Goal: Transaction & Acquisition: Purchase product/service

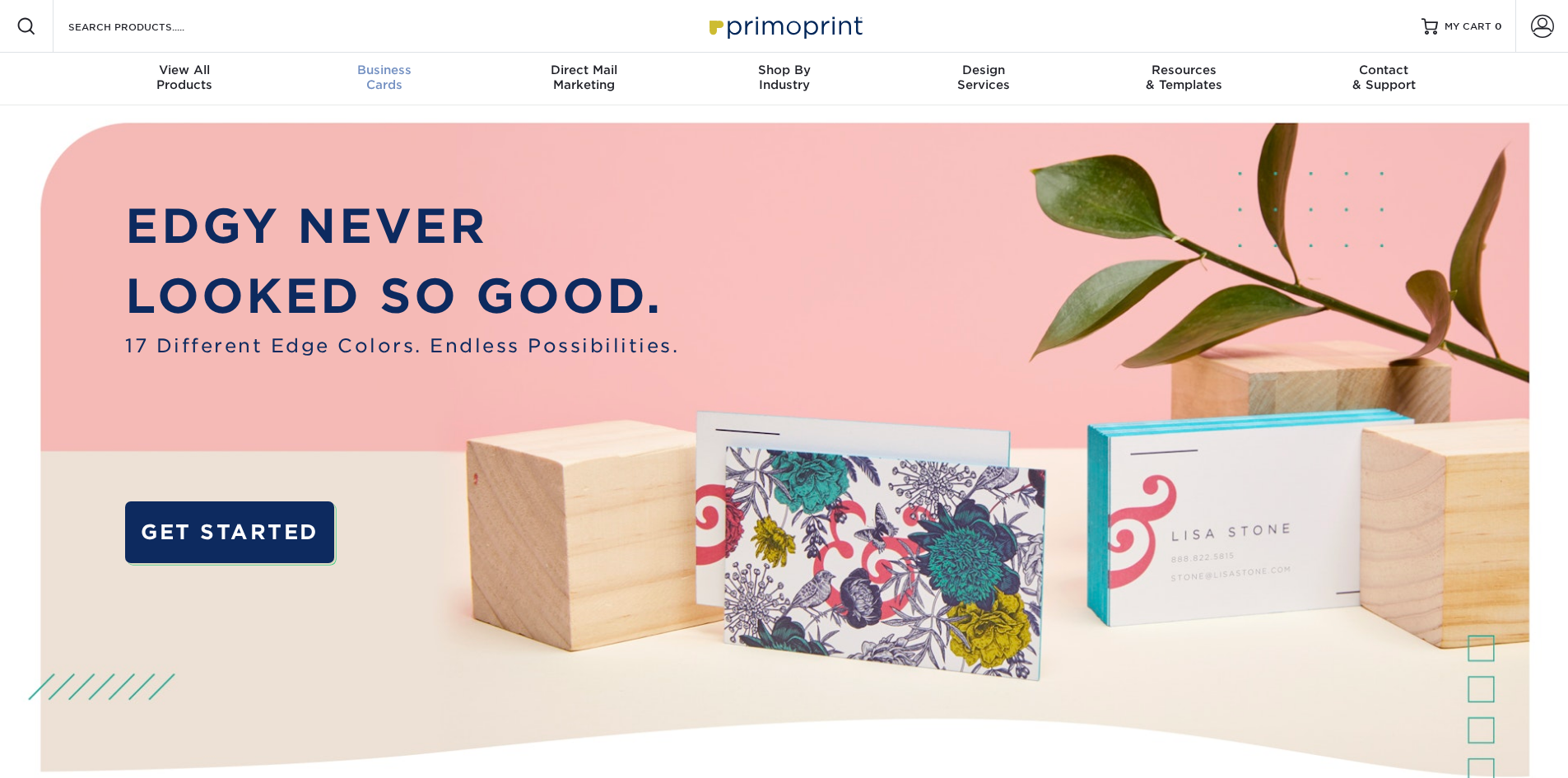
click at [375, 68] on span "Business" at bounding box center [384, 70] width 200 height 15
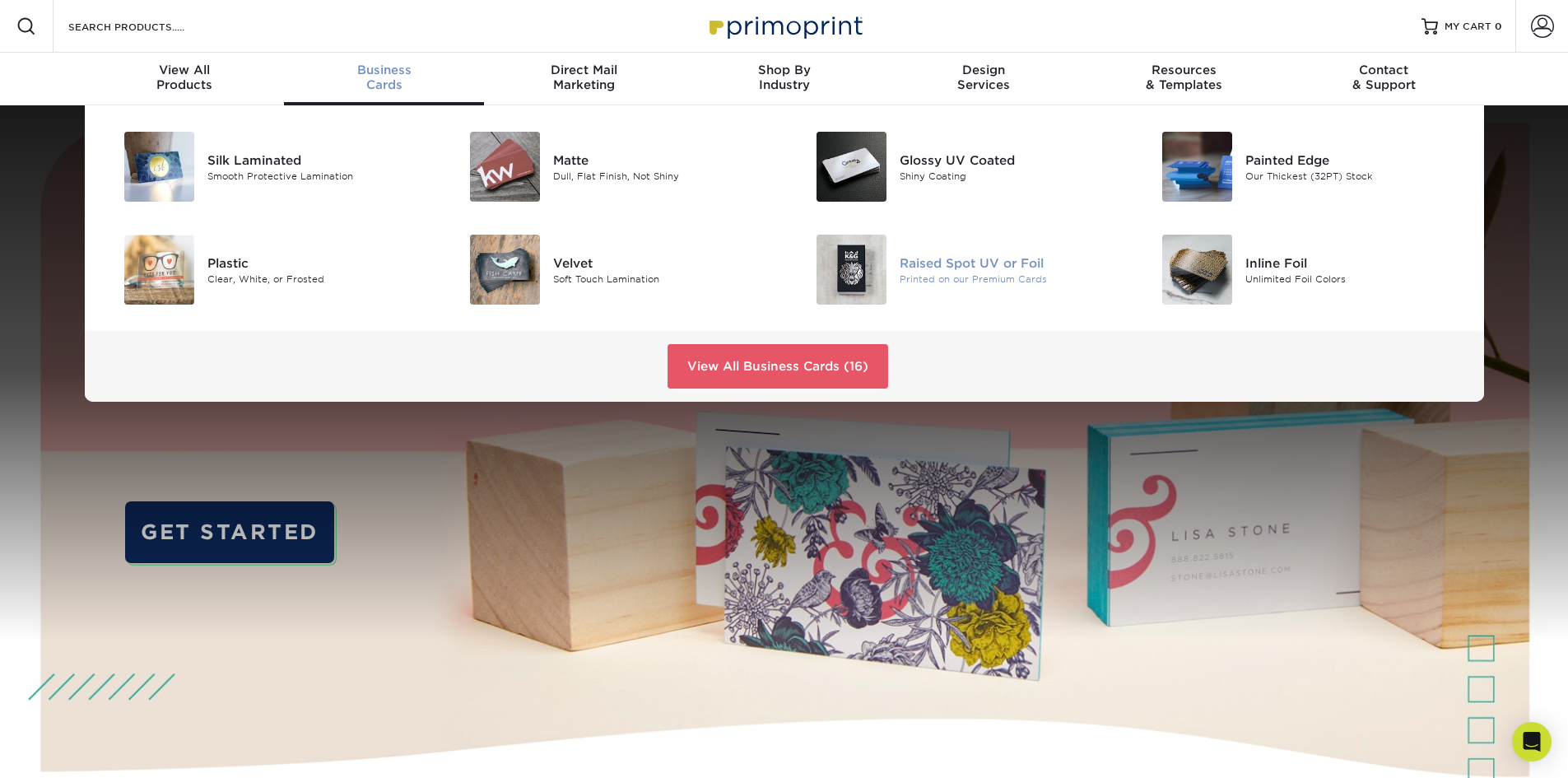
click at [960, 273] on div "Printed on our Premium Cards" at bounding box center [1008, 278] width 218 height 14
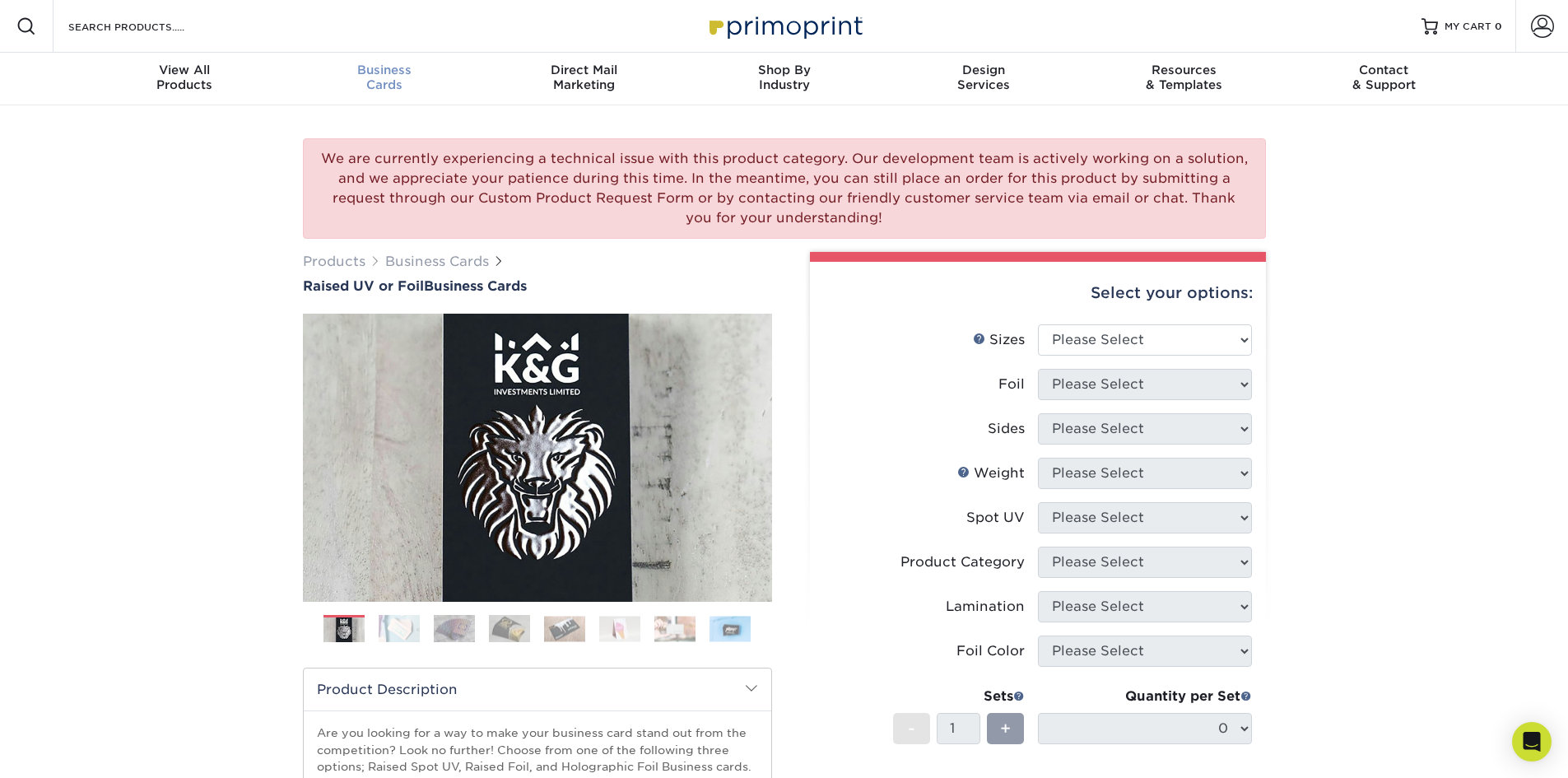
click at [399, 82] on div "Business Cards" at bounding box center [384, 77] width 200 height 29
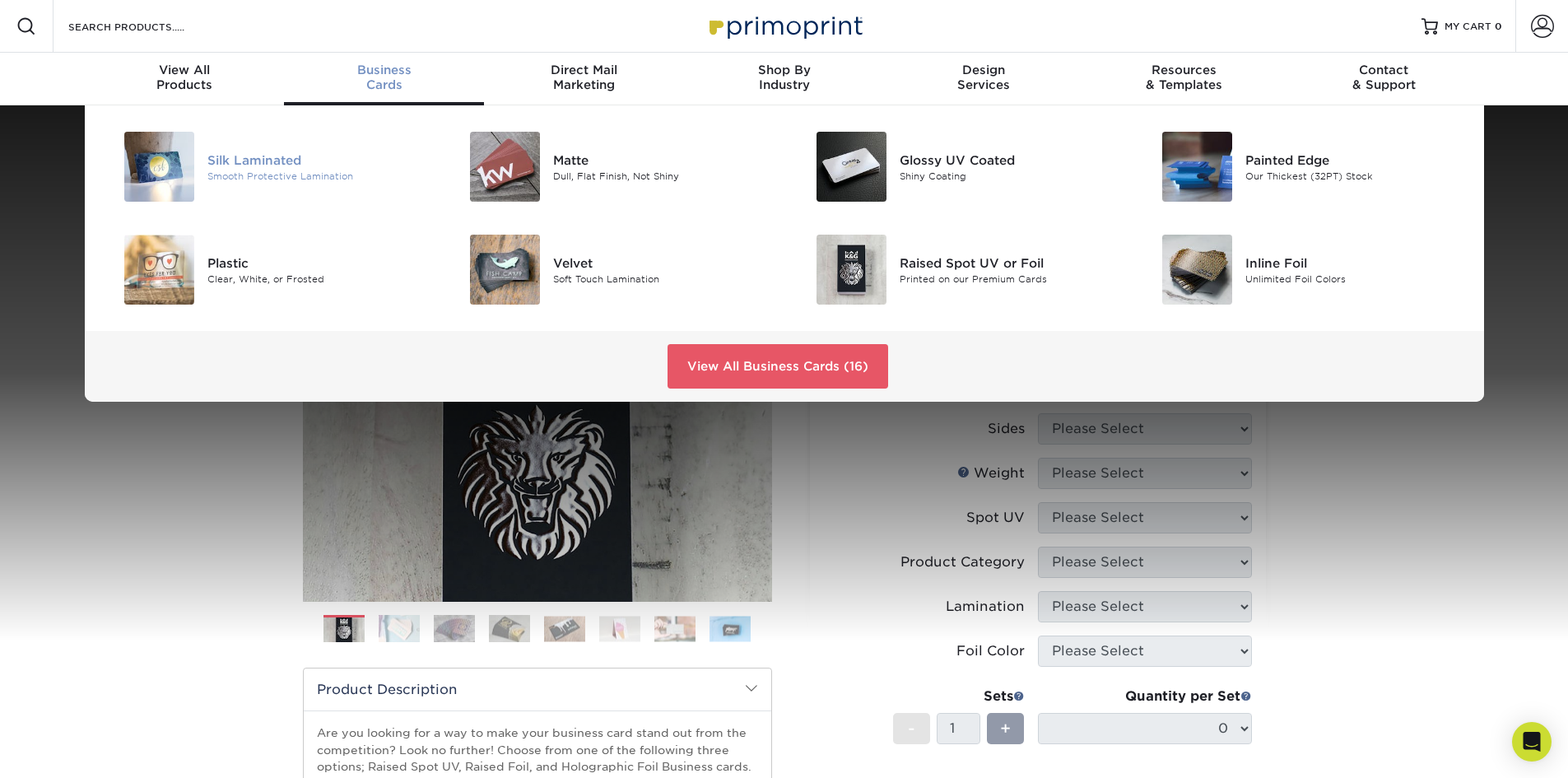
click at [299, 167] on div "Silk Laminated" at bounding box center [317, 160] width 218 height 18
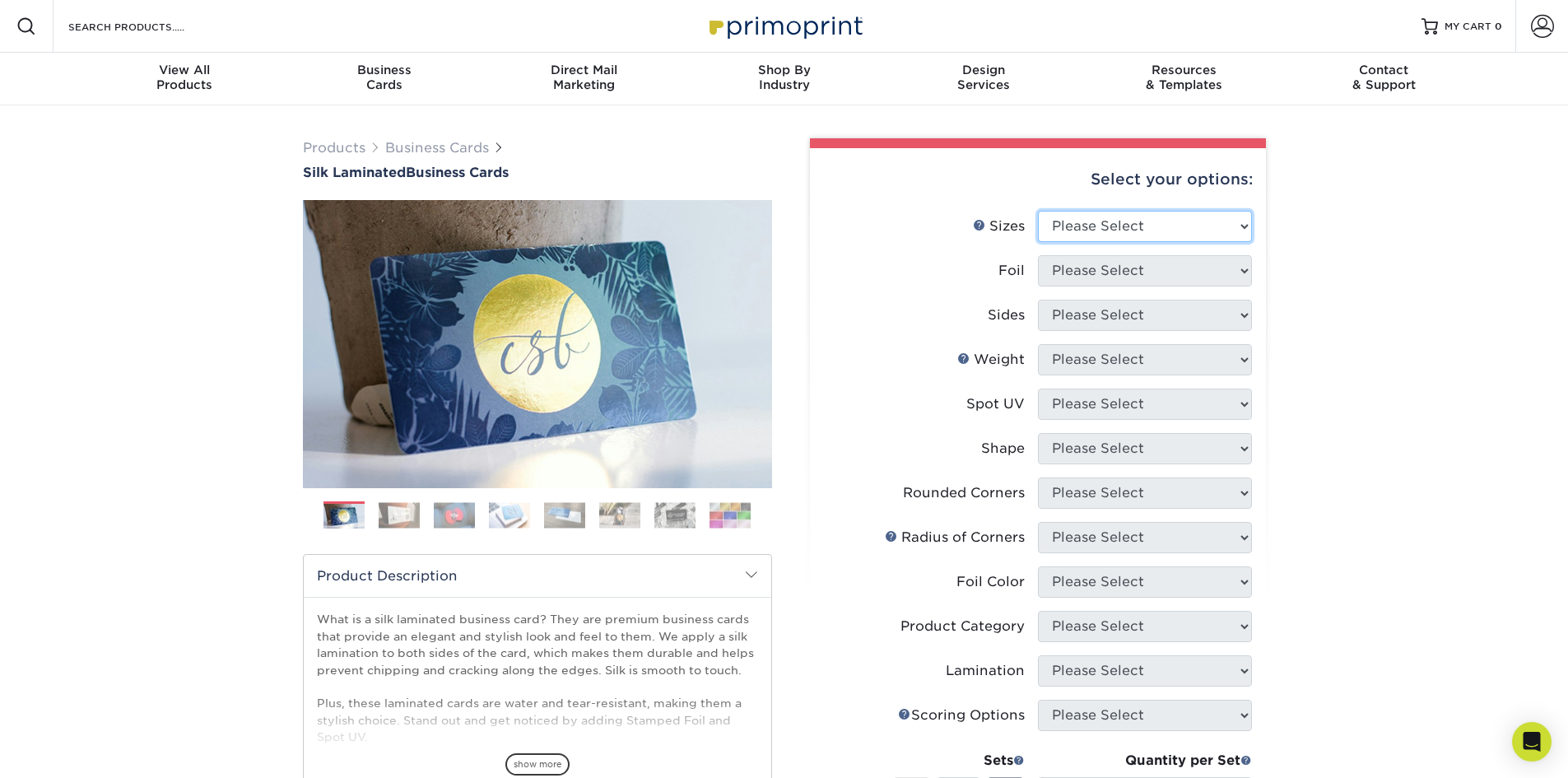
click at [1128, 211] on select "Please Select 1.5" x 3.5" - Mini 1.75" x 3.5" - Mini 2" x 2" - Square 2" x 3" -…" at bounding box center [1145, 226] width 214 height 31
select select "2.00x3.50"
click at [1038, 211] on select "Please Select 1.5" x 3.5" - Mini 1.75" x 3.5" - Mini 2" x 2" - Square 2" x 3" -…" at bounding box center [1145, 226] width 214 height 31
click at [1079, 279] on select "Please Select Yes No" at bounding box center [1145, 270] width 214 height 31
select select "1"
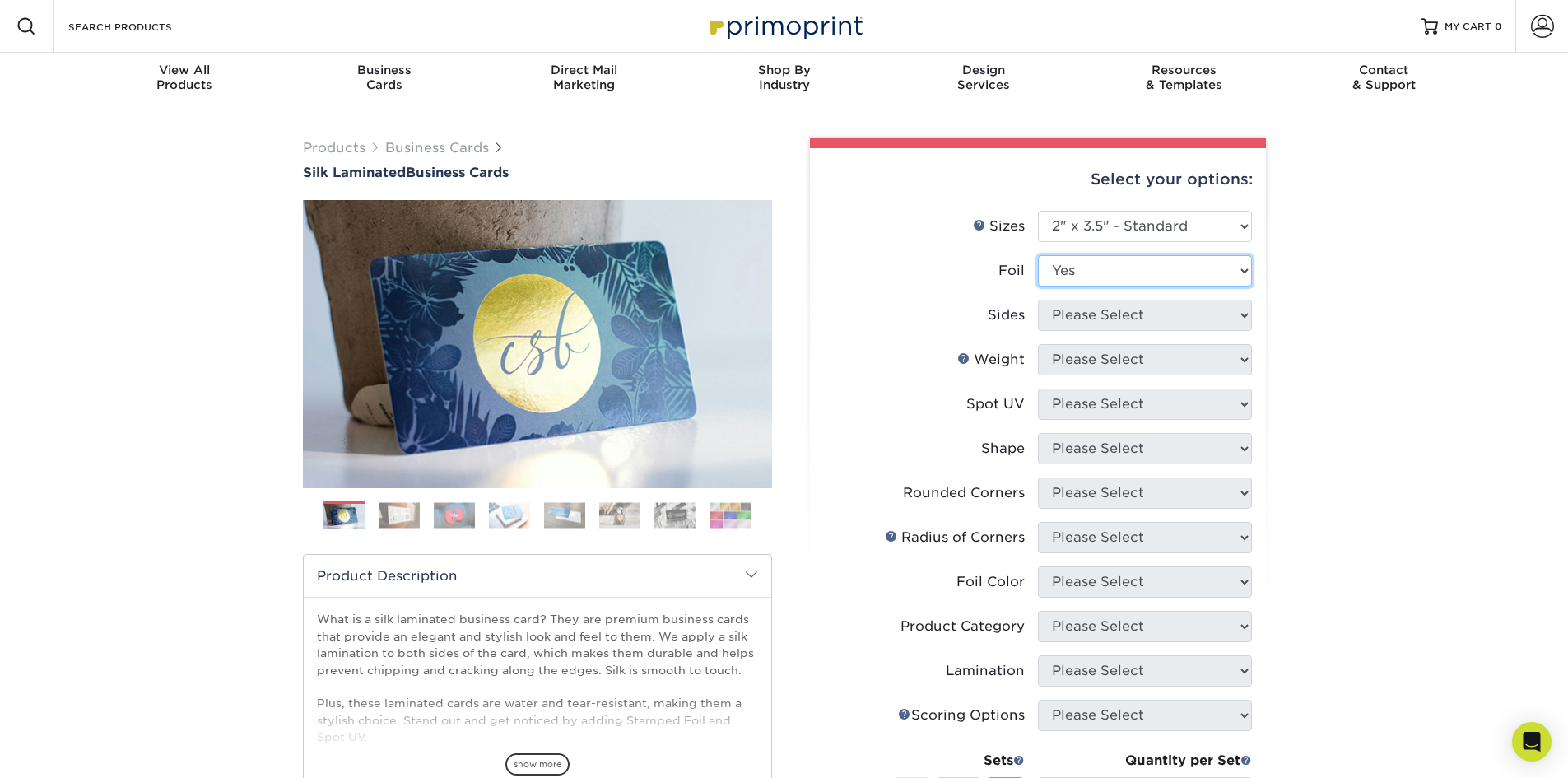
click at [1038, 255] on select "Please Select Yes No" at bounding box center [1145, 270] width 214 height 31
click at [1082, 318] on select "Please Select Print Both Sides - Foil Both Sides Print Both Sides - Foil Front …" at bounding box center [1145, 315] width 214 height 31
select select "e9e9dfb3-fba1-4d60-972c-fd9ca5904d33"
click at [1038, 300] on select "Please Select Print Both Sides - Foil Both Sides Print Both Sides - Foil Front …" at bounding box center [1145, 315] width 214 height 31
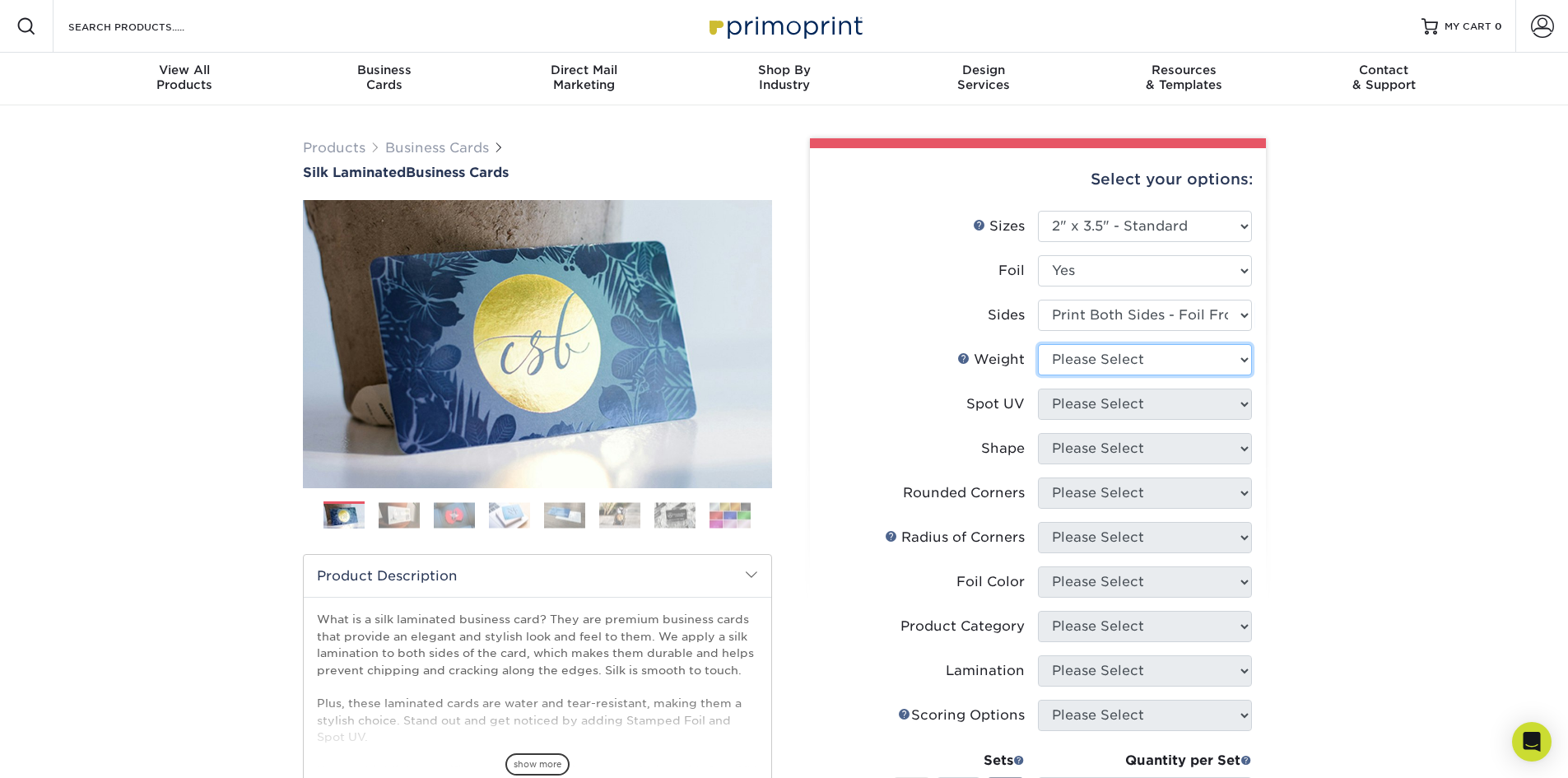
click at [1055, 358] on select "Please Select 16PT" at bounding box center [1145, 359] width 214 height 31
select select "16PT"
click at [1038, 344] on select "Please Select 16PT" at bounding box center [1145, 359] width 214 height 31
click at [1098, 408] on select "Please Select No Spot UV Front and Back (Both Sides) Front Only Back Only" at bounding box center [1145, 404] width 214 height 31
click at [985, 415] on label "Spot UV" at bounding box center [931, 404] width 214 height 31
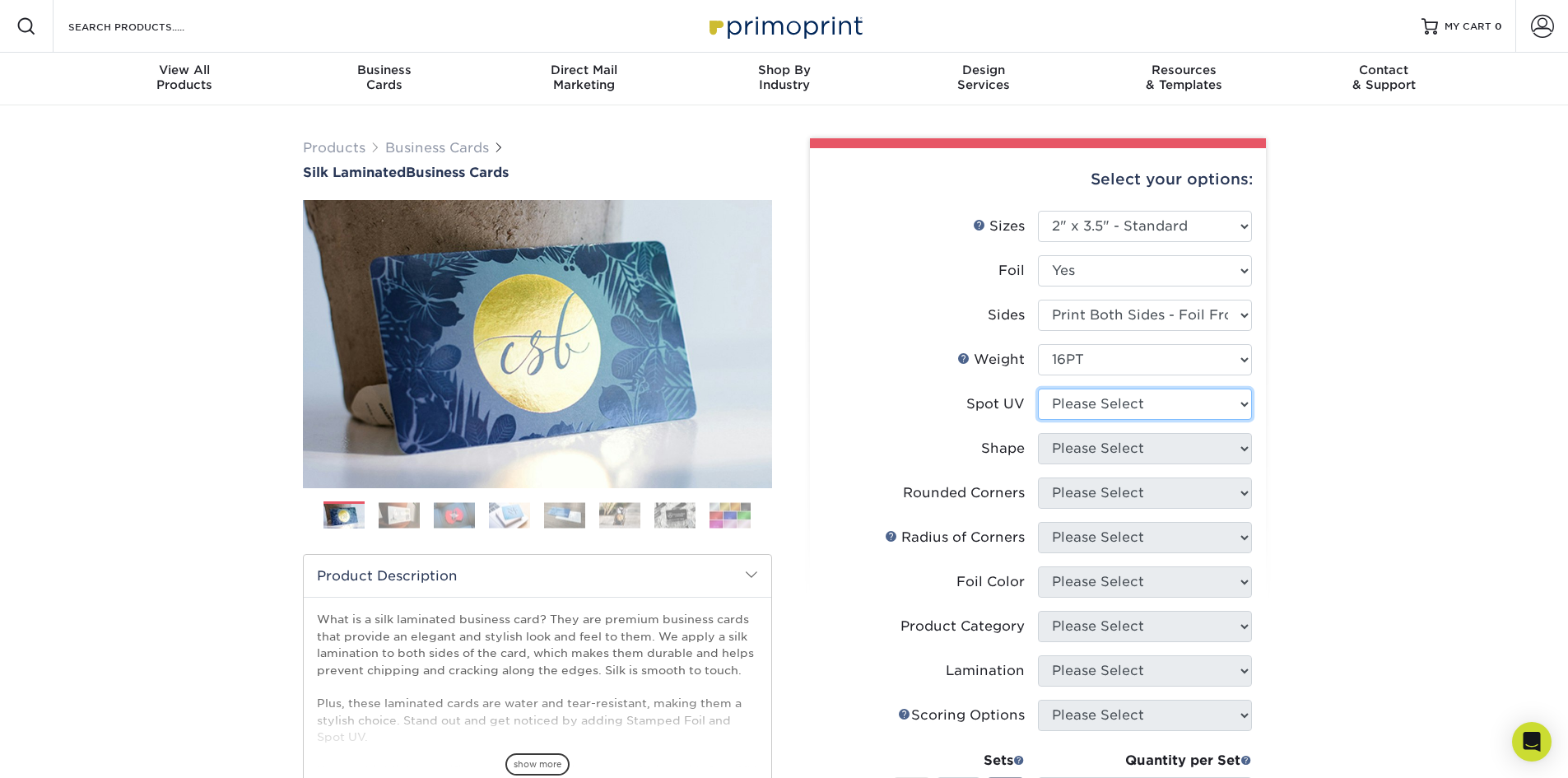
click at [1075, 405] on select "Please Select No Spot UV Front and Back (Both Sides) Front Only Back Only" at bounding box center [1145, 404] width 214 height 31
select select "3"
click at [1038, 389] on select "Please Select No Spot UV Front and Back (Both Sides) Front Only Back Only" at bounding box center [1145, 404] width 214 height 31
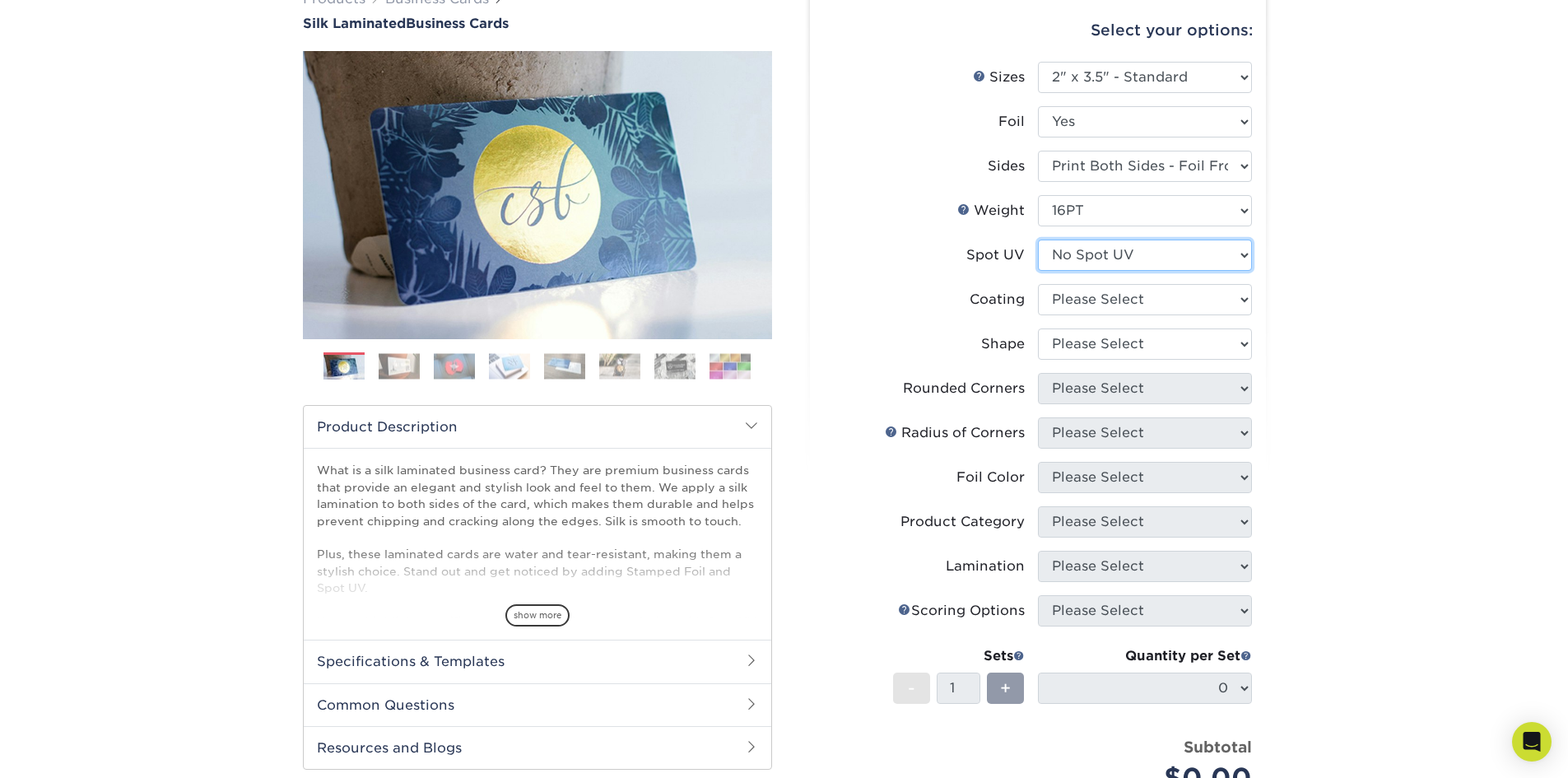
scroll to position [165, 0]
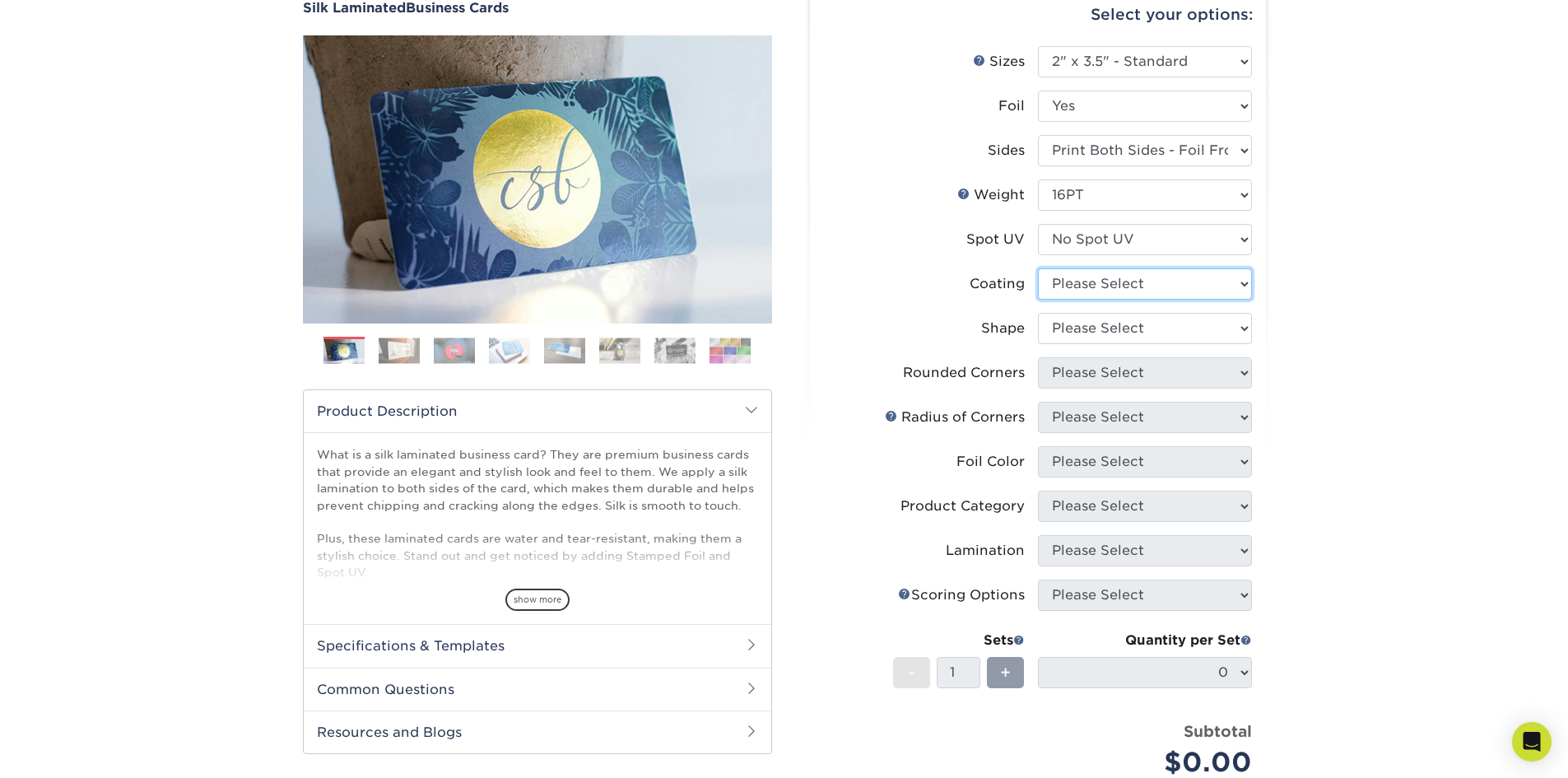
click at [1070, 291] on select at bounding box center [1145, 283] width 214 height 31
select select "3e7618de-abca-4bda-9f97-8b9129e913d8"
click at [1038, 268] on select at bounding box center [1145, 283] width 214 height 31
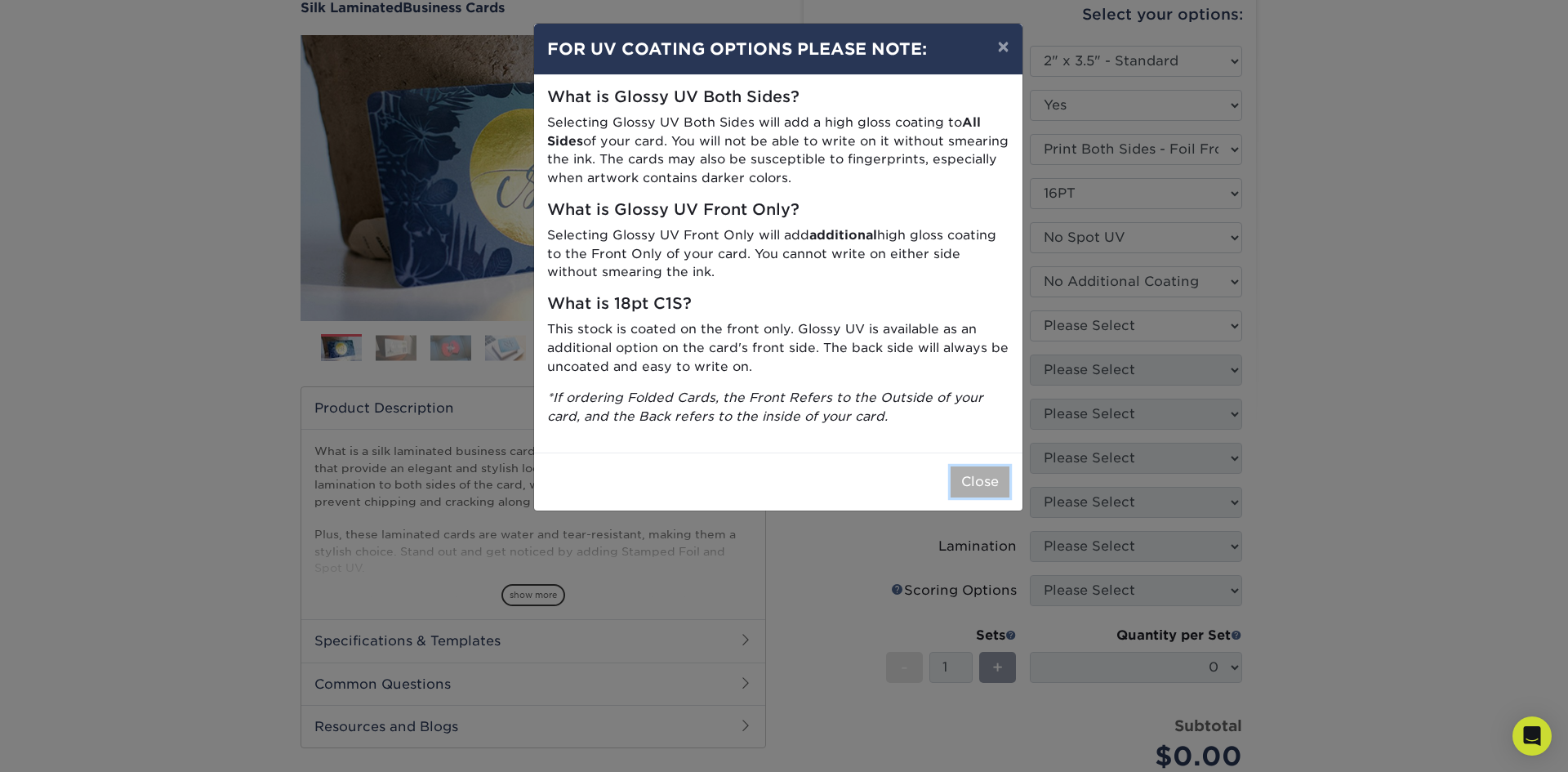
click at [971, 478] on button "Close" at bounding box center [980, 481] width 59 height 31
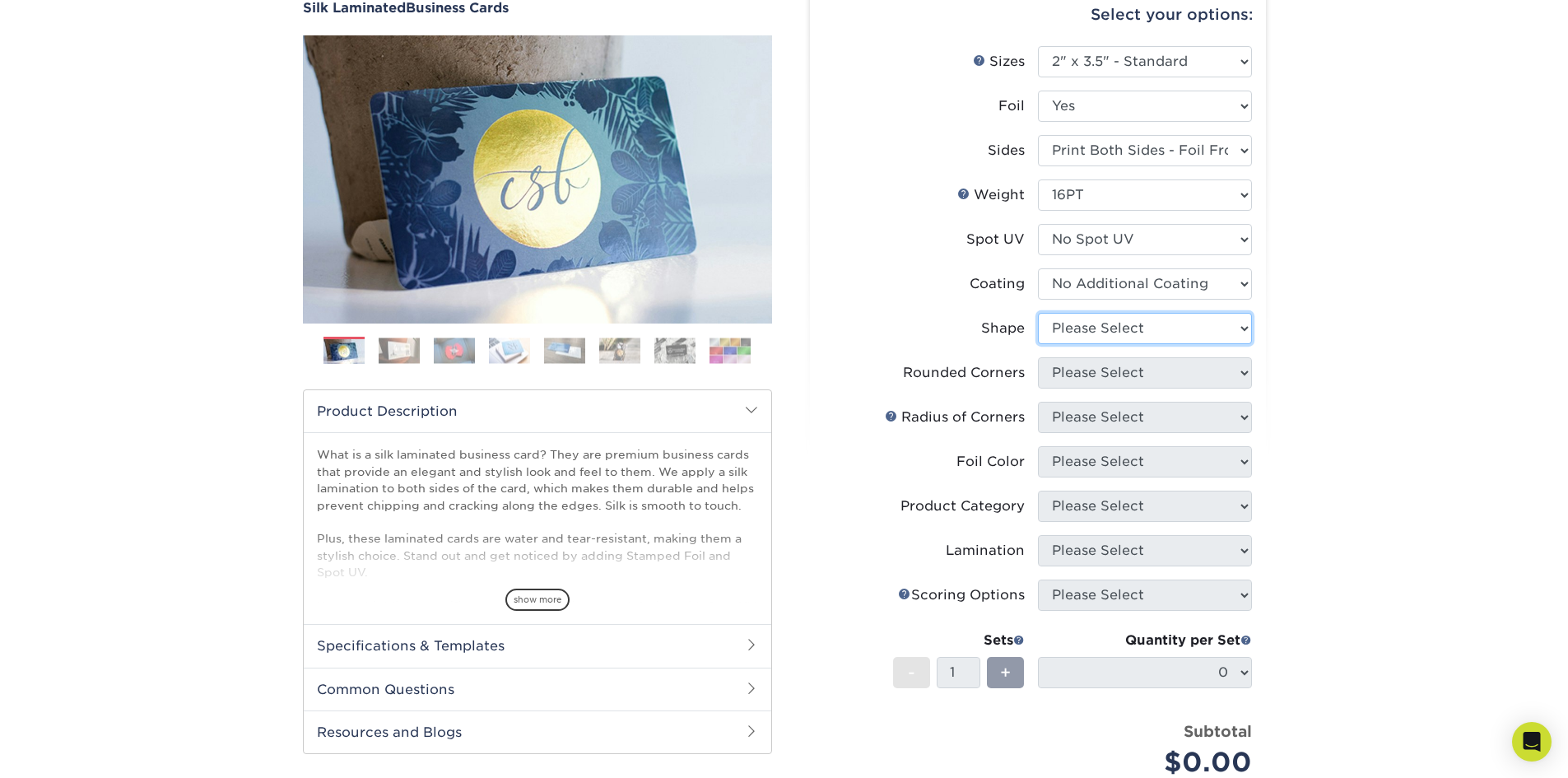
click at [1078, 337] on select "Please Select Standard" at bounding box center [1145, 327] width 214 height 31
select select "standard"
click at [1038, 312] on select "Please Select Standard" at bounding box center [1145, 327] width 214 height 31
click at [1106, 379] on select "Please Select Yes - Round 2 Corners Yes - Round 4 Corners No" at bounding box center [1145, 373] width 214 height 31
select select "0"
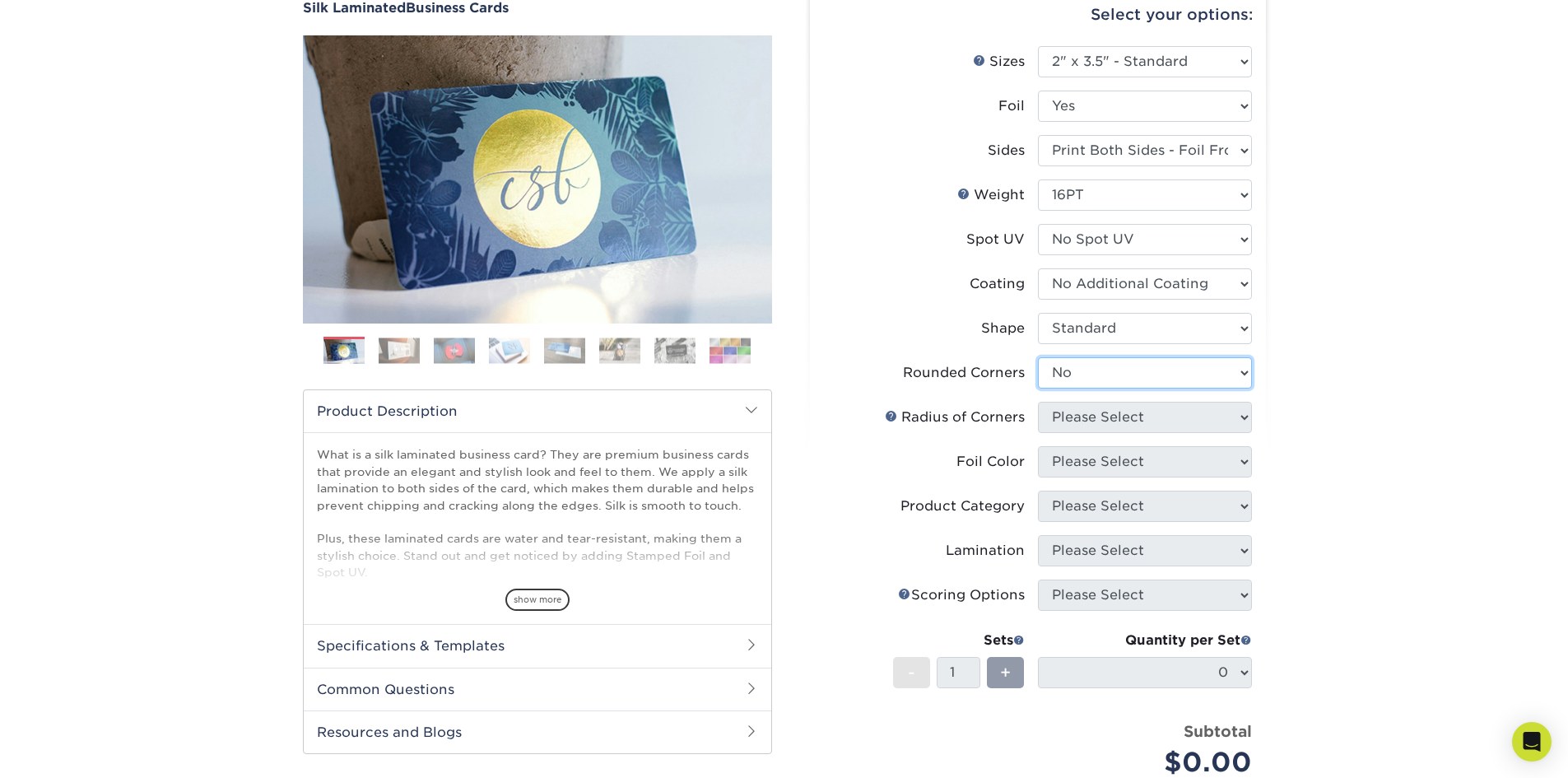
click at [1038, 358] on select "Please Select Yes - Round 2 Corners Yes - Round 4 Corners No" at bounding box center [1145, 373] width 214 height 31
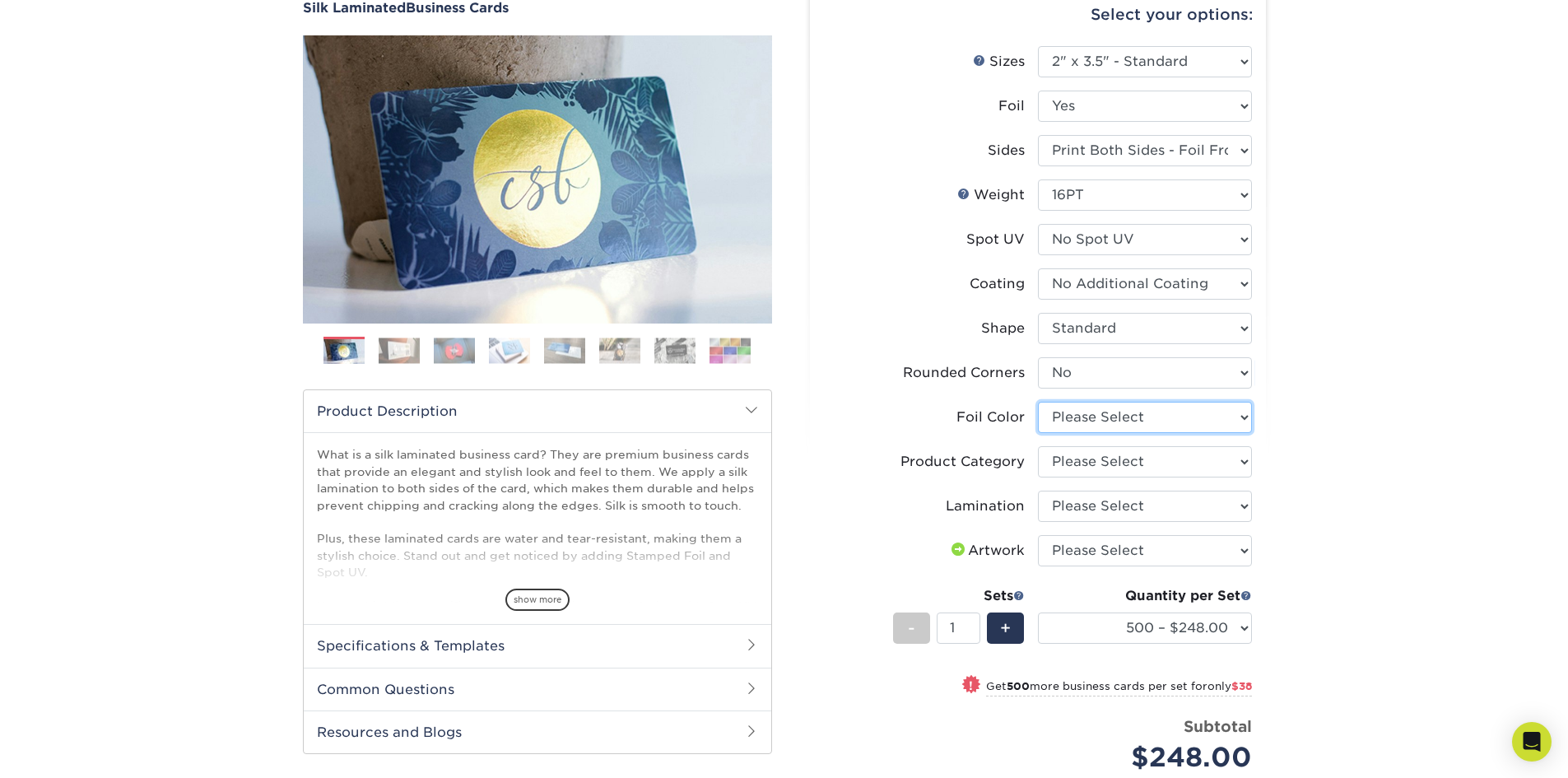
click at [1103, 411] on select "Please Select Silver Foil Black Foil Blue Foil Copper Foil Gold Foil Red Foil R…" at bounding box center [1145, 417] width 214 height 31
select select "e482a702-b595-48f4-8488-80b31f3aa6bc"
click at [1038, 402] on select "Please Select Silver Foil Black Foil Blue Foil Copper Foil Gold Foil Red Foil R…" at bounding box center [1145, 417] width 214 height 31
click at [1088, 151] on select "Please Select Print Both Sides - Foil Both Sides Print Both Sides - Foil Front …" at bounding box center [1145, 150] width 214 height 31
select select "34527644-b4fd-4ffb-9092-1318eefcd9d9"
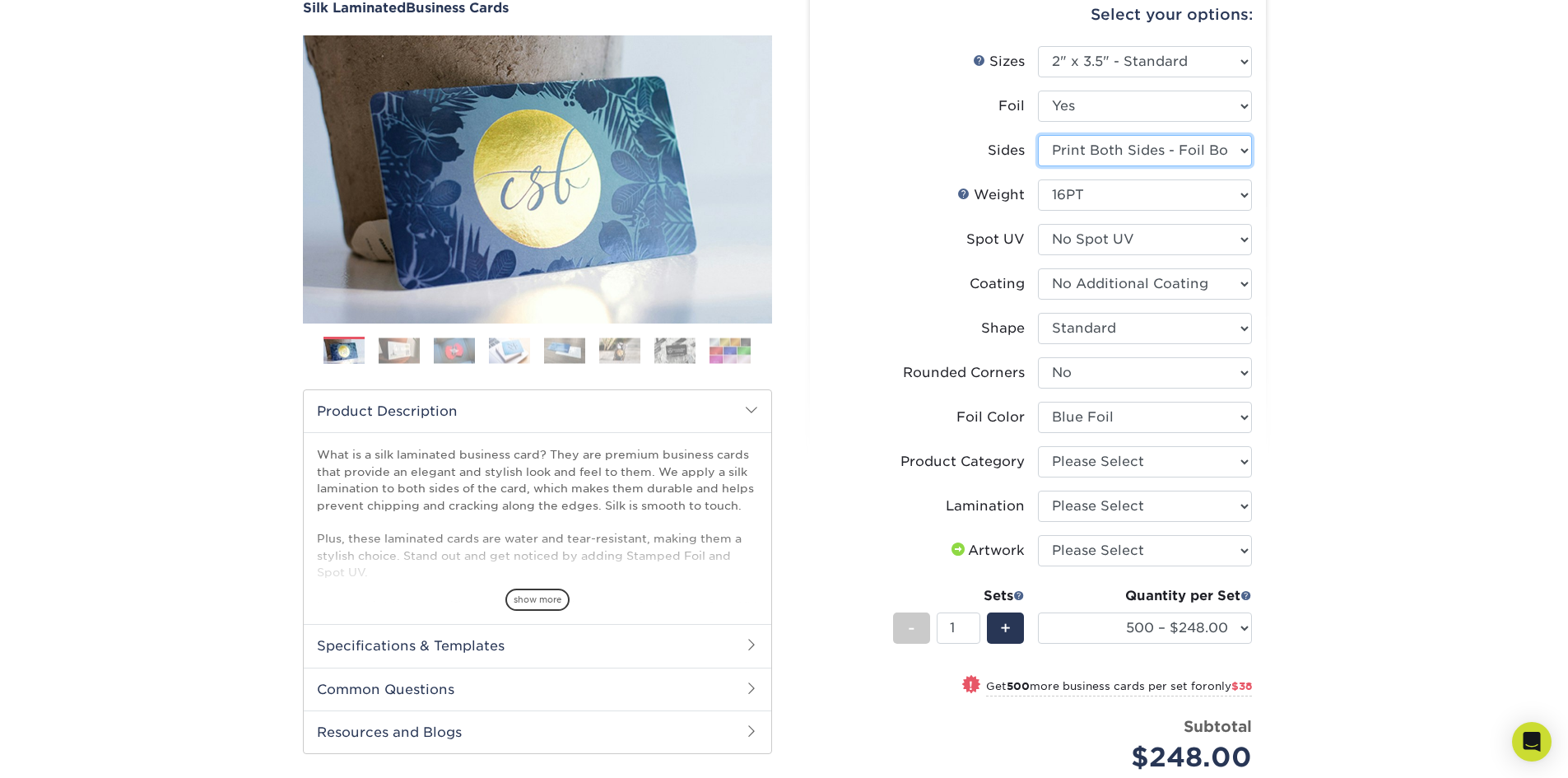
click at [1038, 135] on select "Please Select Print Both Sides - Foil Both Sides Print Both Sides - Foil Front …" at bounding box center [1145, 150] width 214 height 31
select select "-1"
select select
select select "-1"
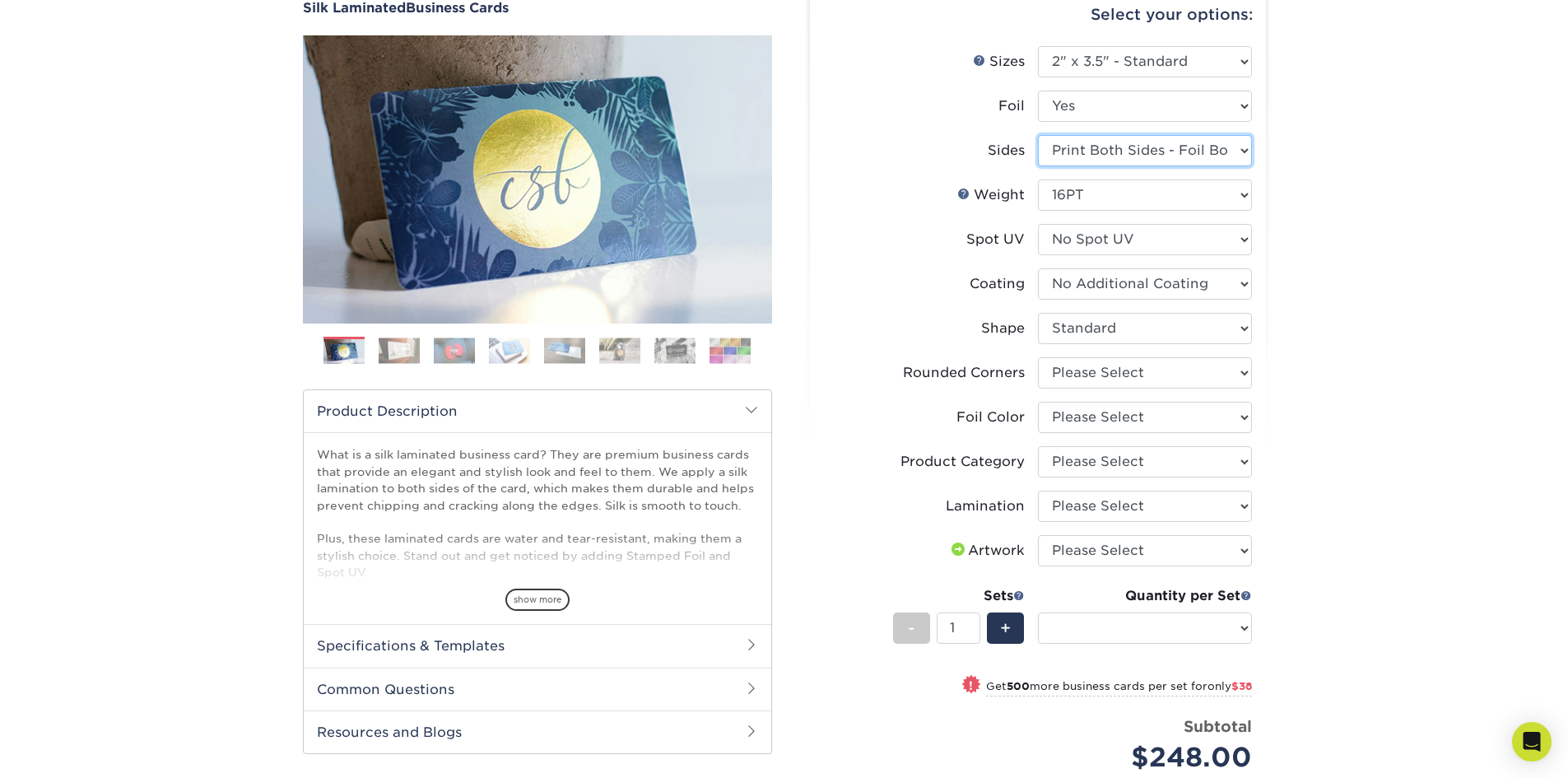
select select "-1"
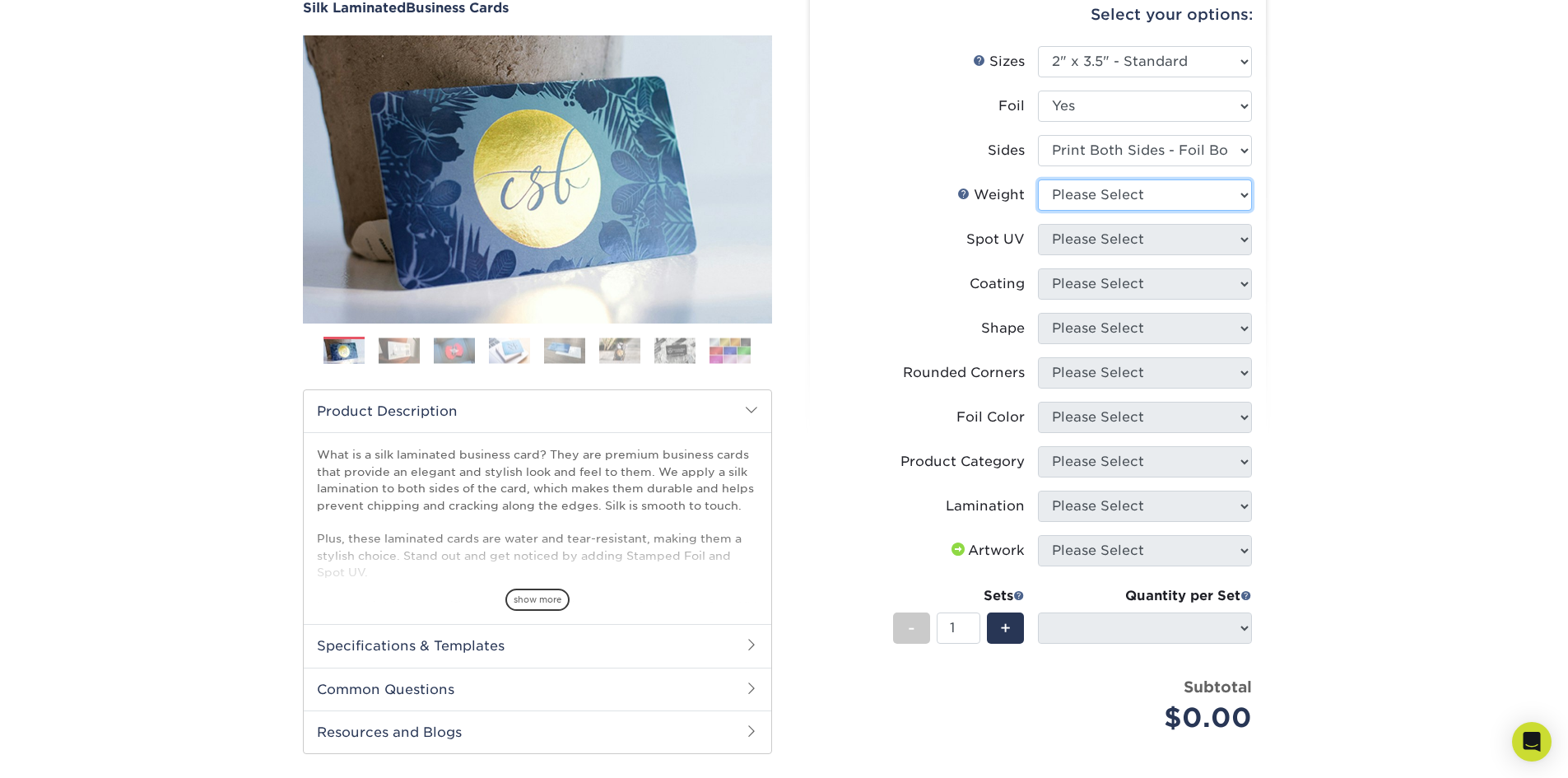
click at [1091, 196] on select "Please Select 16PT" at bounding box center [1145, 194] width 214 height 31
select select "16PT"
click at [1038, 179] on select "Please Select 16PT" at bounding box center [1145, 194] width 214 height 31
select select
click at [1089, 241] on select "Please Select No Spot UV Front and Back (Both Sides) Front Only Back Only" at bounding box center [1145, 239] width 214 height 31
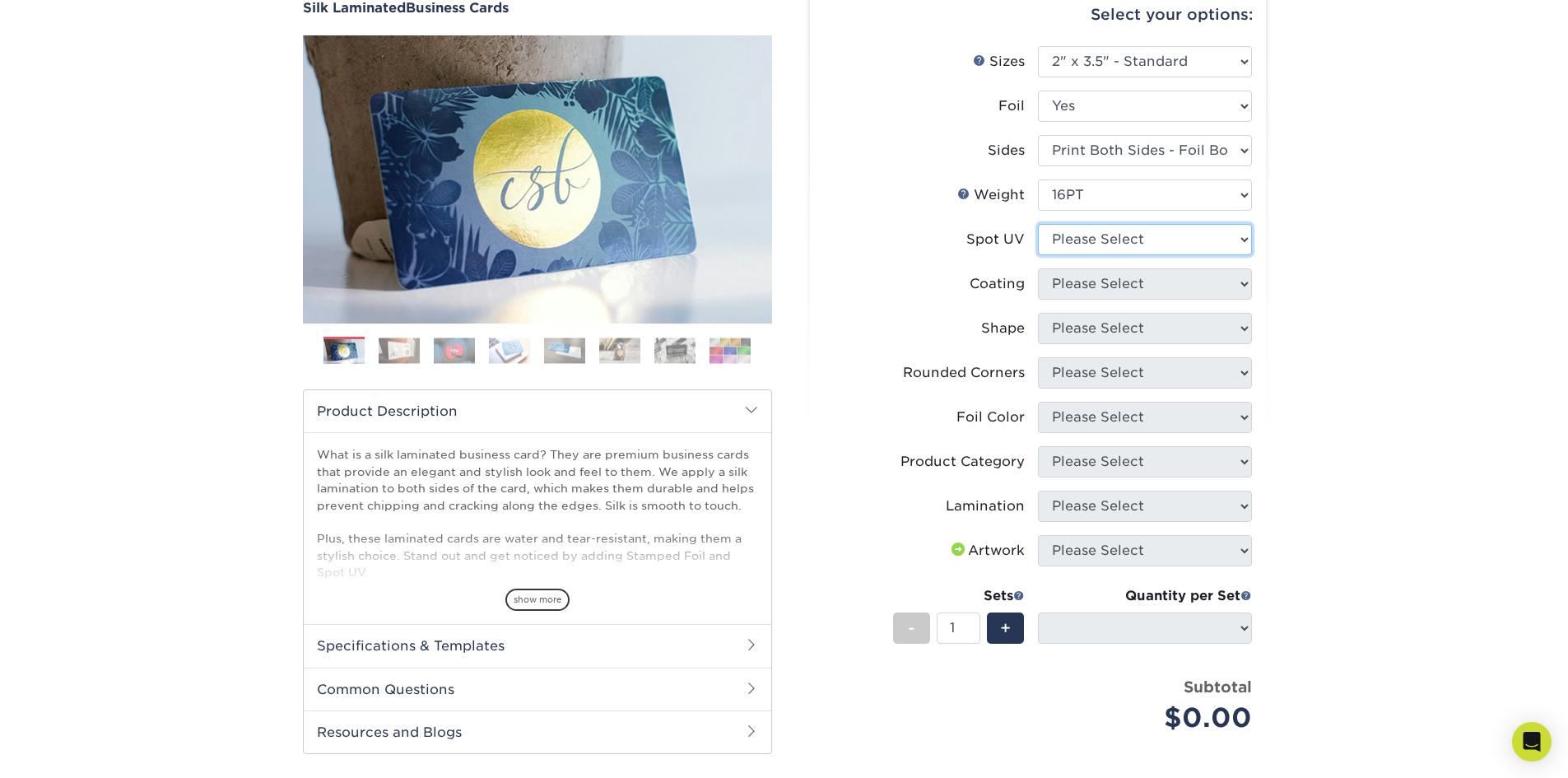
select select "3"
click at [1038, 224] on select "Please Select No Spot UV Front and Back (Both Sides) Front Only Back Only" at bounding box center [1145, 239] width 214 height 31
select select
click at [1088, 272] on select at bounding box center [1145, 283] width 214 height 31
select select "3e7618de-abca-4bda-9f97-8b9129e913d8"
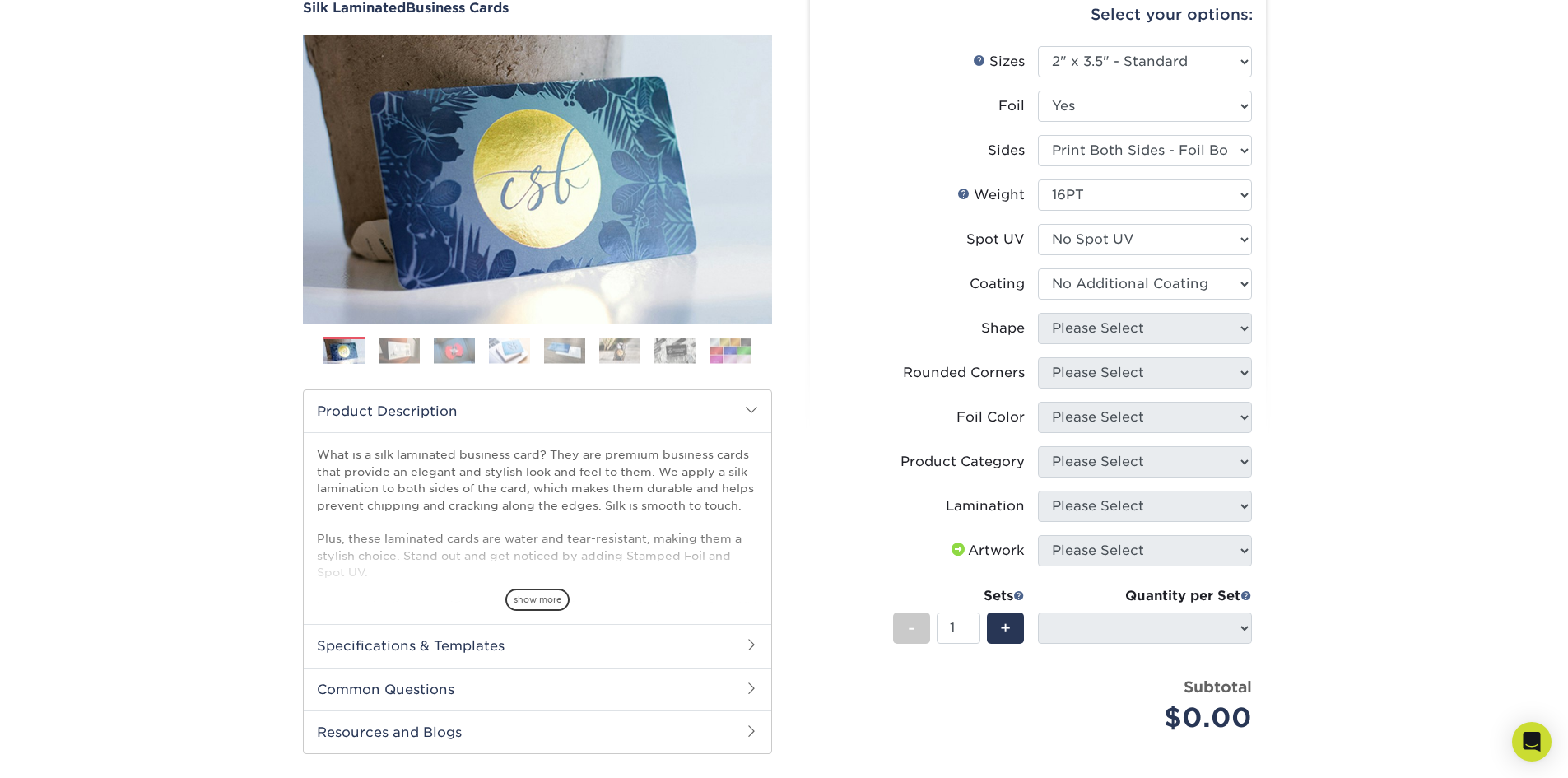
click at [1038, 268] on select at bounding box center [1145, 283] width 214 height 31
select select
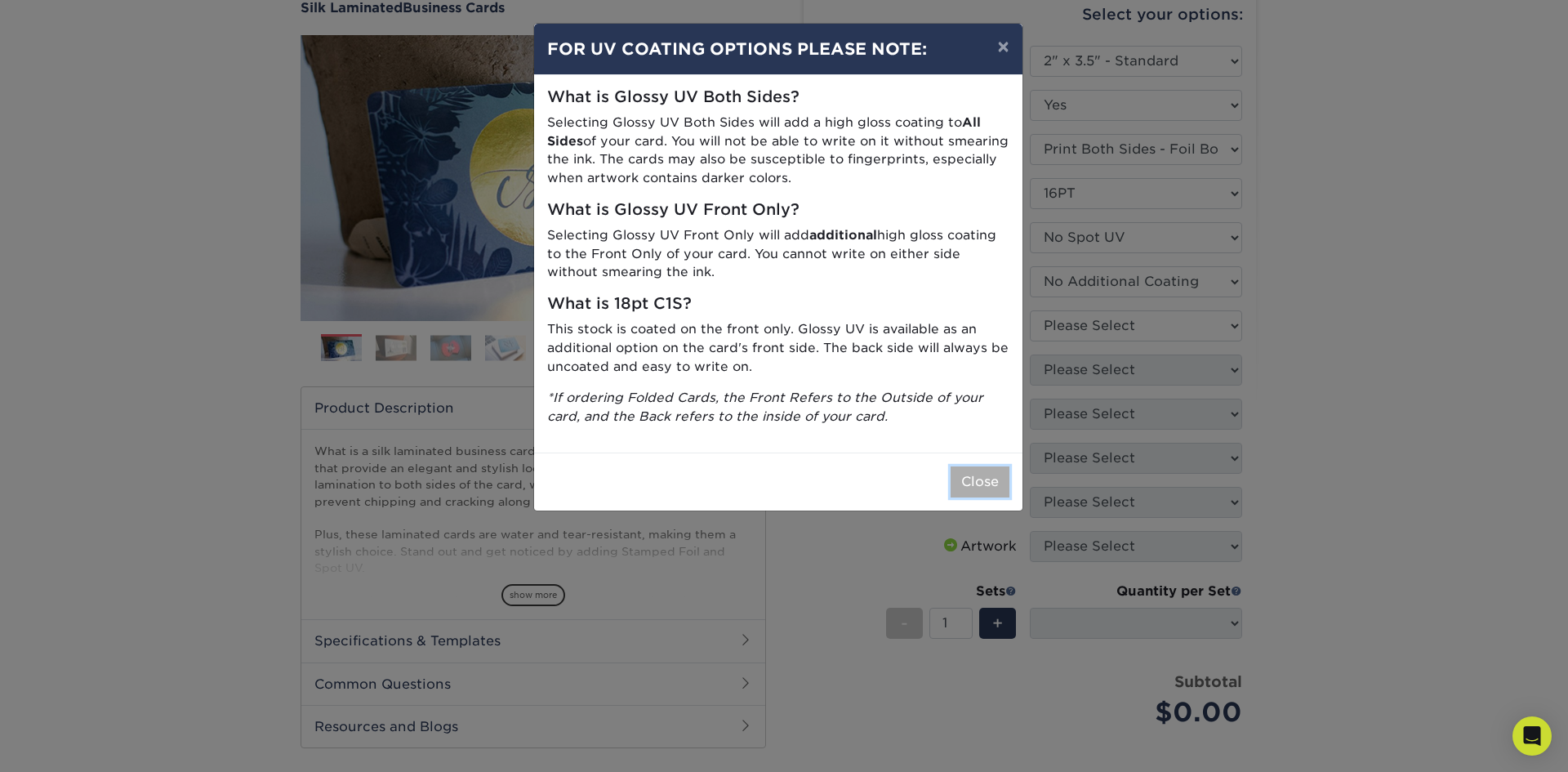
click at [996, 478] on button "Close" at bounding box center [980, 481] width 59 height 31
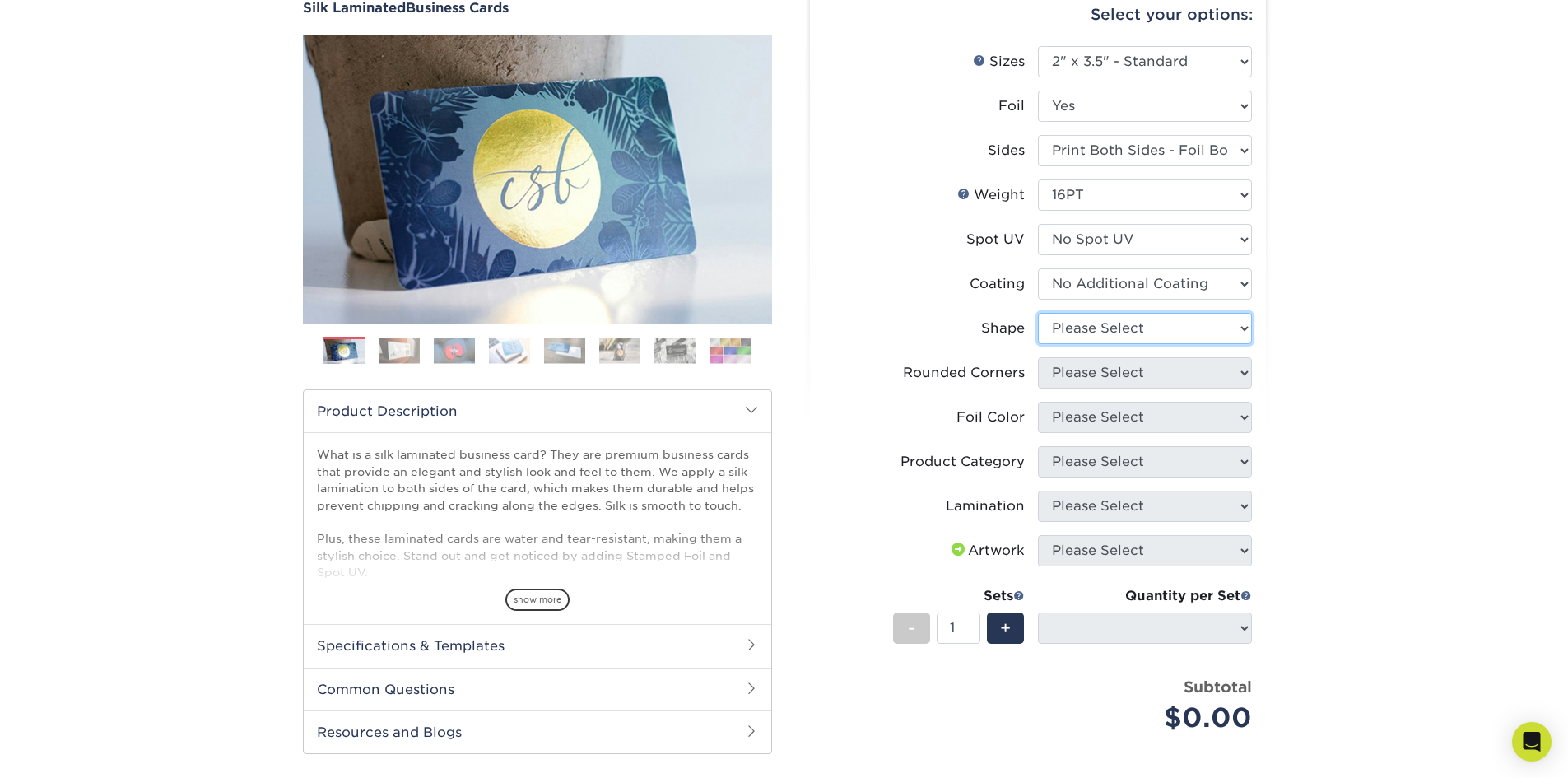
click at [1095, 327] on select "Please Select Standard" at bounding box center [1145, 327] width 214 height 31
select select "standard"
click at [1038, 312] on select "Please Select Standard" at bounding box center [1145, 327] width 214 height 31
select select
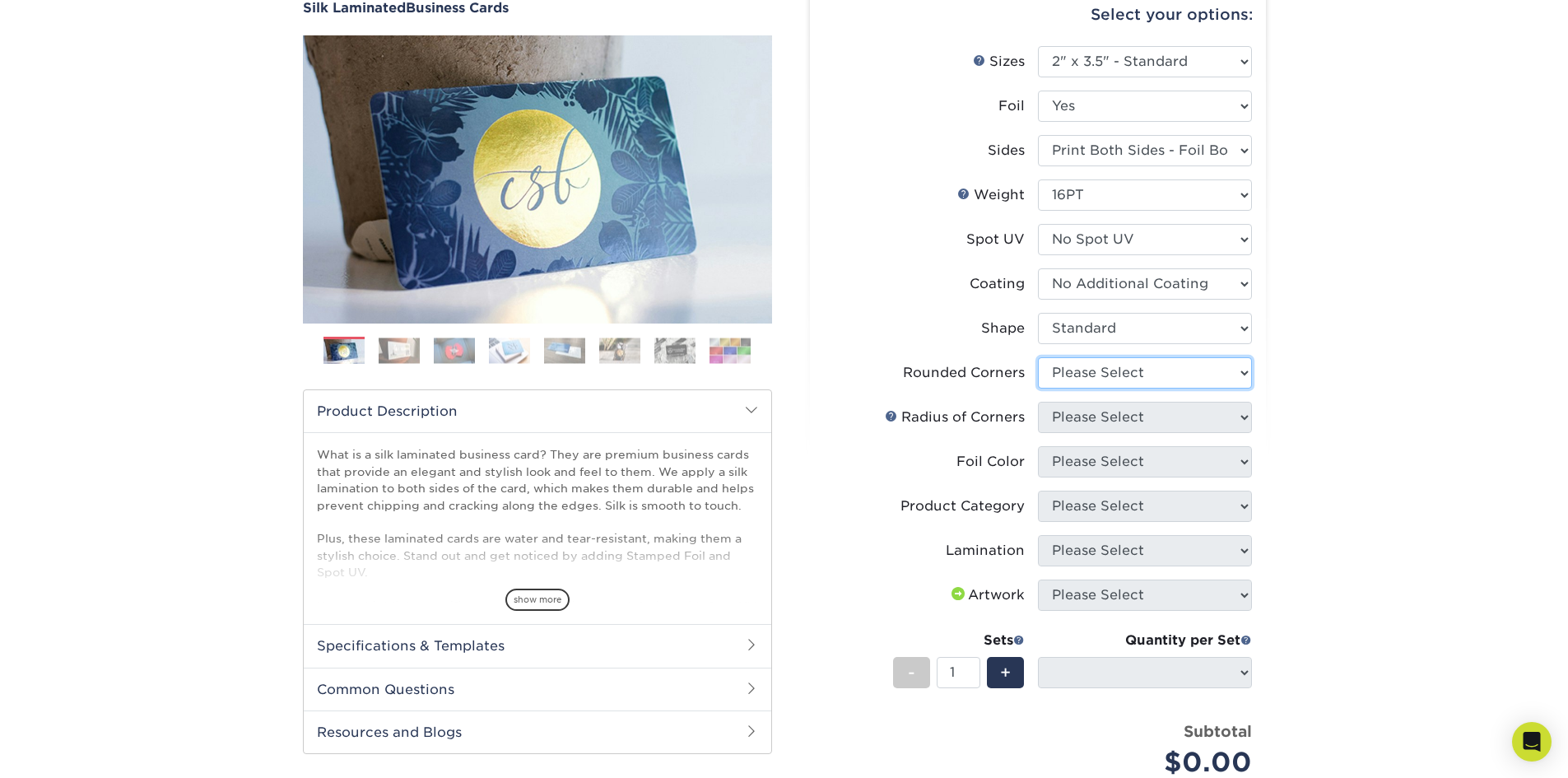
click at [1096, 375] on select "Please Select Yes - Round 2 Corners Yes - Round 4 Corners No" at bounding box center [1145, 373] width 214 height 31
select select "0"
click at [1038, 358] on select "Please Select Yes - Round 2 Corners Yes - Round 4 Corners No" at bounding box center [1145, 373] width 214 height 31
select select "-1"
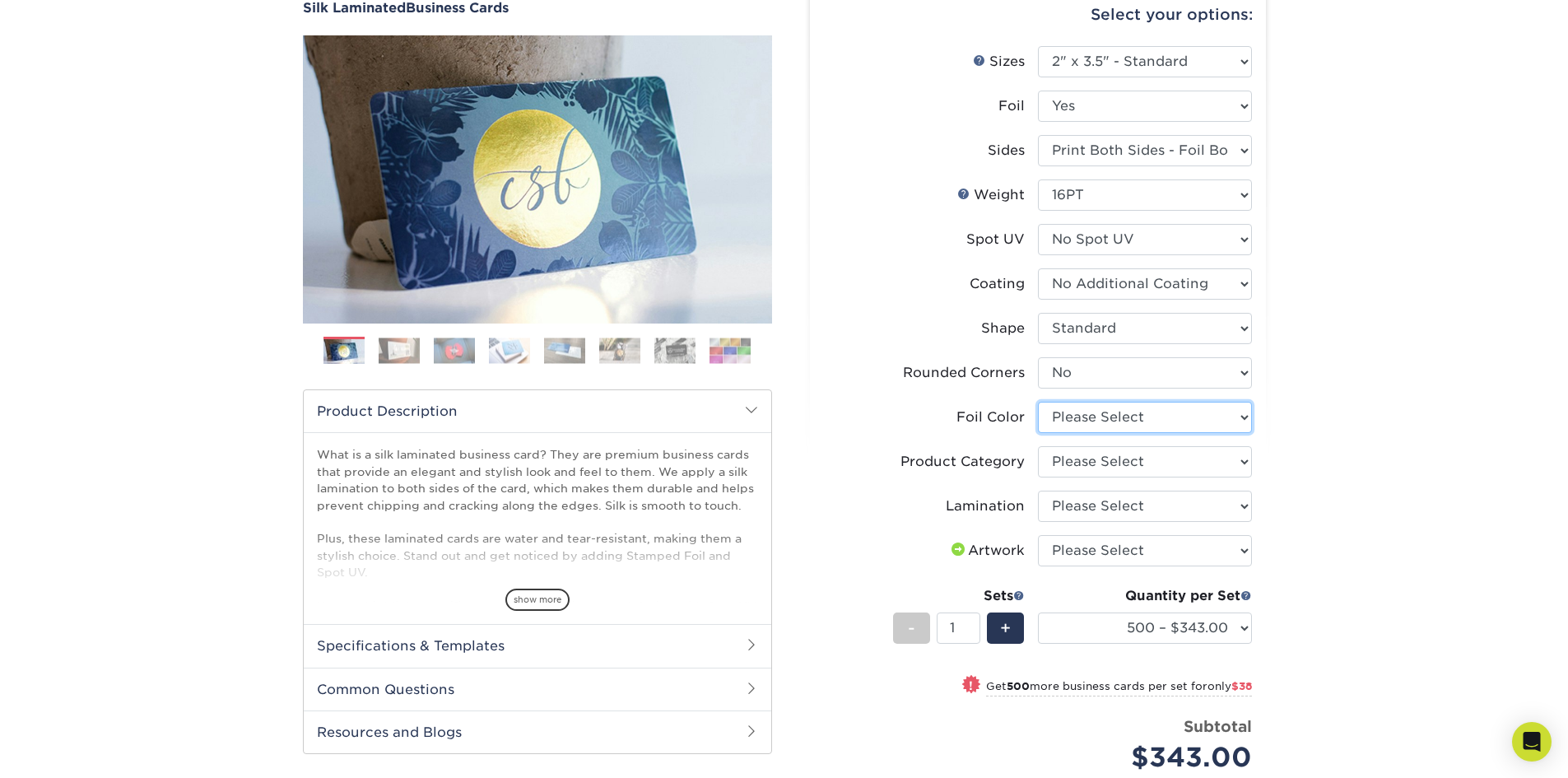
click at [1107, 419] on select "Please Select Silver Foil Black Foil Blue Foil Copper Foil Gold Foil Red Foil R…" at bounding box center [1145, 417] width 214 height 31
select select "e482a702-b595-48f4-8488-80b31f3aa6bc"
click at [1038, 402] on select "Please Select Silver Foil Black Foil Blue Foil Copper Foil Gold Foil Red Foil R…" at bounding box center [1145, 417] width 214 height 31
click at [1090, 461] on select "Please Select Business Cards" at bounding box center [1145, 461] width 214 height 31
select select "3b5148f1-0588-4f88-a218-97bcfdce65c1"
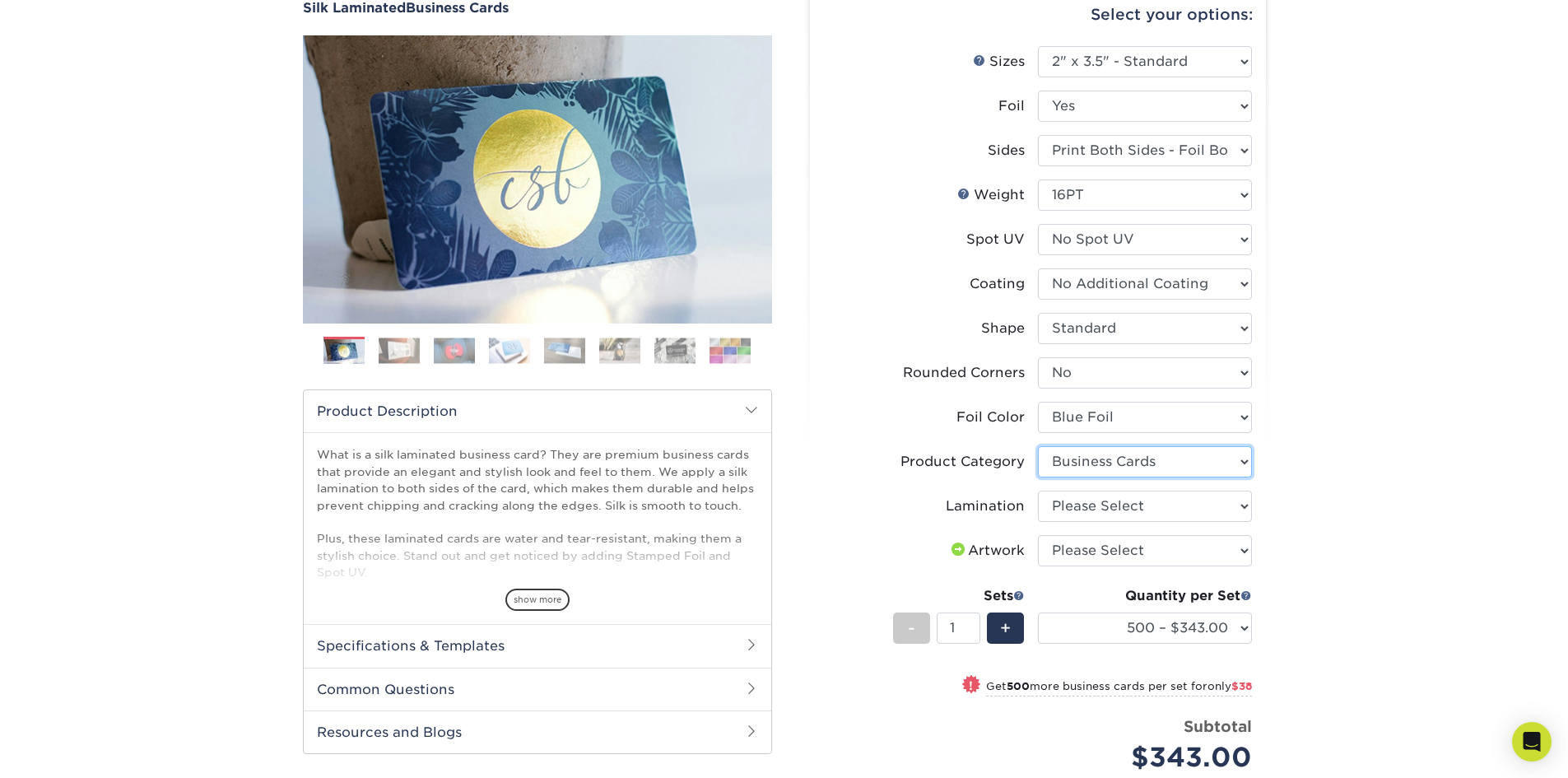
click at [1038, 446] on select "Please Select Business Cards" at bounding box center [1145, 461] width 214 height 31
click at [1101, 503] on select "Please Select Silk" at bounding box center [1145, 506] width 214 height 31
select select "ccacb42f-45f7-42d3-bbd3-7c8421cf37f0"
click at [1038, 491] on select "Please Select Silk" at bounding box center [1145, 506] width 214 height 31
click at [1109, 544] on select "Please Select I will upload files I need a design - $100" at bounding box center [1145, 550] width 214 height 31
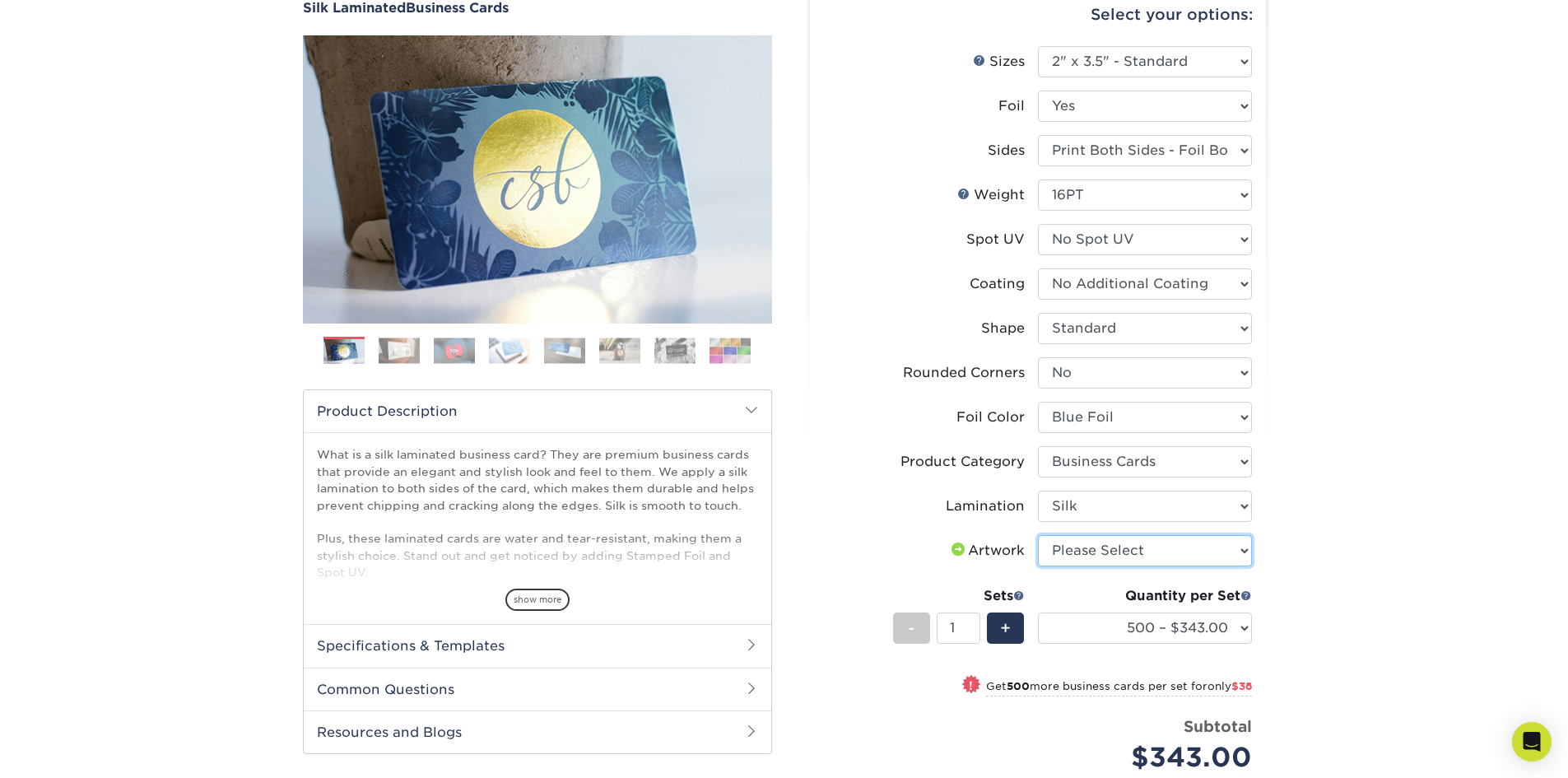
select select "upload"
click at [1038, 535] on select "Please Select I will upload files I need a design - $100" at bounding box center [1145, 550] width 214 height 31
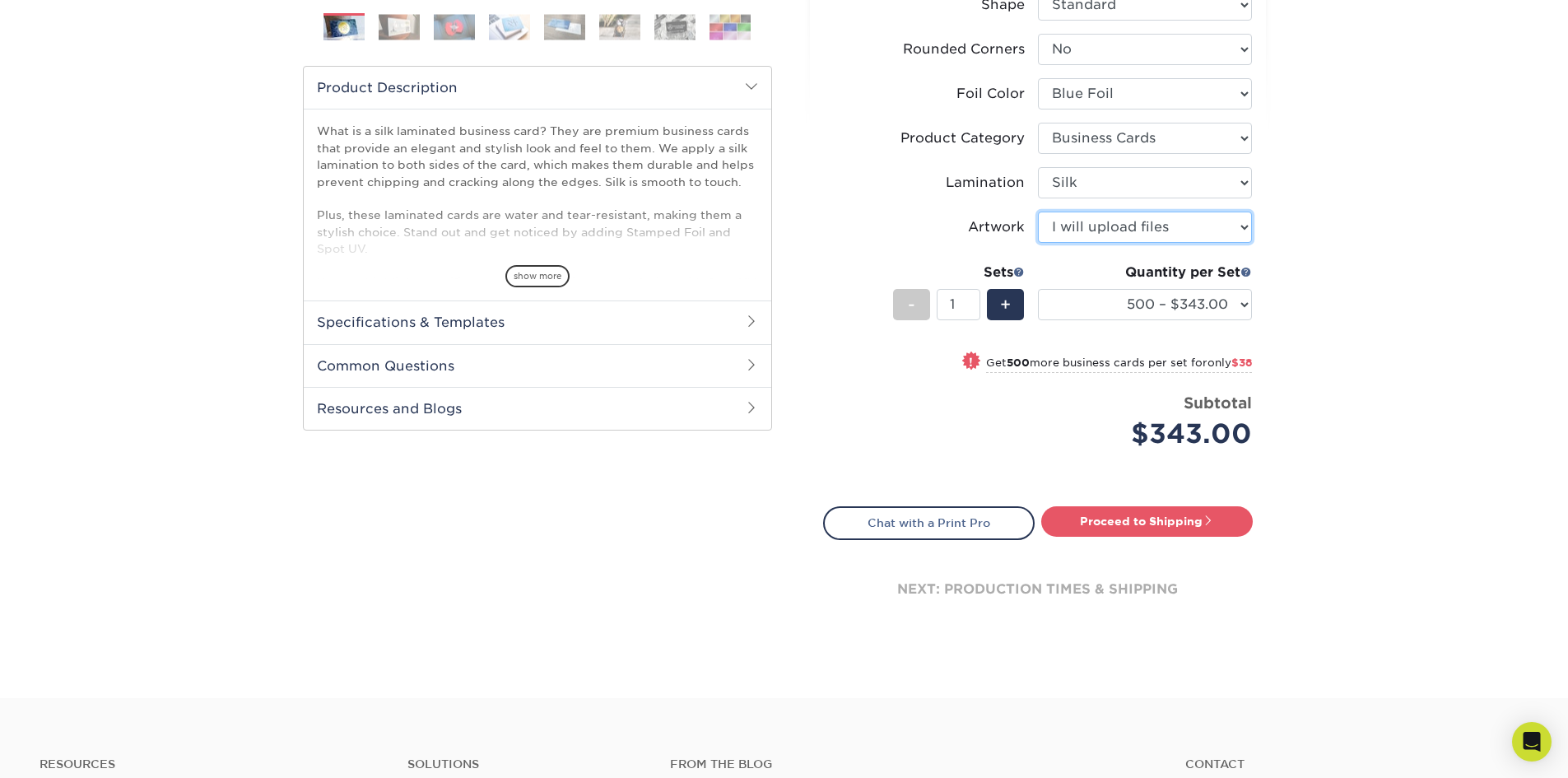
scroll to position [411, 0]
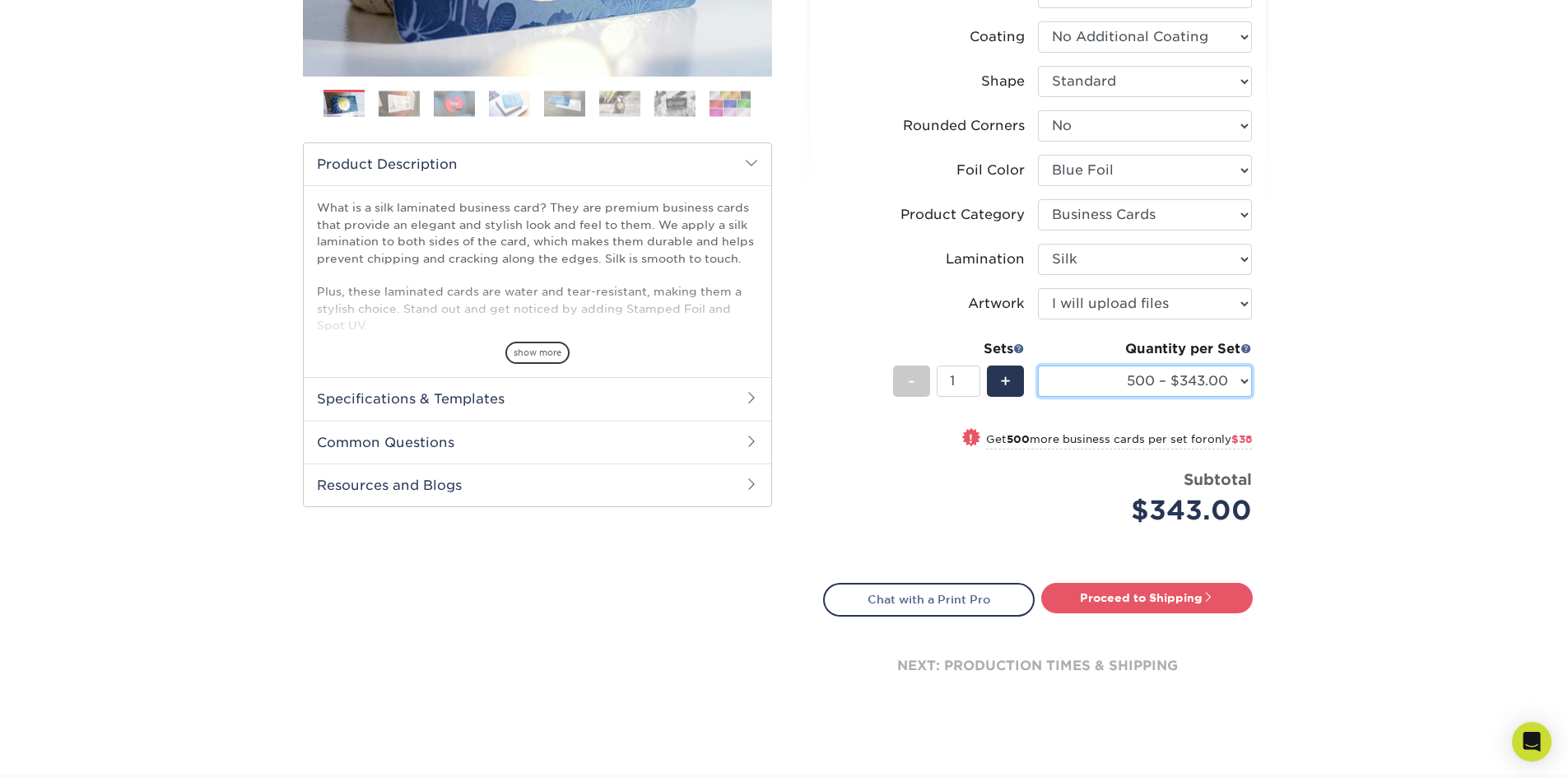
click at [1193, 389] on select "500 – $343.00 1000 – $381.00 2500 – $886.00 5000 – $1659.00" at bounding box center [1145, 380] width 214 height 31
click at [1038, 365] on select "500 – $343.00 1000 – $381.00 2500 – $886.00 5000 – $1659.00" at bounding box center [1145, 380] width 214 height 31
click at [1108, 377] on select "500 – $343.00 1000 – $381.00 2500 – $886.00 5000 – $1659.00" at bounding box center [1145, 380] width 214 height 31
select select "1000 – $381.00"
click at [1038, 365] on select "500 – $343.00 1000 – $381.00 2500 – $886.00 5000 – $1659.00" at bounding box center [1145, 380] width 214 height 31
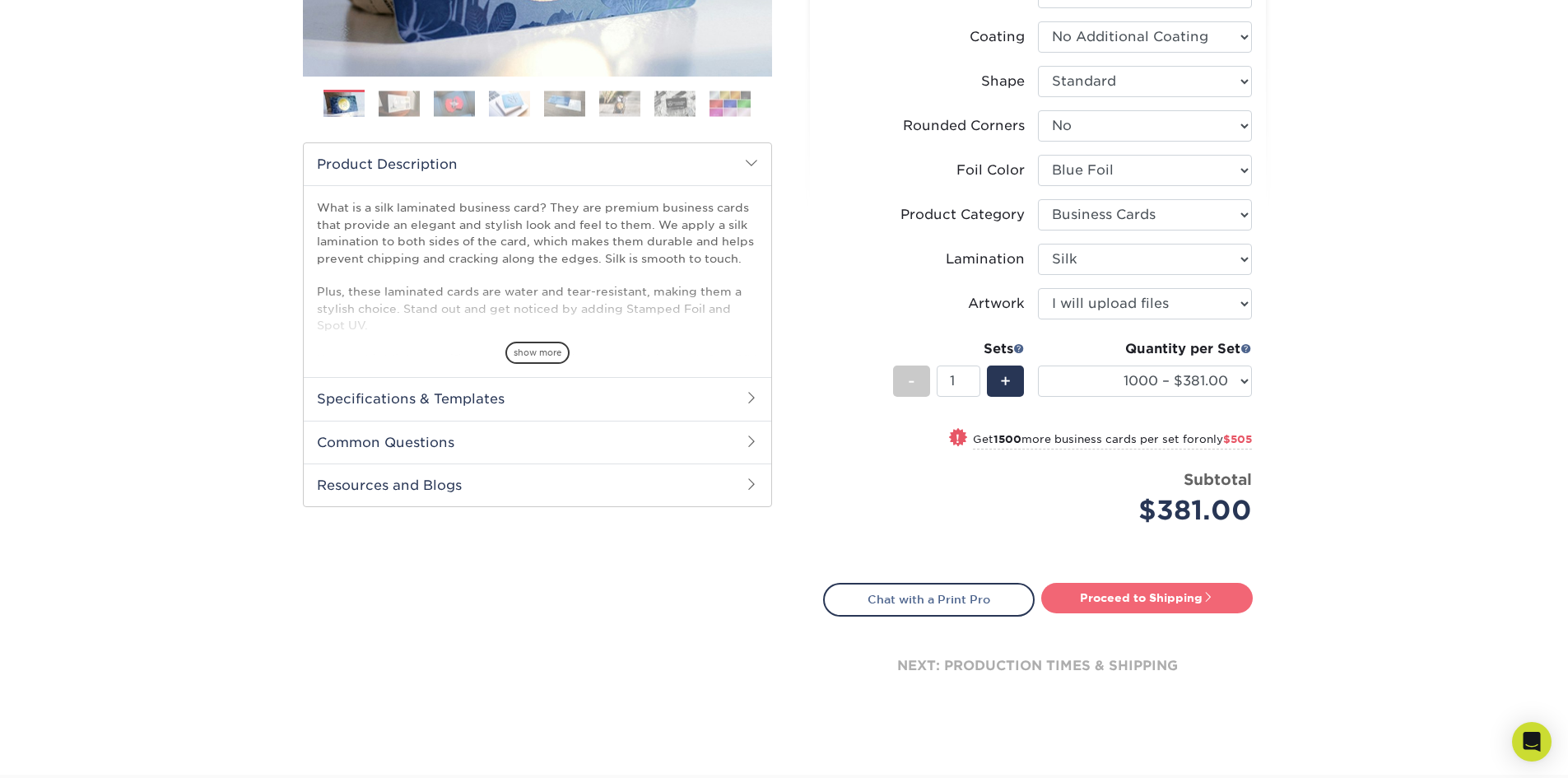
click at [1125, 597] on link "Proceed to Shipping" at bounding box center [1147, 597] width 212 height 29
type input "Set 1"
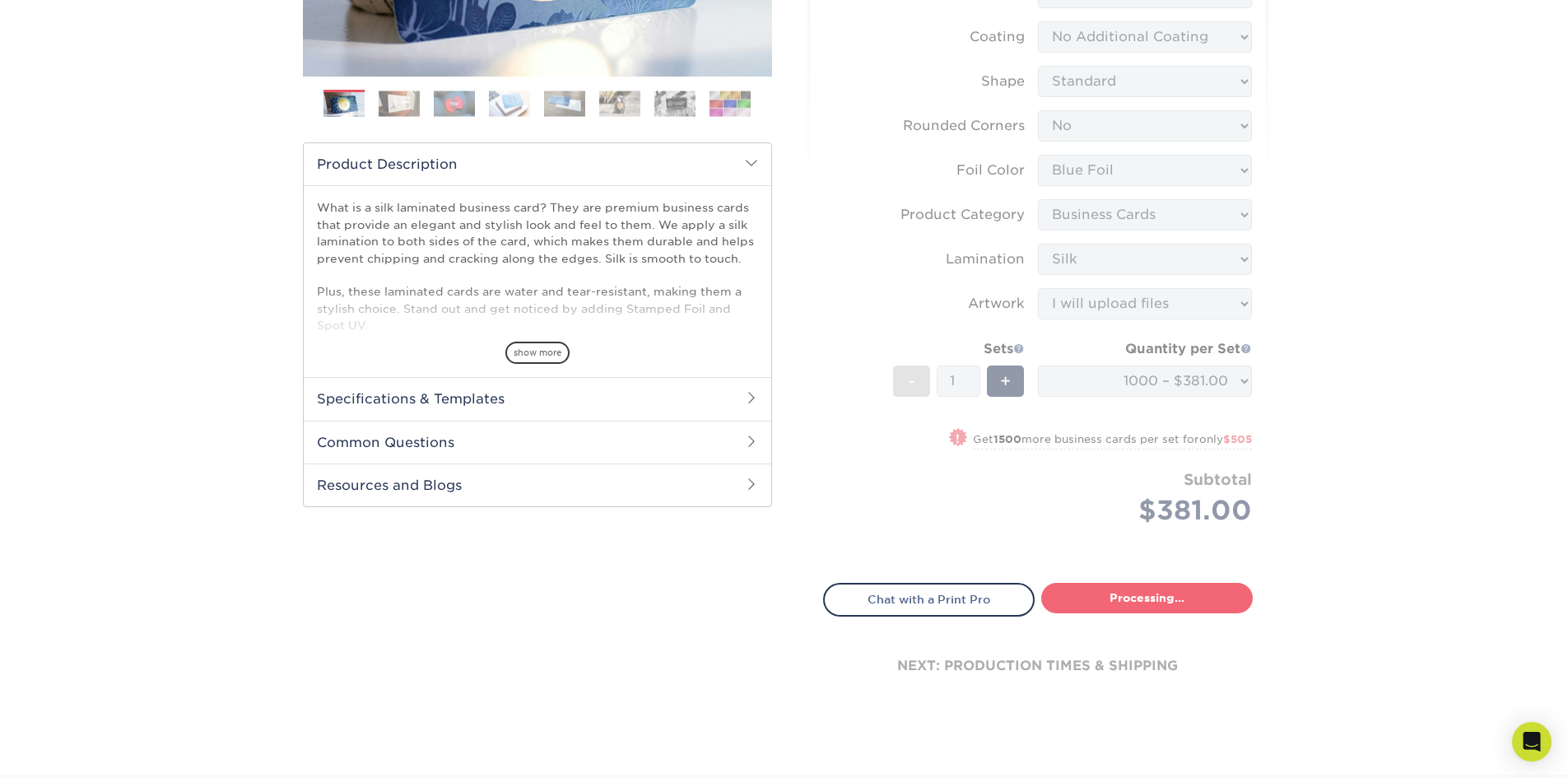
select select "d1a5b5ca-14c9-4fee-90e4-ef5ad1cdeb71"
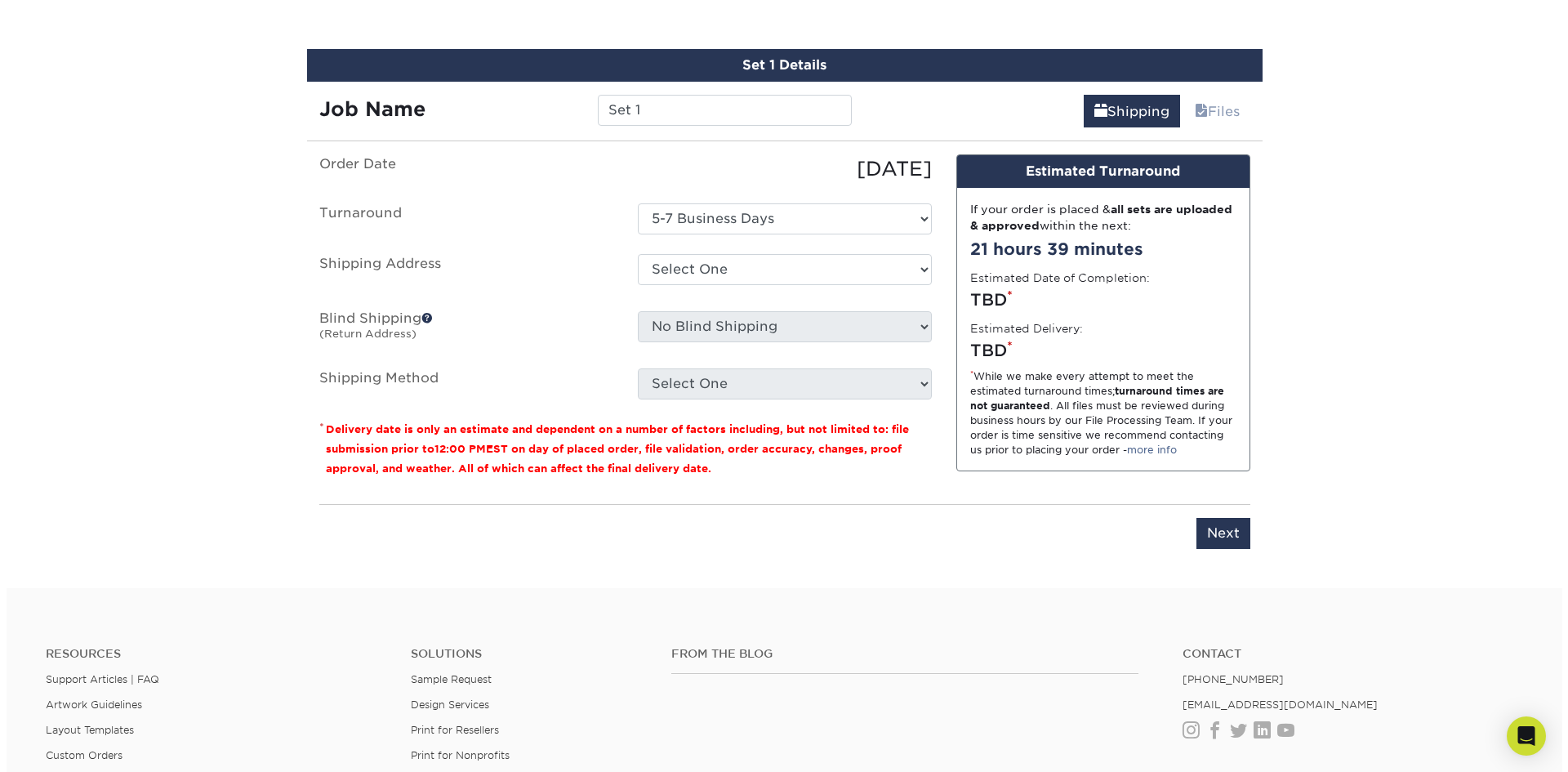
scroll to position [1031, 0]
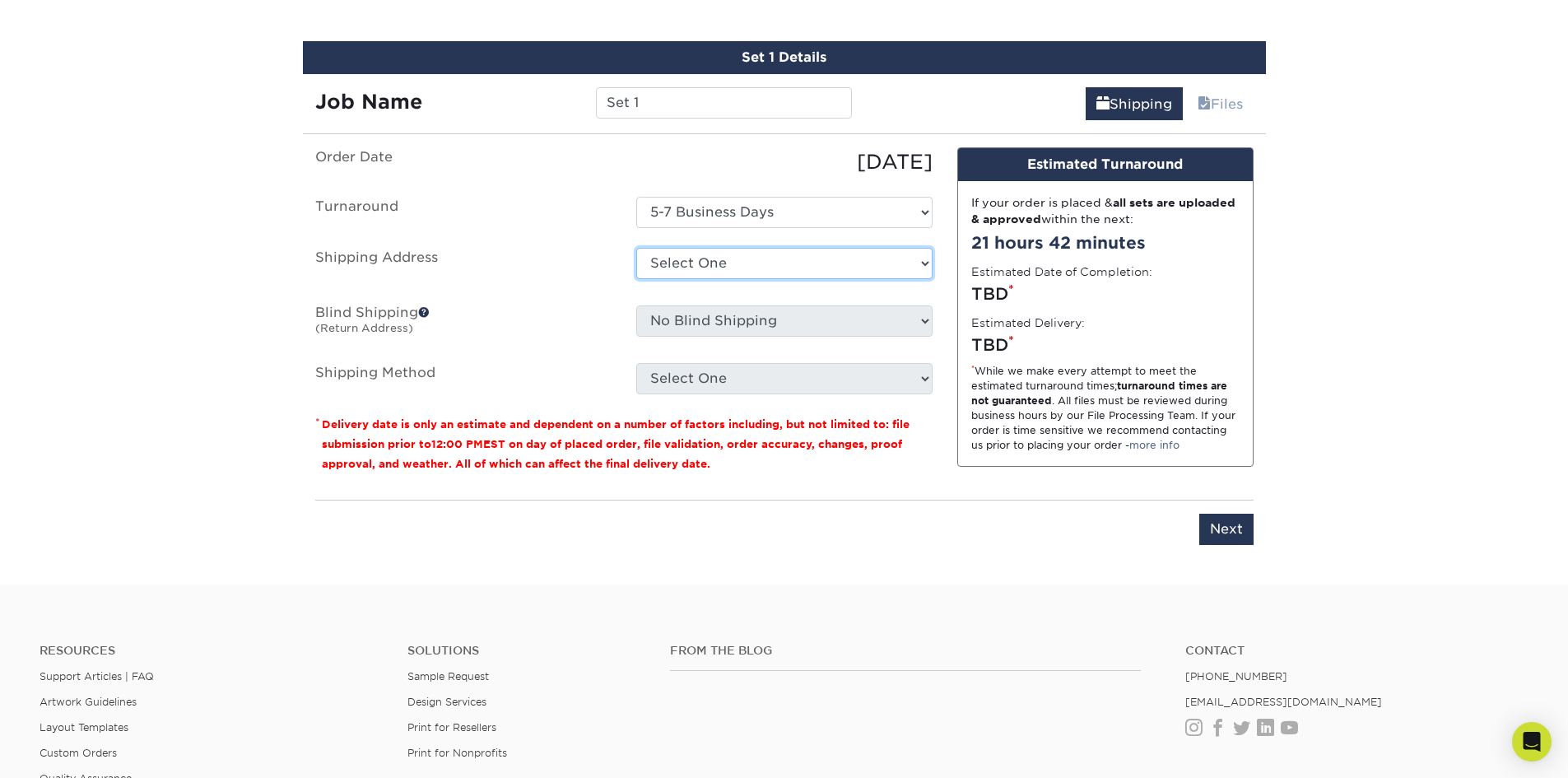
click at [675, 265] on select "Select One + Add New Address - Login" at bounding box center [785, 263] width 297 height 31
select select "newaddress"
click at [637, 248] on select "Select One + Add New Address - Login" at bounding box center [785, 263] width 297 height 31
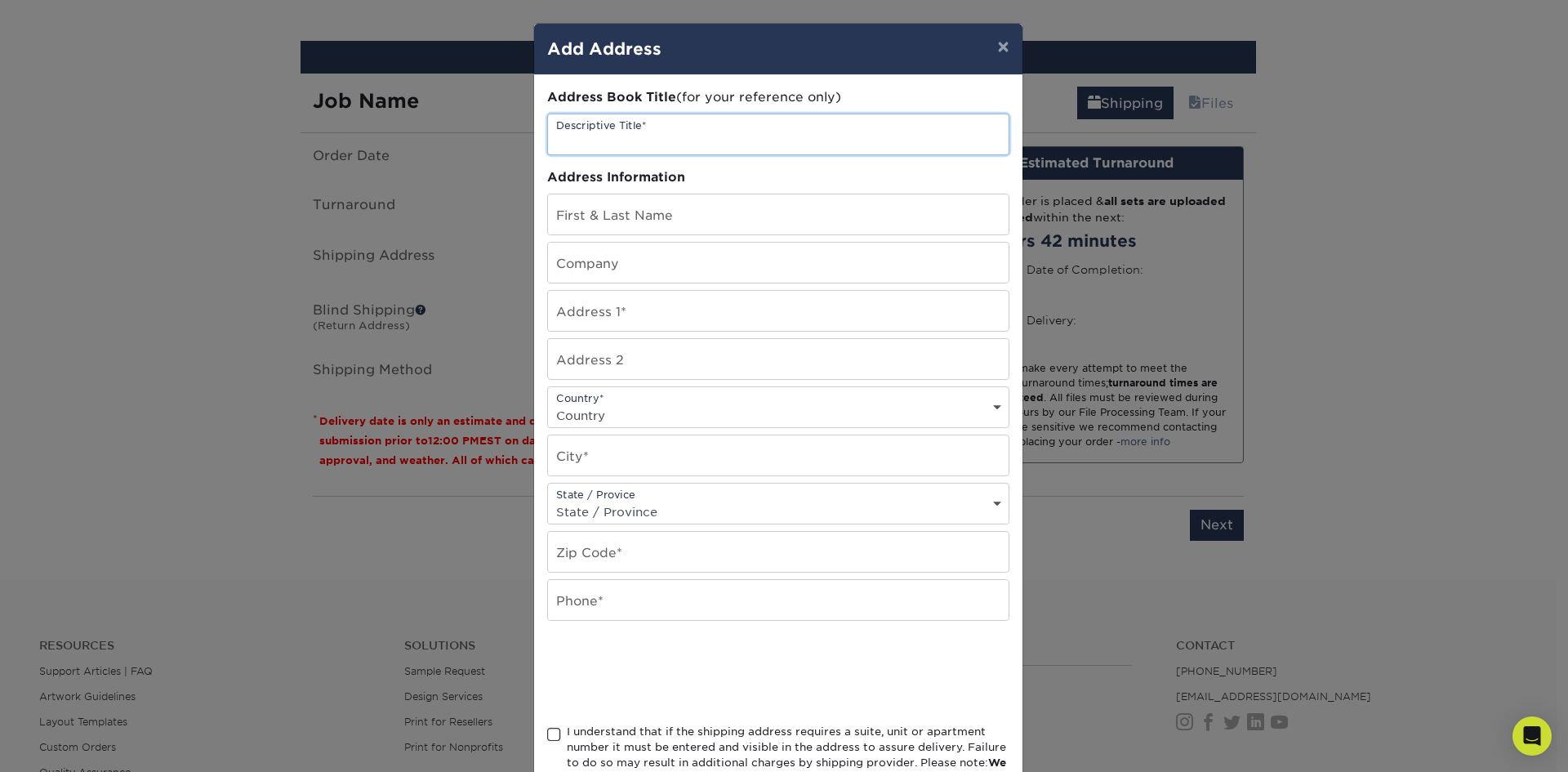
click at [618, 135] on input "text" at bounding box center [779, 135] width 460 height 40
type input "AlphaGraphics"
click at [632, 219] on input "text" at bounding box center [779, 214] width 460 height 40
type input "Natasha Canty"
click at [576, 323] on input "text" at bounding box center [779, 311] width 460 height 40
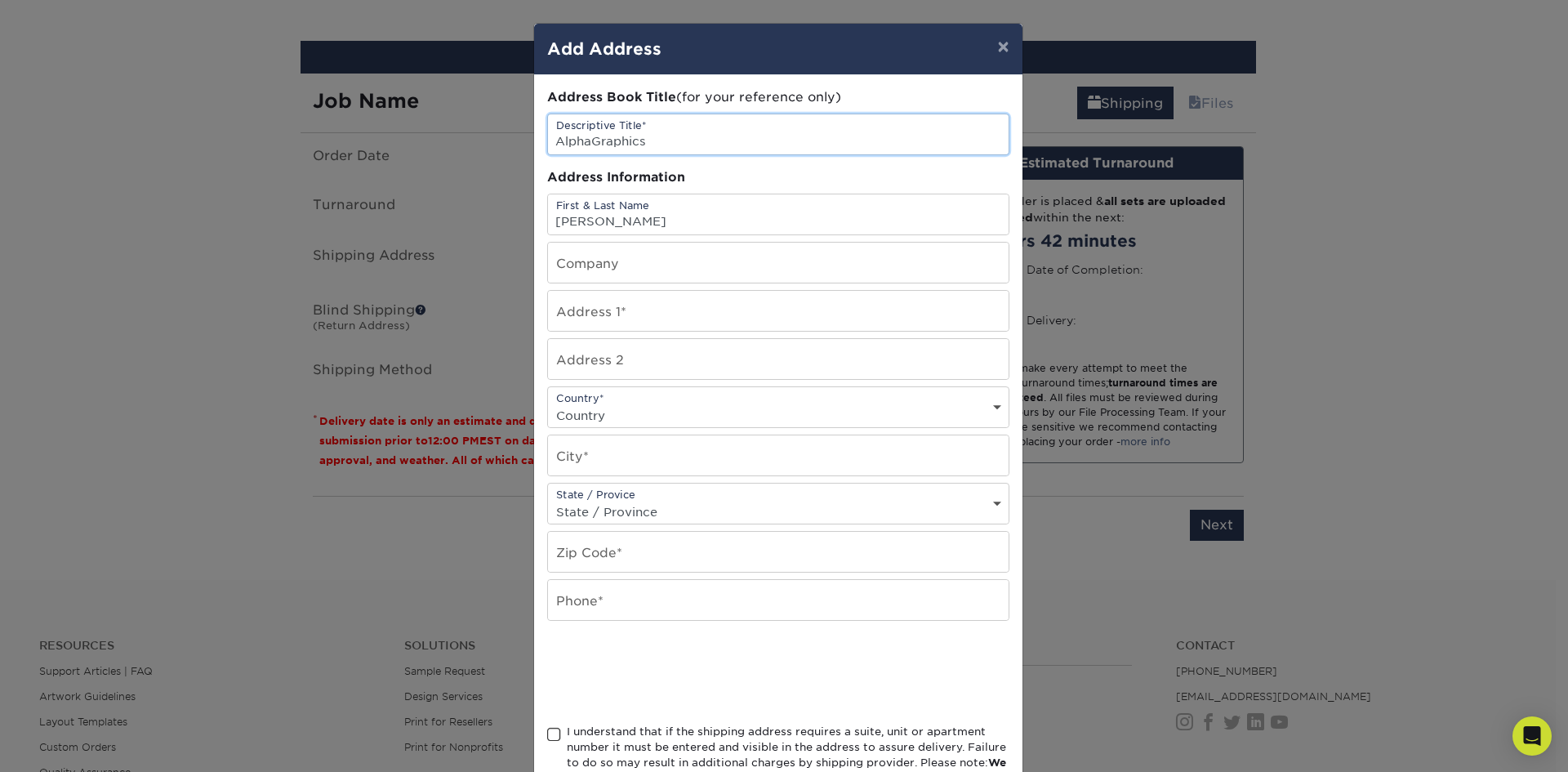
drag, startPoint x: 651, startPoint y: 132, endPoint x: 533, endPoint y: 135, distance: 118.0
click at [534, 135] on div "Address Book Title (for your reference only) Descriptive Title* AlphaGraphics A…" at bounding box center [779, 440] width 489 height 731
click at [602, 270] on input "text" at bounding box center [779, 263] width 460 height 40
type input "AlphaGraphics"
click at [598, 316] on input "text" at bounding box center [779, 311] width 460 height 40
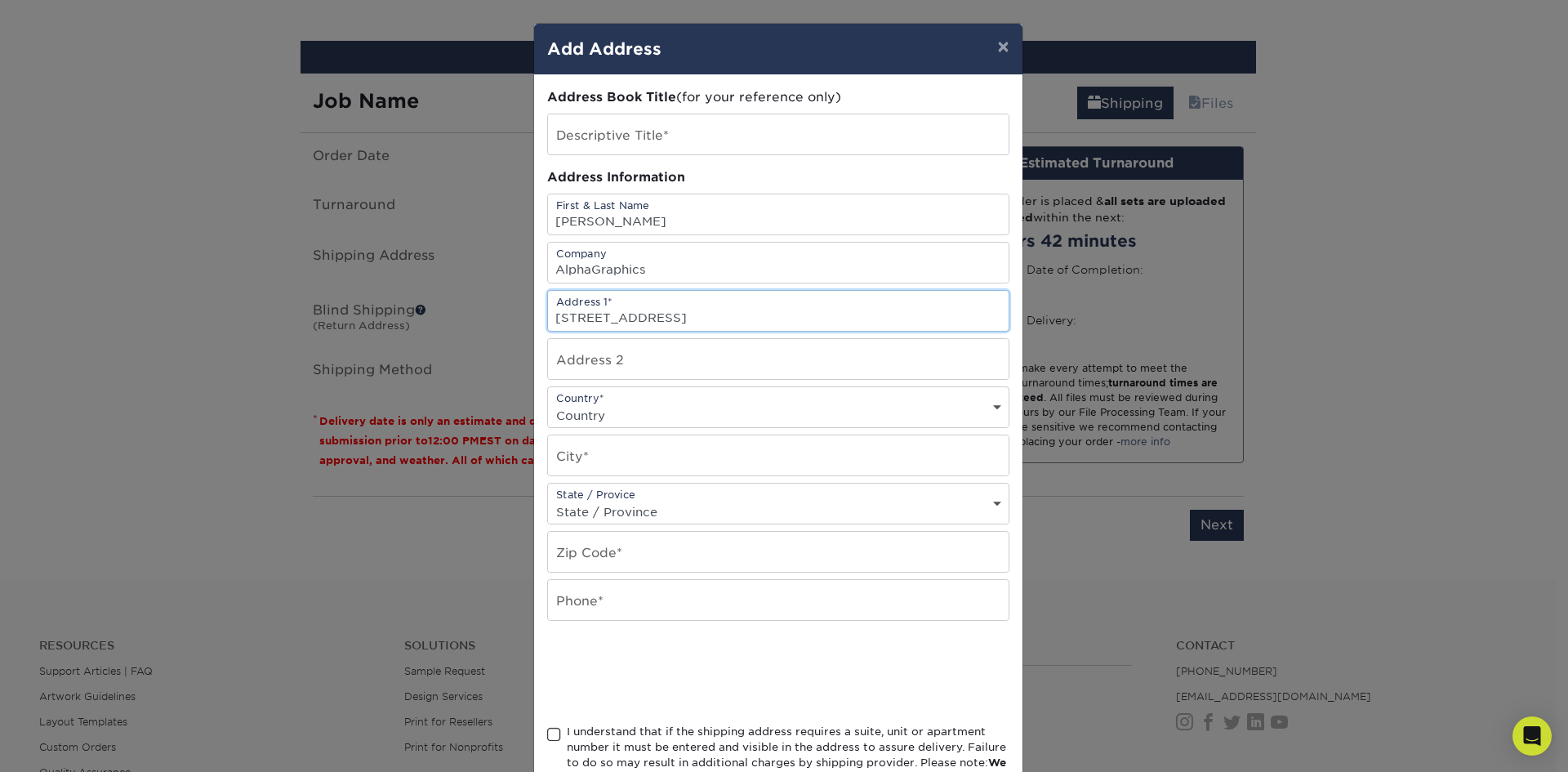
type input "230 Corporate Drive"
type input "Portsmouth"
select select "NH"
drag, startPoint x: 659, startPoint y: 554, endPoint x: 659, endPoint y: 568, distance: 14.0
click at [659, 557] on input "text" at bounding box center [779, 552] width 460 height 40
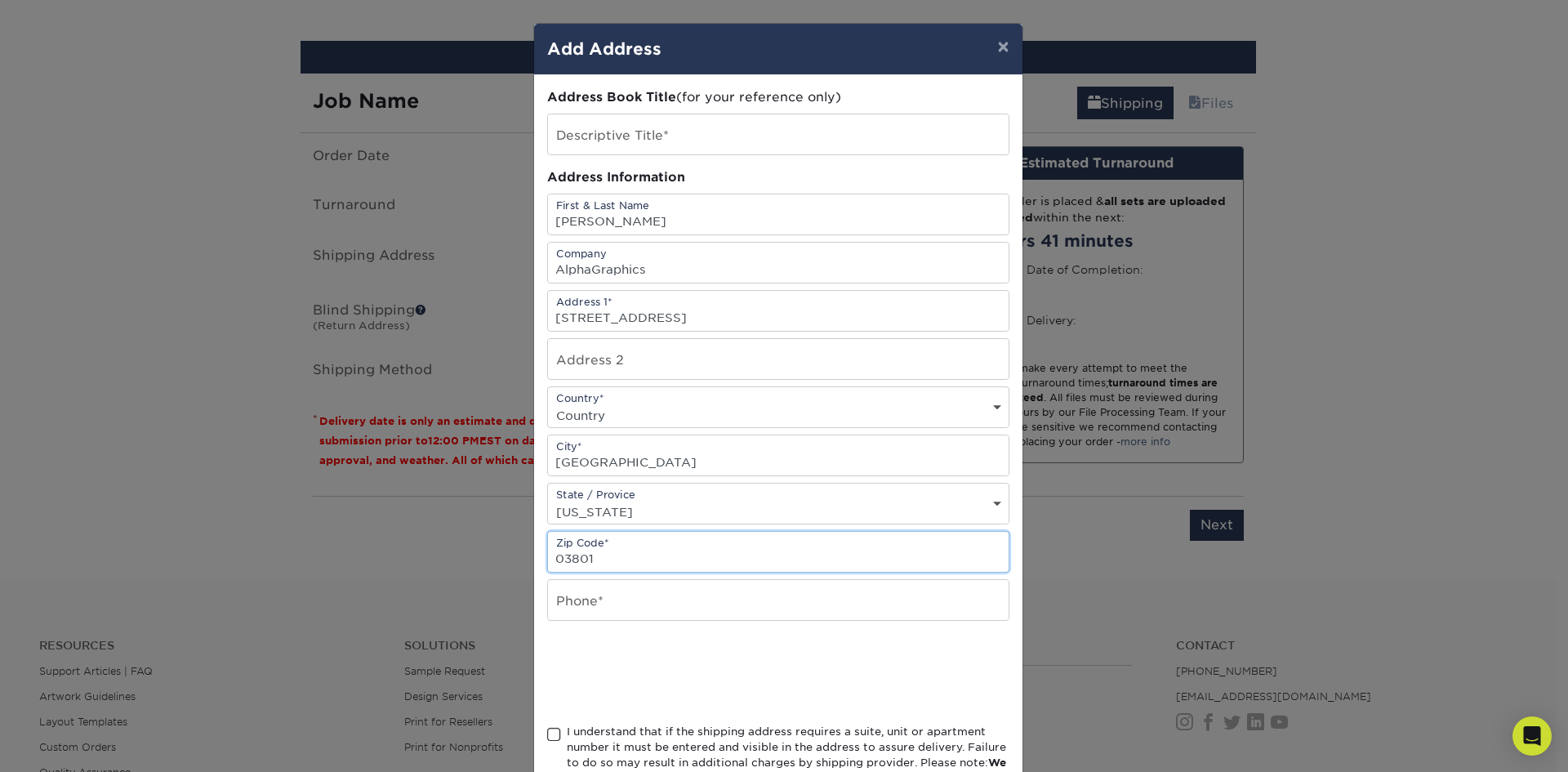
type input "03801"
click at [672, 605] on input "text" at bounding box center [779, 600] width 460 height 40
type input "6034363030"
drag, startPoint x: 539, startPoint y: 740, endPoint x: 572, endPoint y: 711, distance: 43.9
click at [539, 739] on div "Address Book Title (for your reference only) Descriptive Title* Address Informa…" at bounding box center [779, 440] width 489 height 731
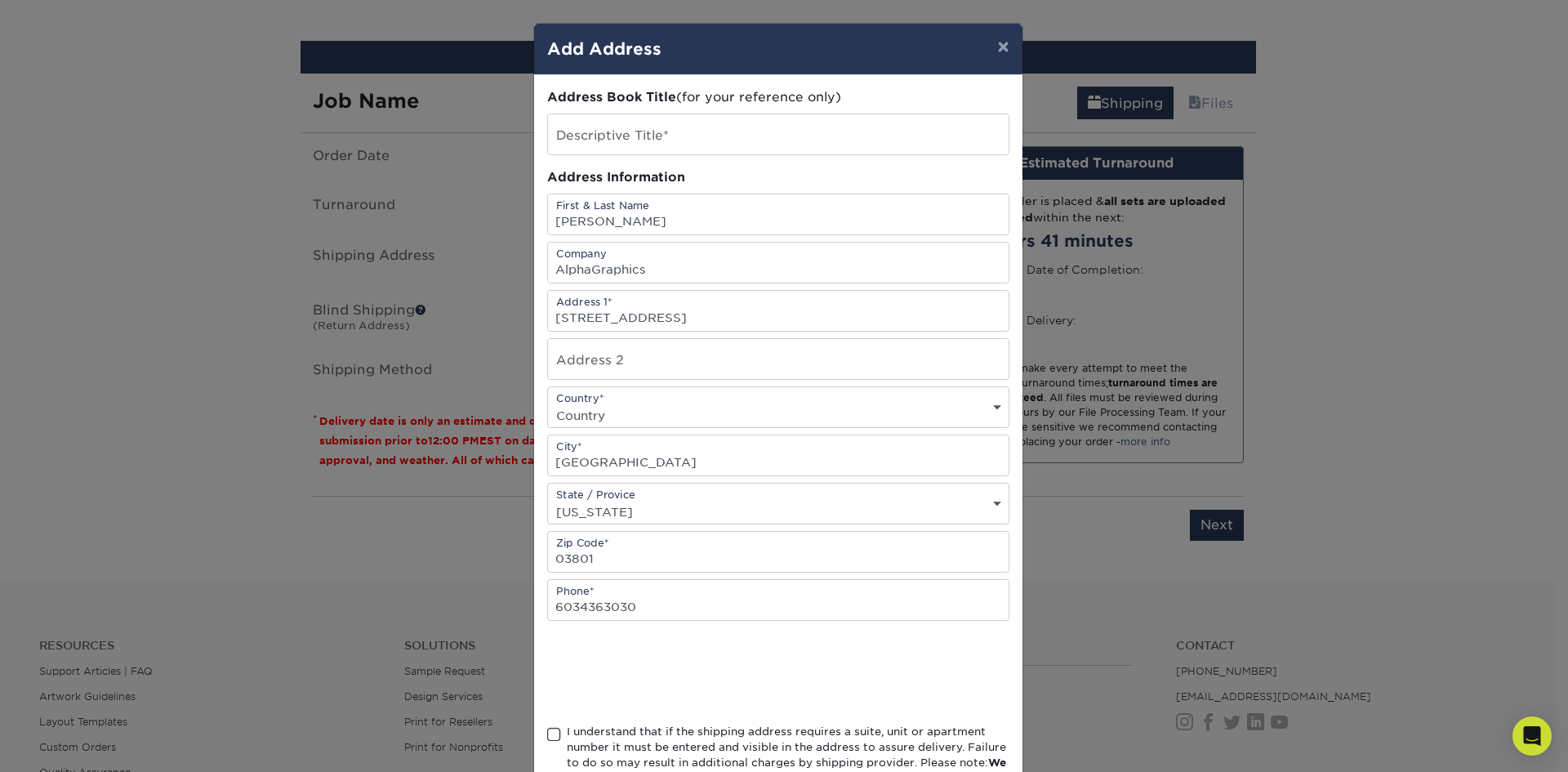
scroll to position [116, 0]
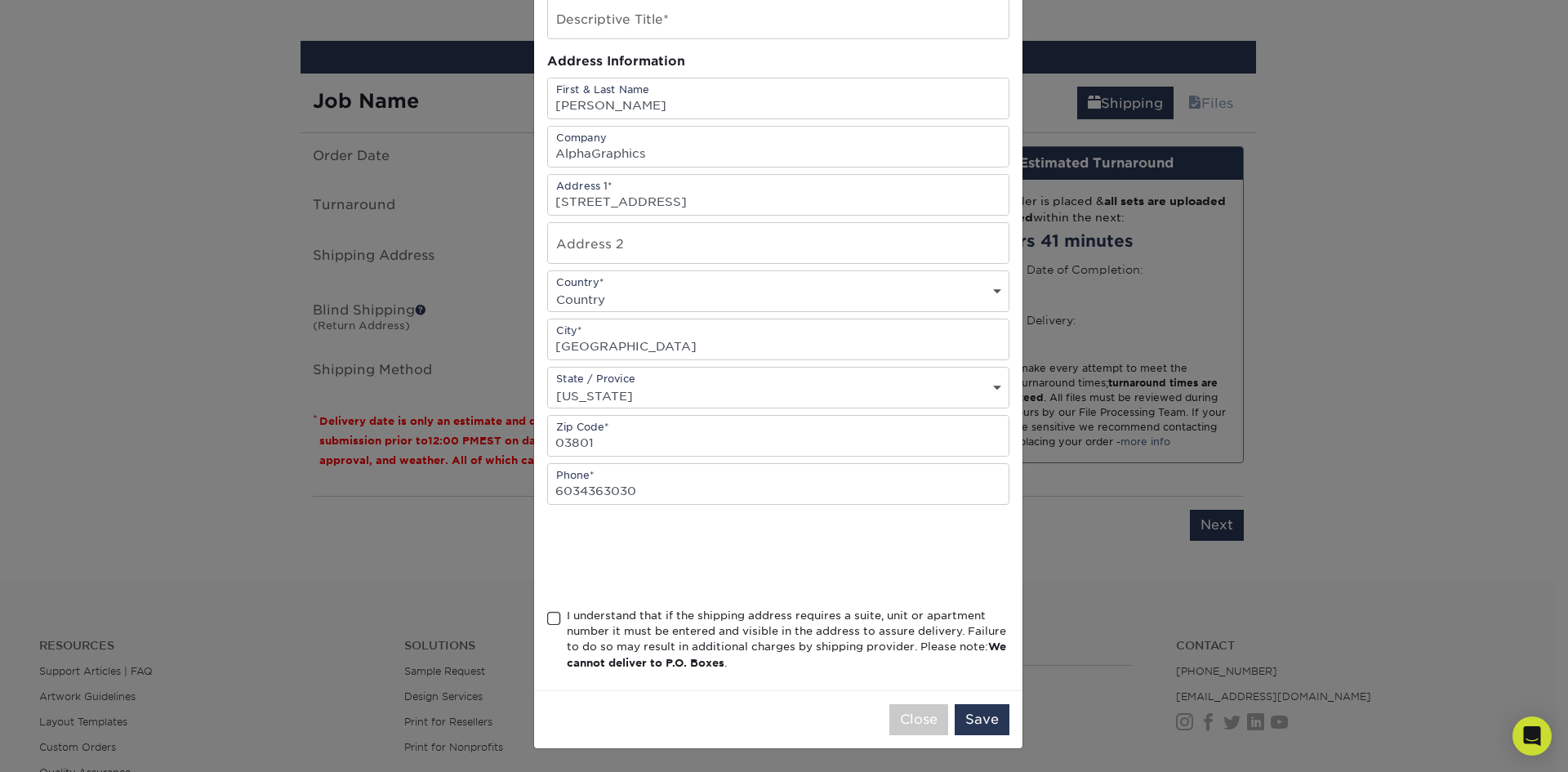
click at [548, 621] on span at bounding box center [554, 618] width 14 height 16
click at [0, 0] on input "I understand that if the shipping address requires a suite, unit or apartment n…" at bounding box center [0, 0] width 0 height 0
click at [978, 711] on button "Save" at bounding box center [982, 719] width 55 height 31
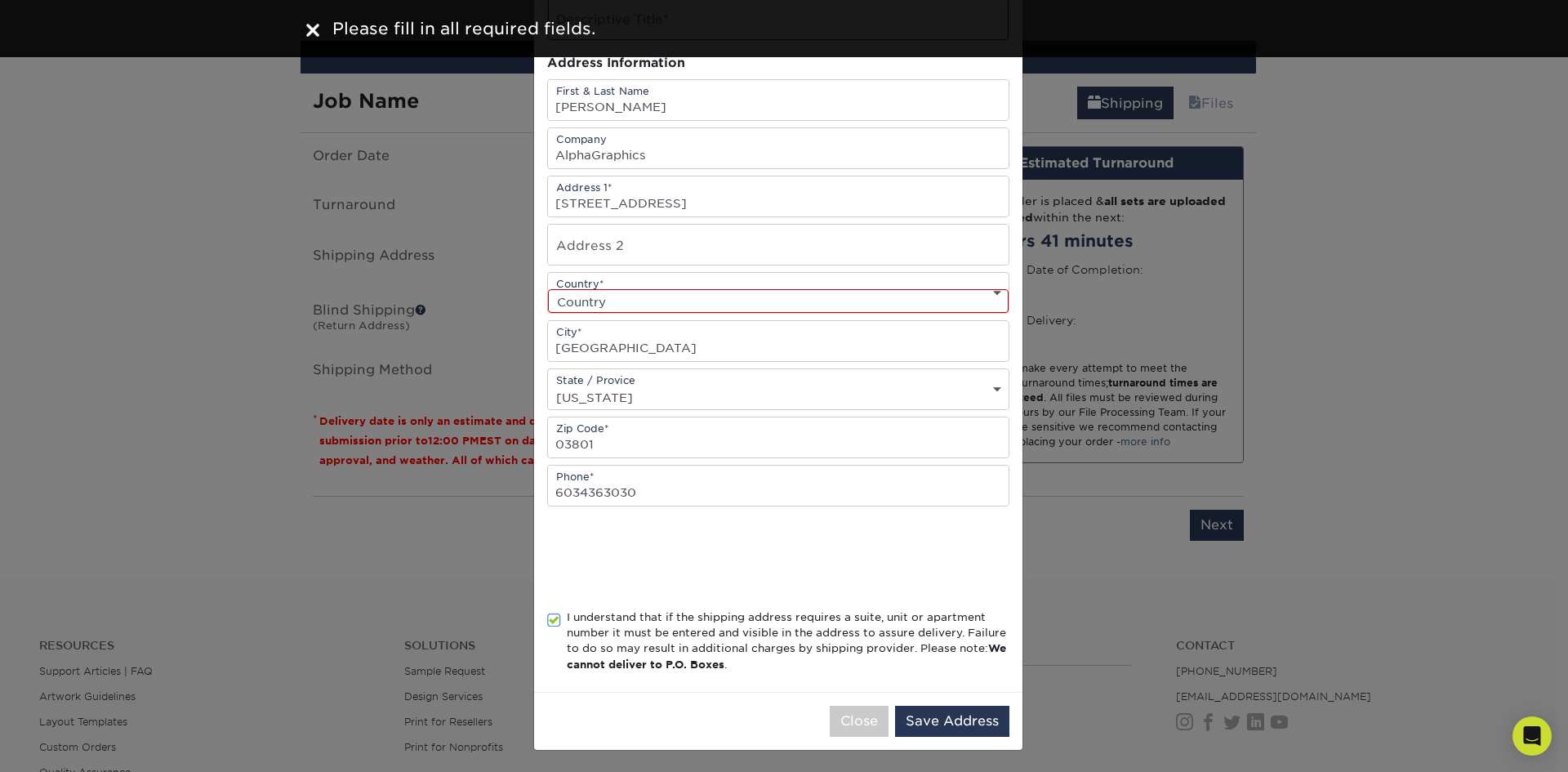
click at [614, 302] on select "Country United States Canada ----------------------------- Afghanistan Albania …" at bounding box center [779, 301] width 460 height 24
select select "US"
click at [548, 289] on select "Country United States Canada ----------------------------- Afghanistan Albania …" at bounding box center [779, 301] width 460 height 24
click at [927, 723] on button "Save Address" at bounding box center [952, 720] width 115 height 31
click at [950, 720] on button "Save Address" at bounding box center [952, 720] width 115 height 31
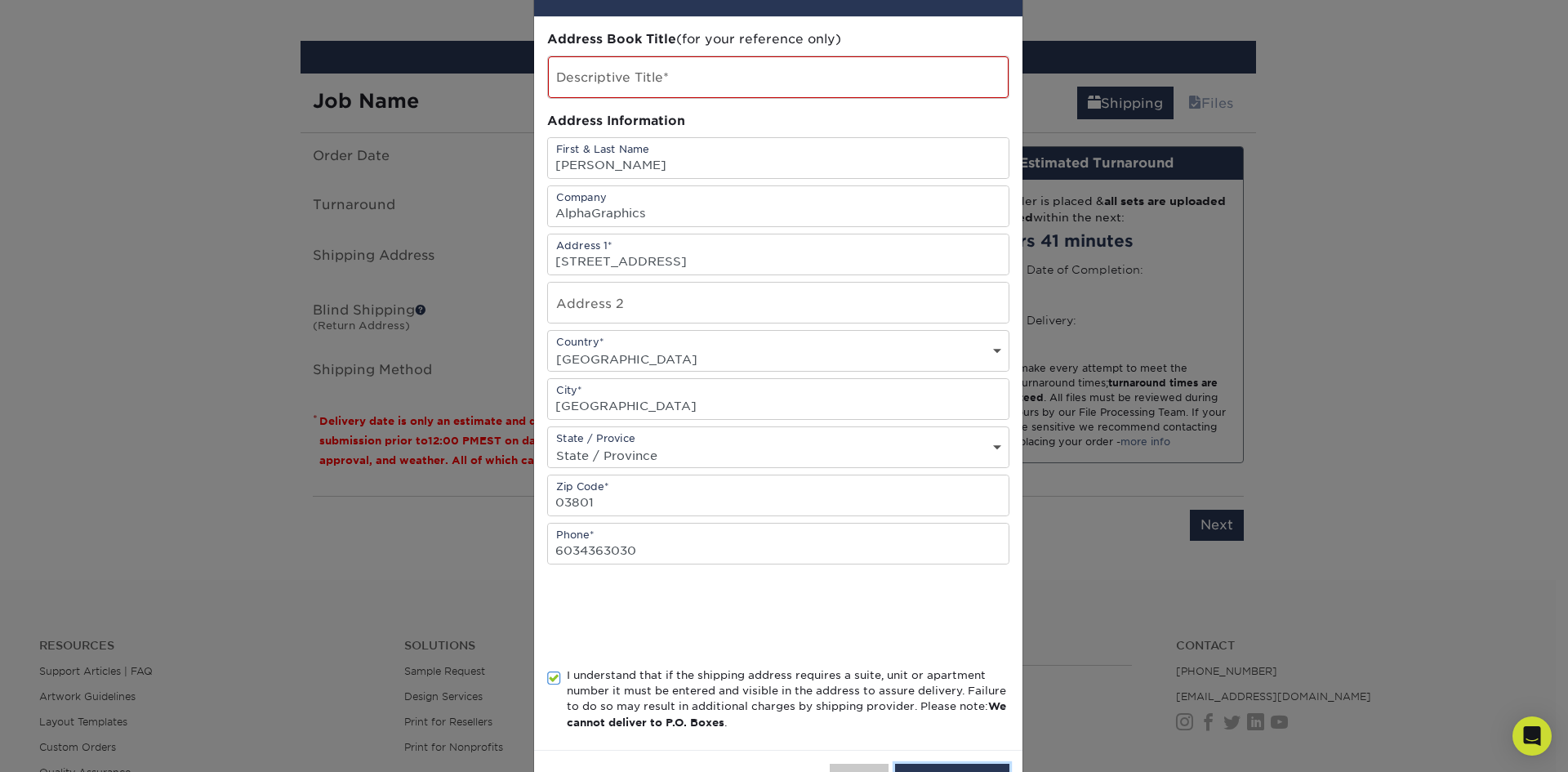
scroll to position [0, 0]
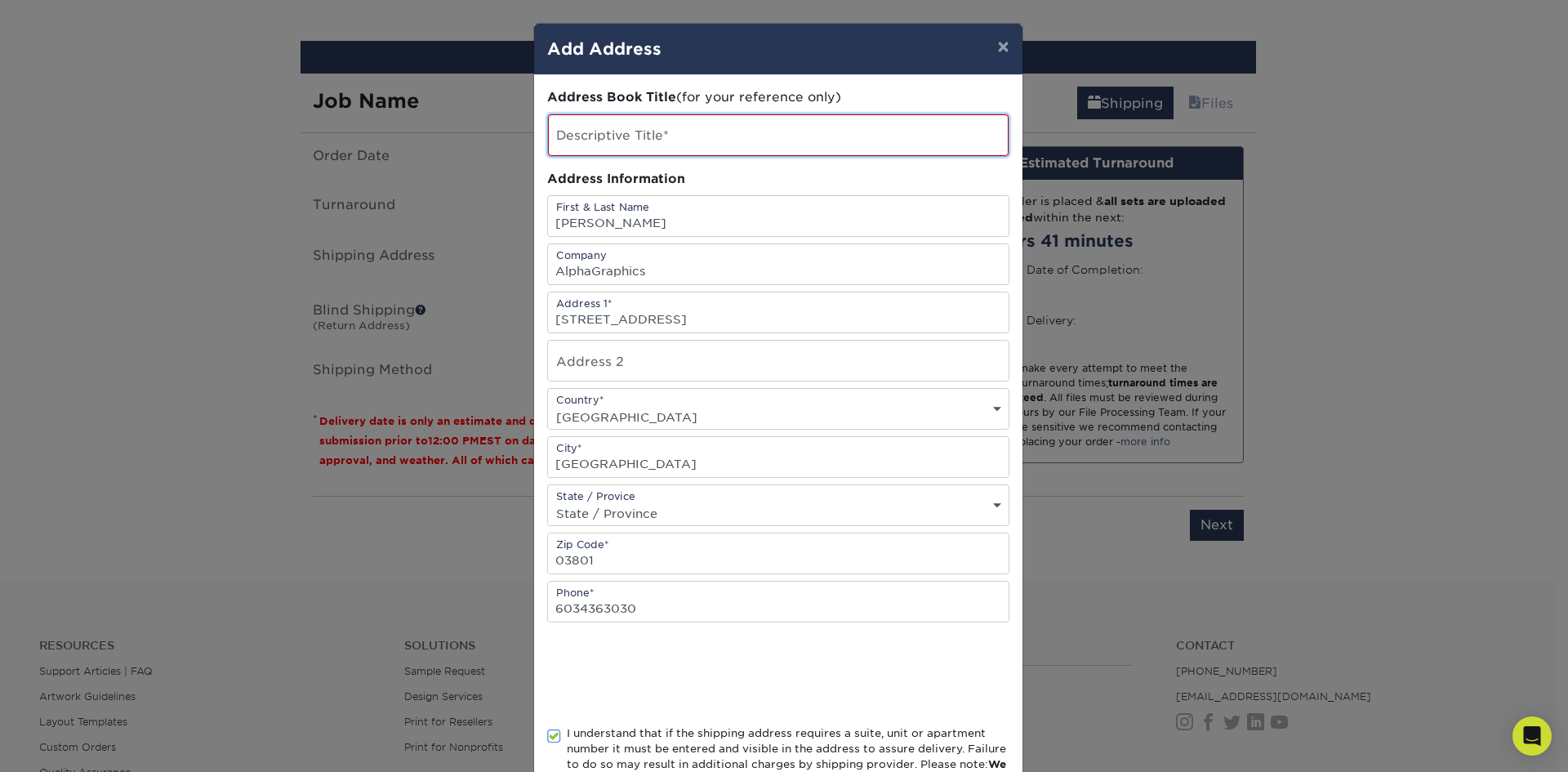
click at [646, 145] on input "text" at bounding box center [779, 135] width 460 height 42
type input "B"
drag, startPoint x: 614, startPoint y: 141, endPoint x: 561, endPoint y: 145, distance: 53.2
click at [561, 145] on input "FW Webb" at bounding box center [779, 135] width 460 height 42
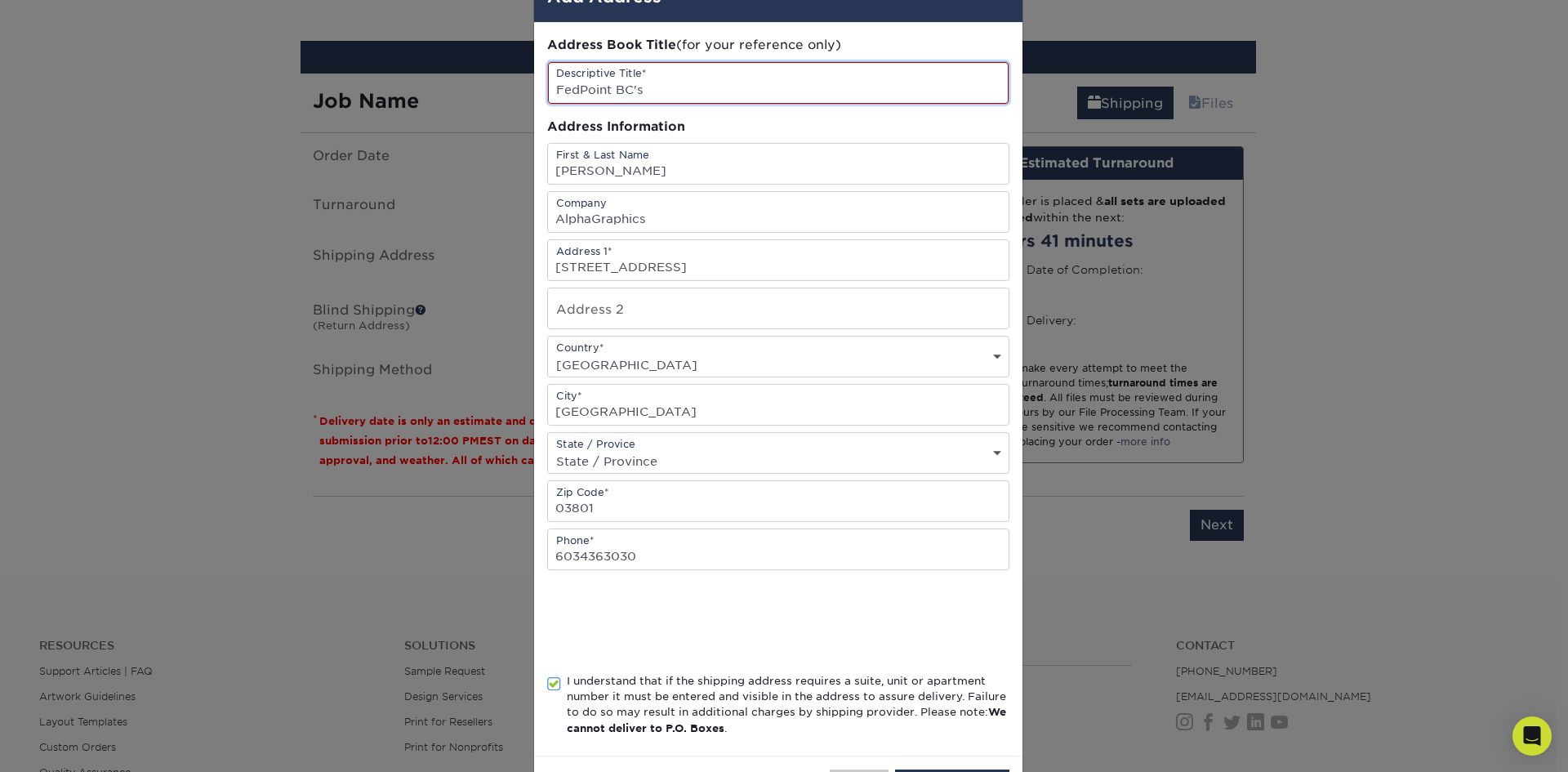
scroll to position [118, 0]
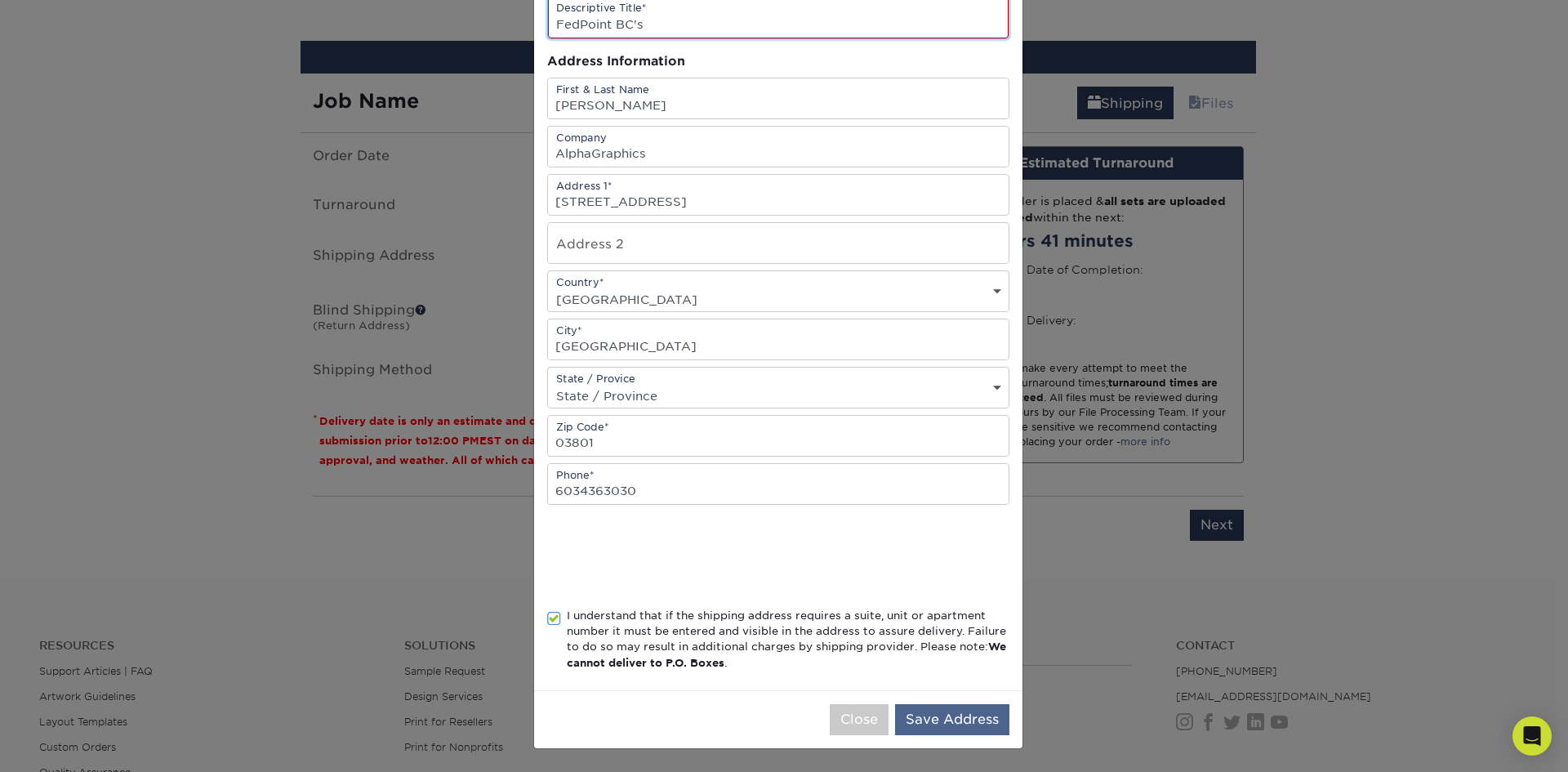
type input "FedPoint BC's"
click at [933, 712] on button "Save Address" at bounding box center [952, 719] width 115 height 31
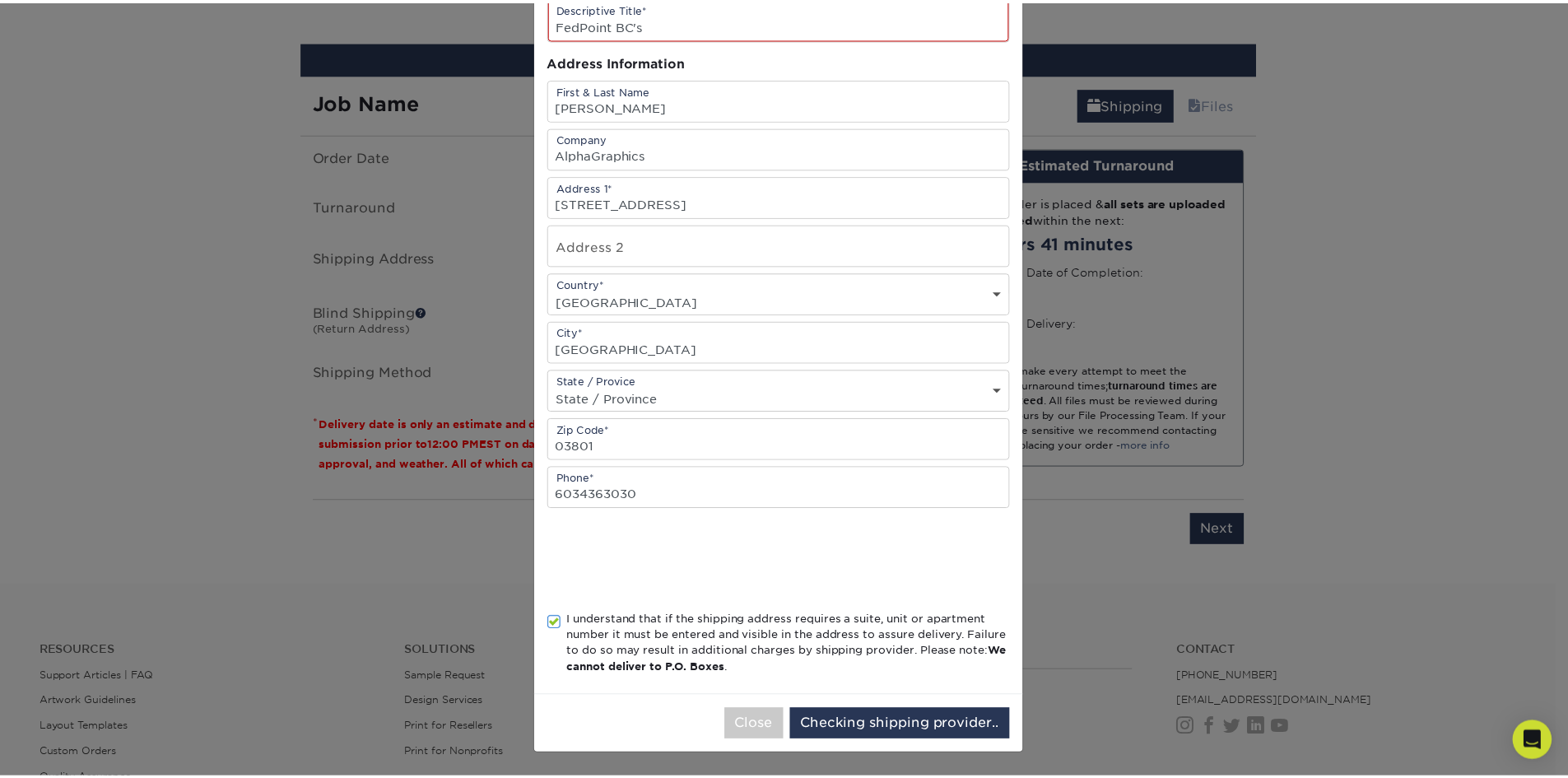
scroll to position [0, 0]
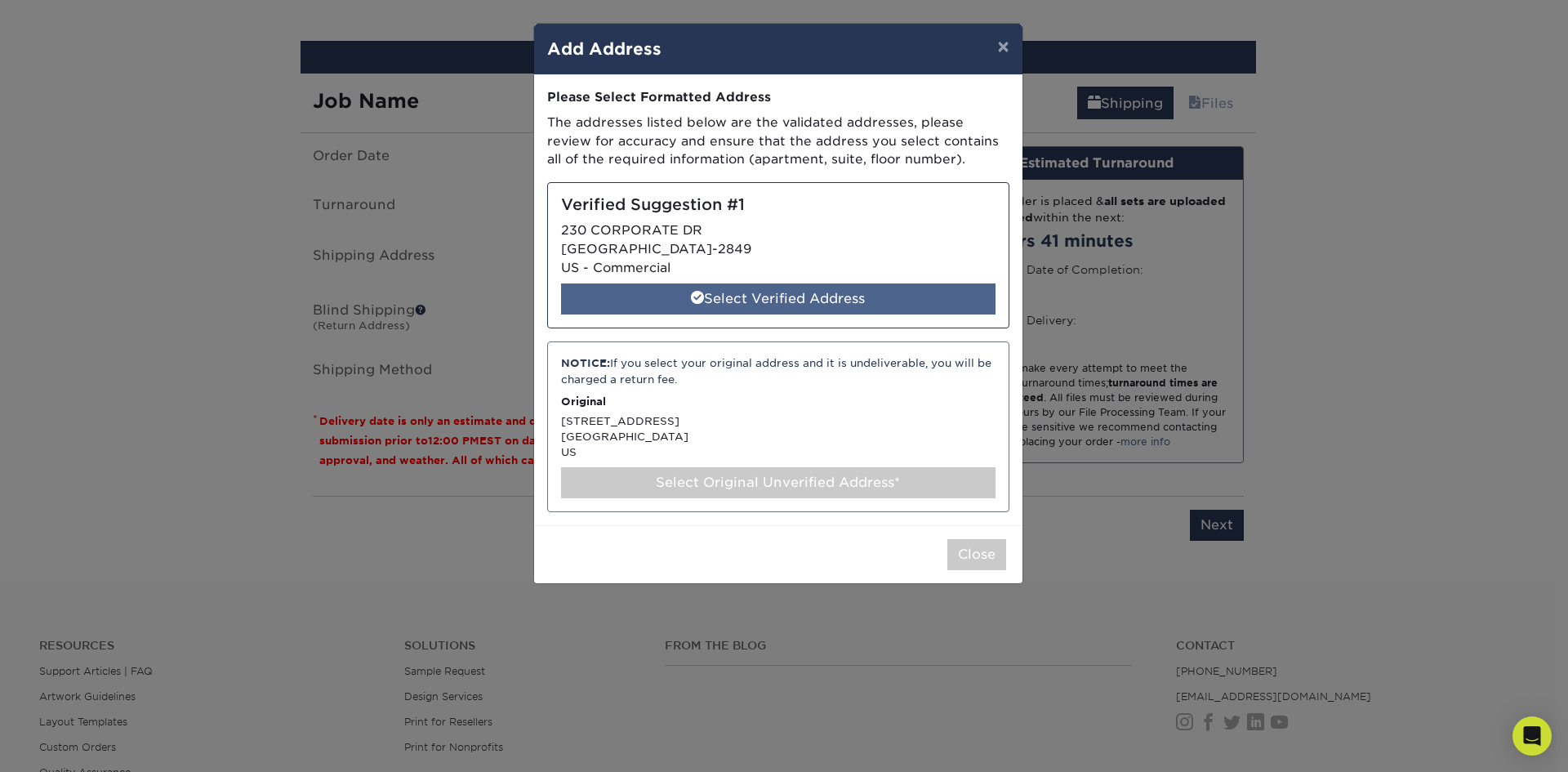
click at [897, 305] on div "Select Verified Address" at bounding box center [778, 298] width 435 height 31
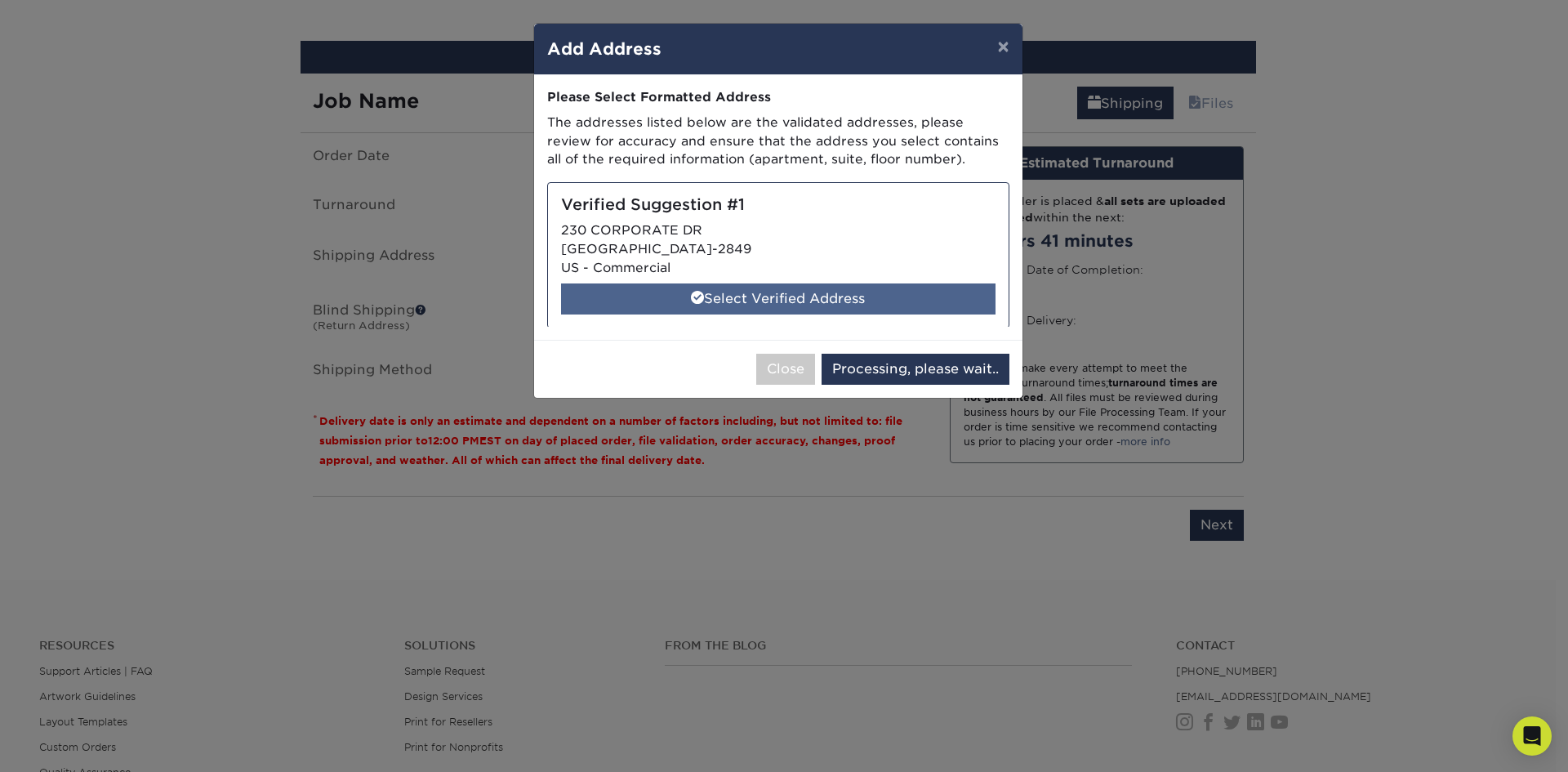
select select "285085"
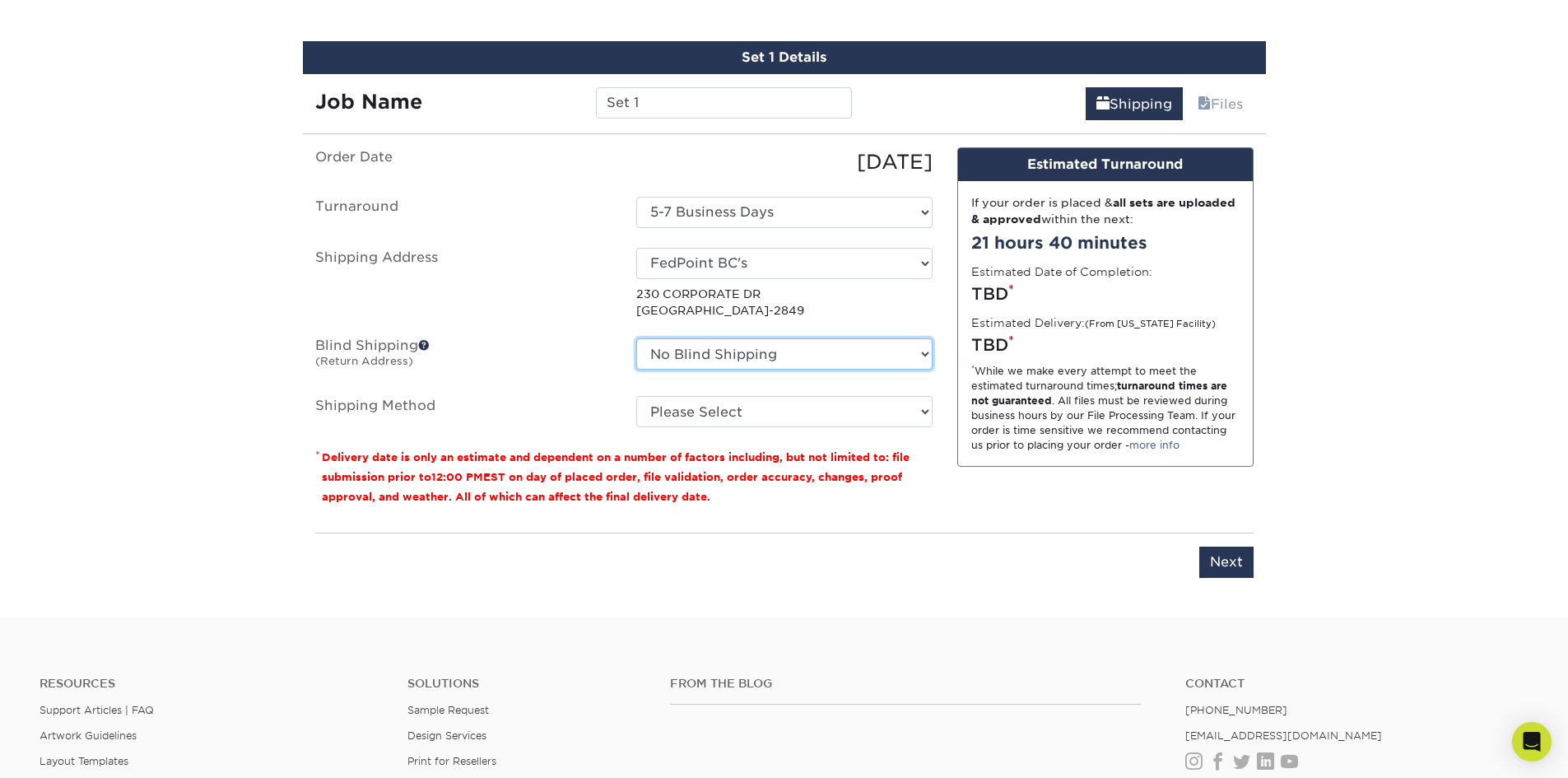
click at [705, 363] on select "No Blind Shipping + Add New Address" at bounding box center [785, 353] width 297 height 31
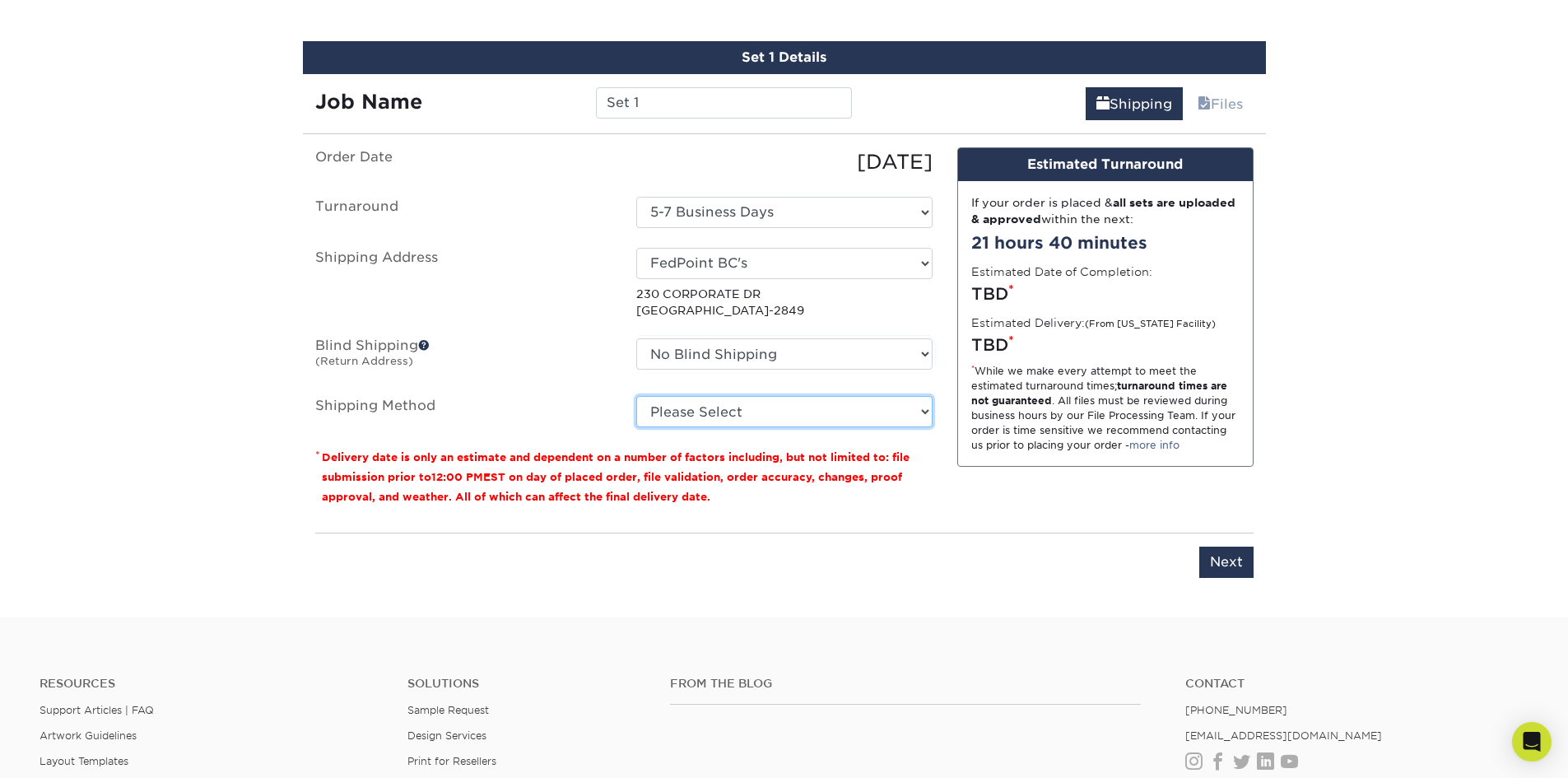
click at [704, 416] on select "Please Select Ground Shipping (+$8.96) 3 Day Shipping Service (+$21.84) 2 Day A…" at bounding box center [785, 411] width 297 height 31
select select "03"
click at [637, 396] on select "Please Select Ground Shipping (+$8.96) 3 Day Shipping Service (+$21.84) 2 Day A…" at bounding box center [785, 411] width 297 height 31
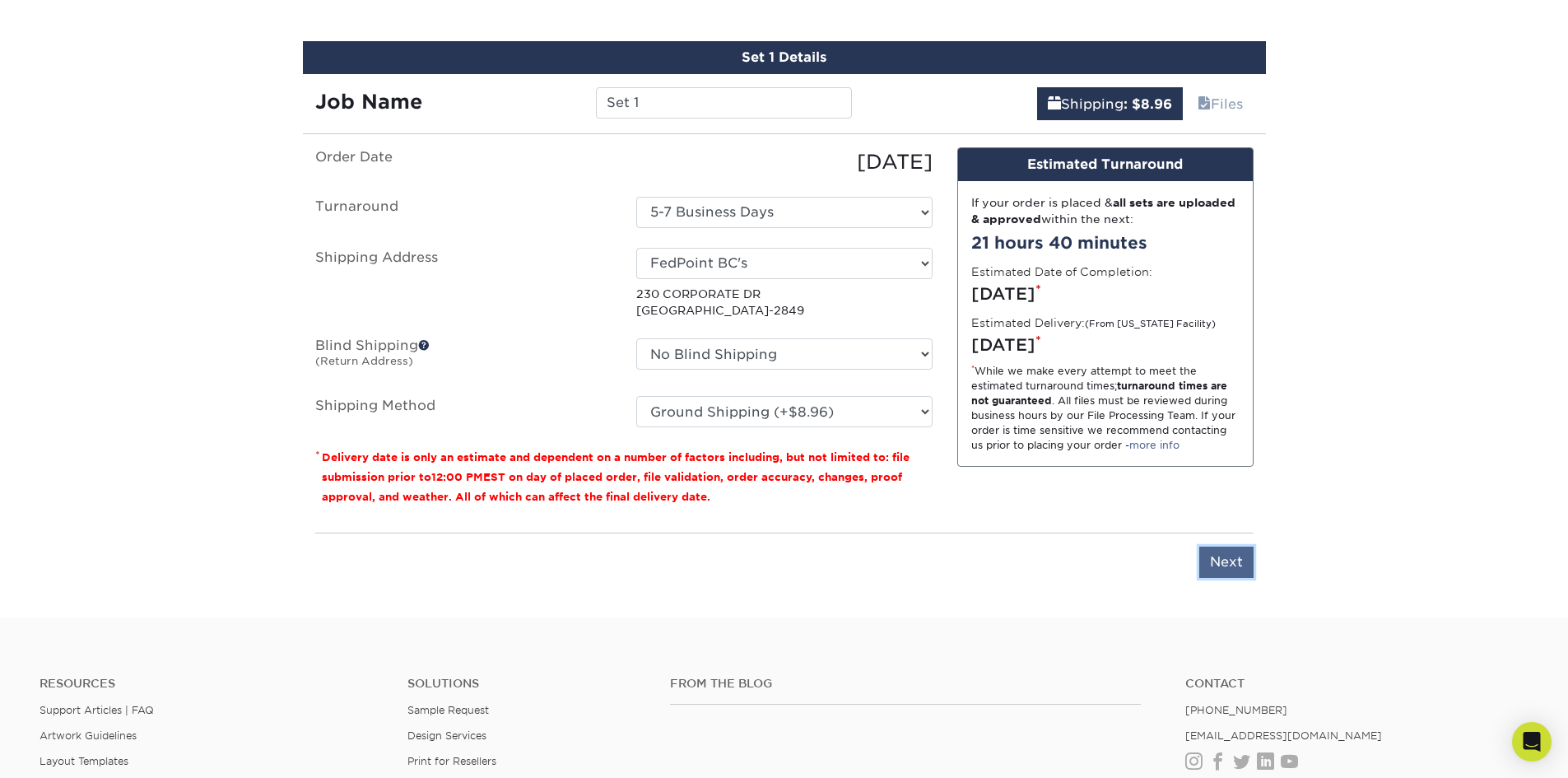
click at [1245, 559] on input "Next" at bounding box center [1226, 562] width 54 height 31
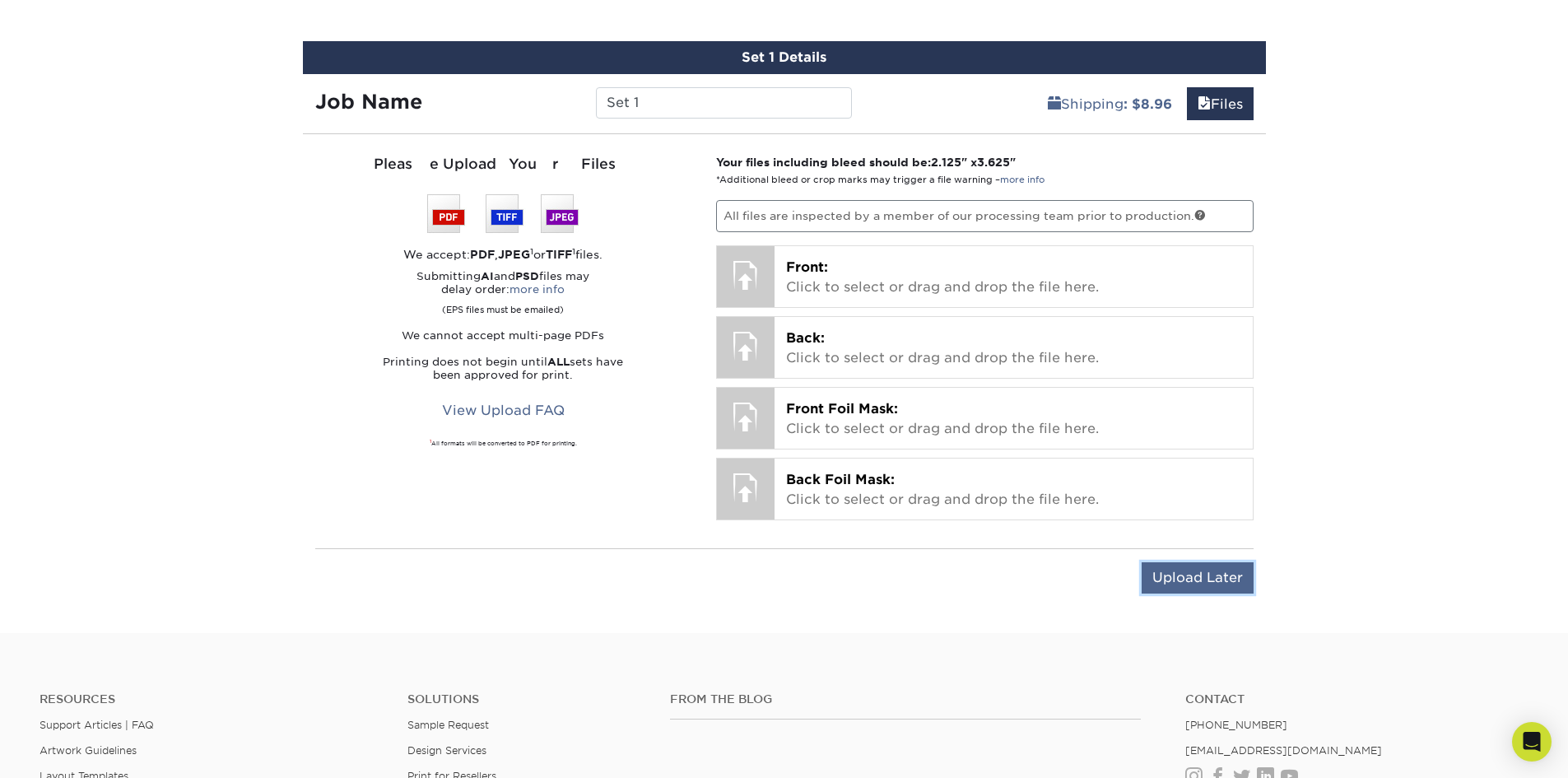
click at [1196, 575] on input "Upload Later" at bounding box center [1198, 577] width 112 height 31
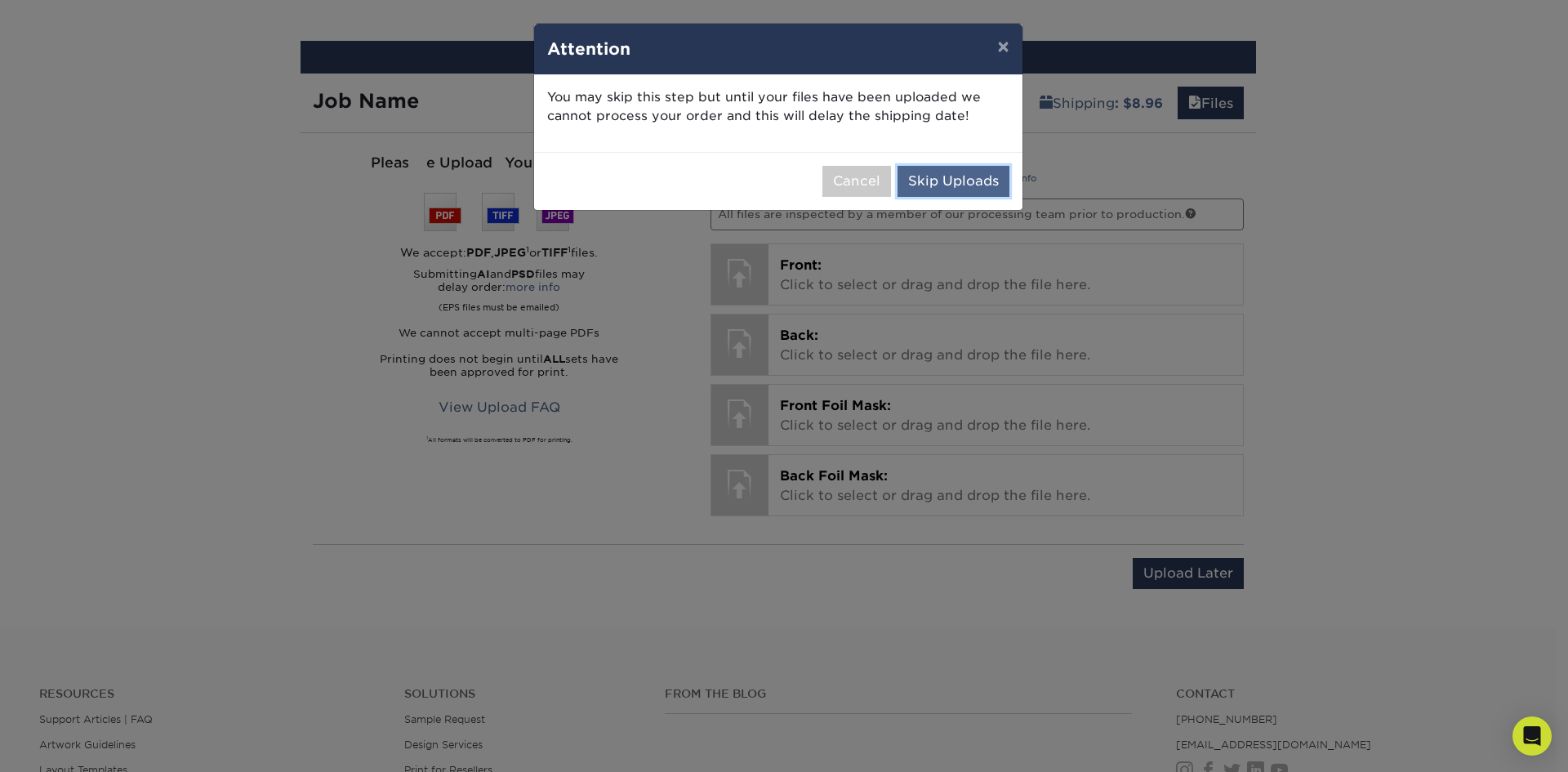
click at [941, 178] on button "Skip Uploads" at bounding box center [953, 181] width 112 height 31
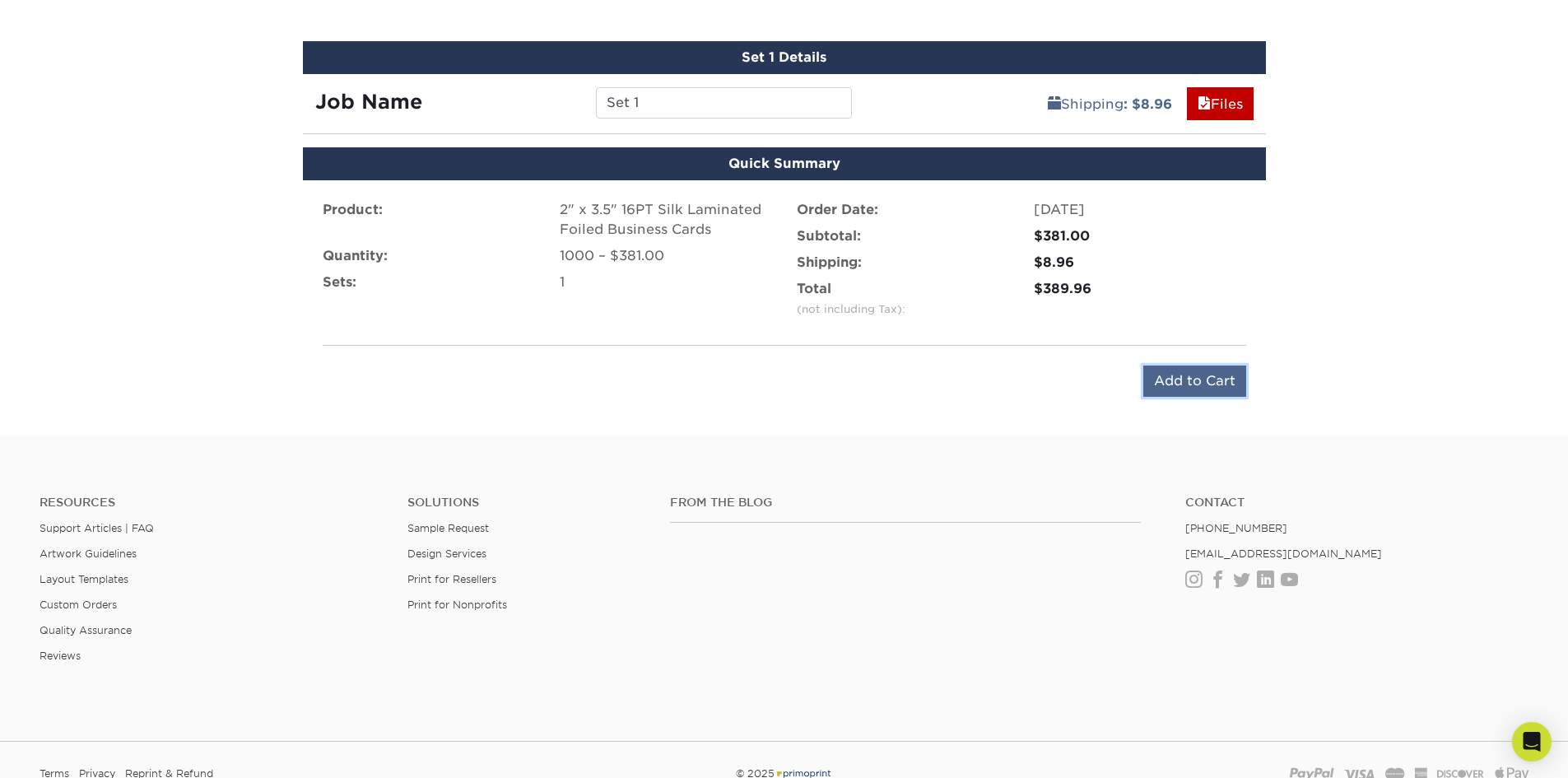
click at [1180, 387] on input "Add to Cart" at bounding box center [1194, 380] width 103 height 31
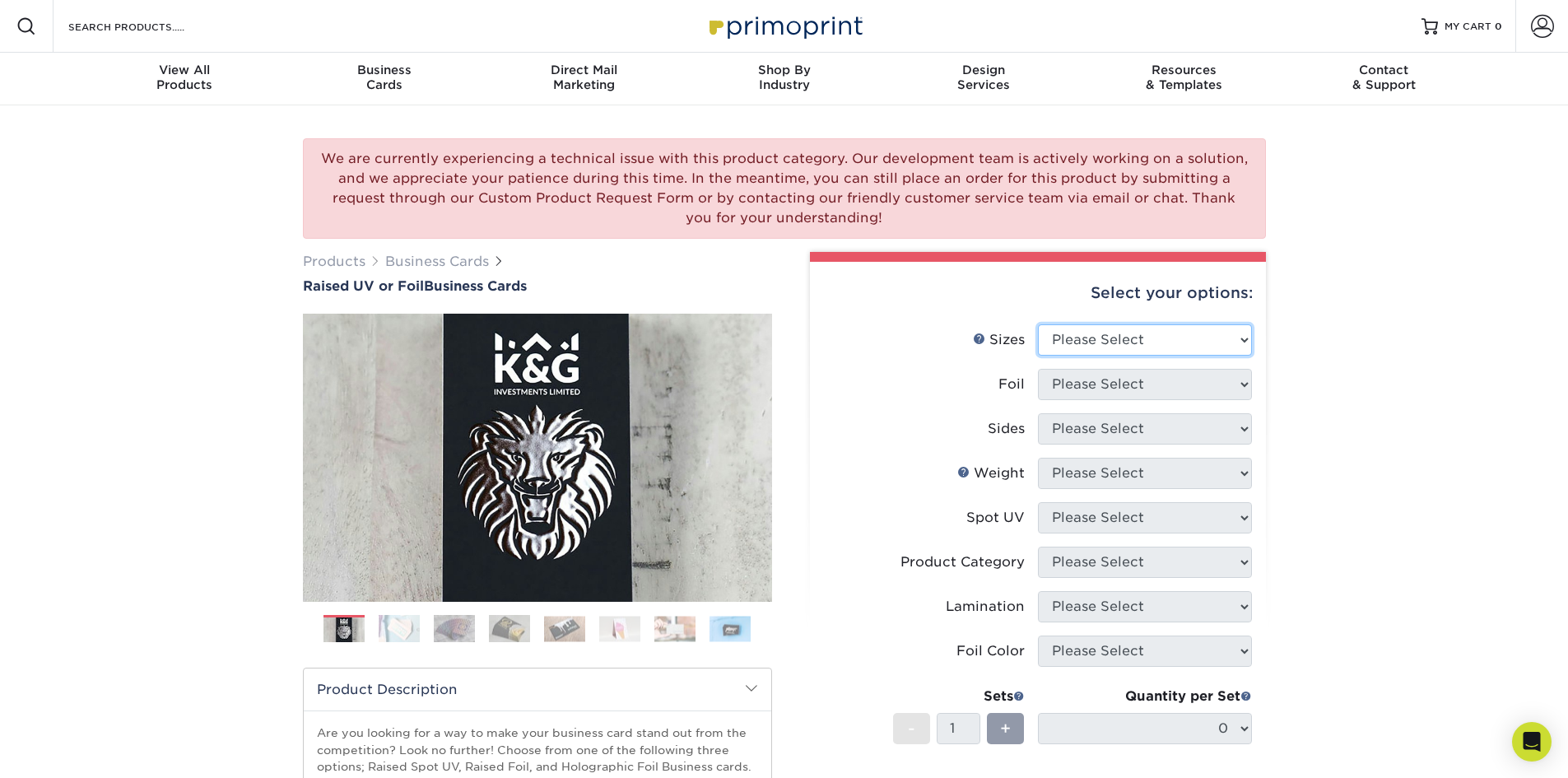
click at [1107, 344] on select "Please Select 2" x 3.5" - Standard" at bounding box center [1145, 339] width 214 height 31
click at [902, 367] on li "Sizes Help Sizes Please Select 2" x 3.5" - Standard" at bounding box center [1038, 346] width 428 height 44
drag, startPoint x: 379, startPoint y: 84, endPoint x: 377, endPoint y: 95, distance: 11.2
click at [379, 84] on div "Business Cards" at bounding box center [384, 77] width 200 height 29
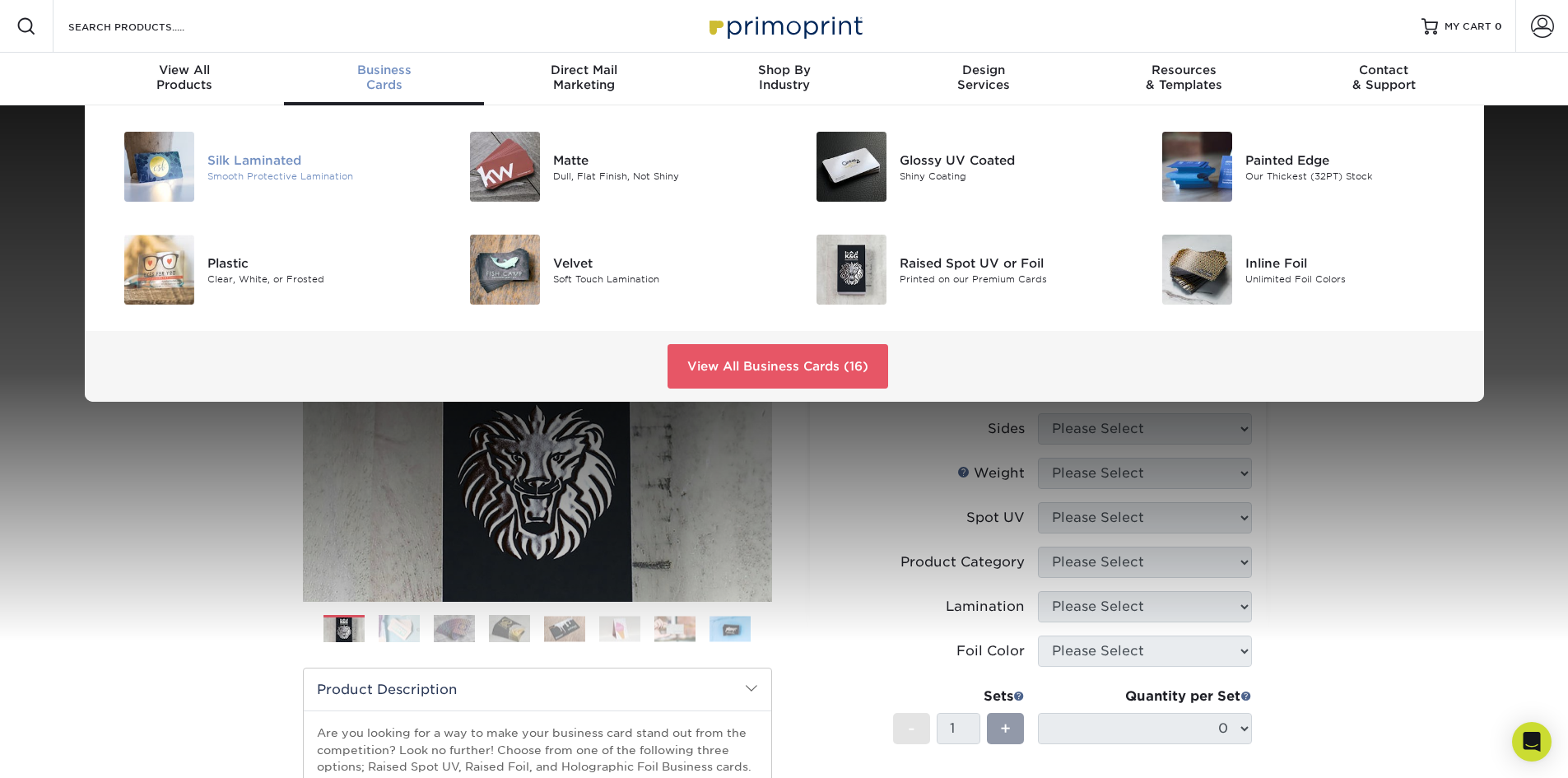
click at [202, 183] on div at bounding box center [150, 167] width 116 height 70
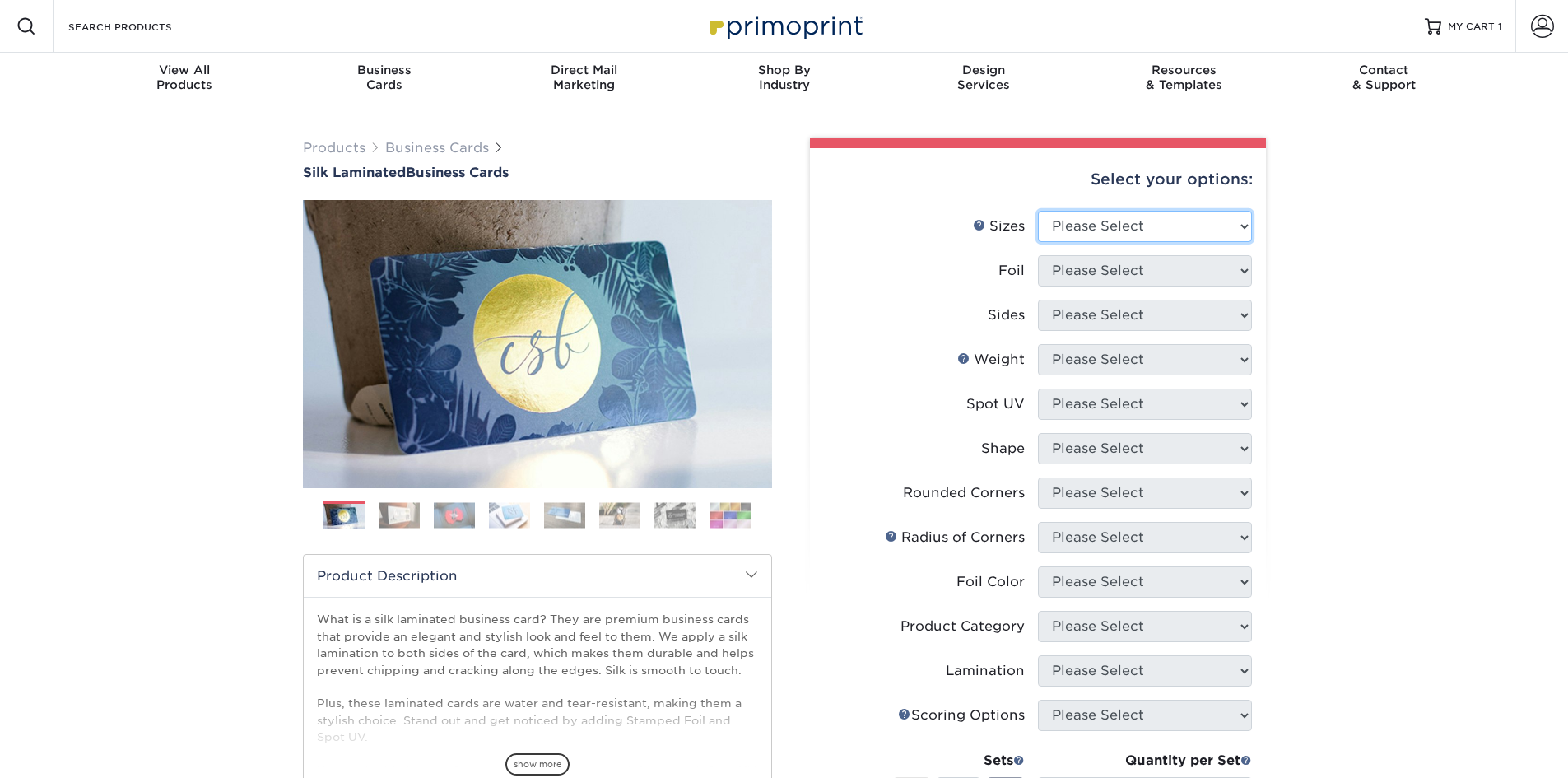
drag, startPoint x: 1104, startPoint y: 220, endPoint x: 1098, endPoint y: 228, distance: 10.0
click at [1102, 220] on select "Please Select 1.5" x 3.5" - Mini 1.75" x 3.5" - Mini 2" x 2" - Square 2" x 3" -…" at bounding box center [1145, 226] width 214 height 31
select select "2.00x3.50"
click at [1038, 211] on select "Please Select 1.5" x 3.5" - Mini 1.75" x 3.5" - Mini 2" x 2" - Square 2" x 3" -…" at bounding box center [1145, 226] width 214 height 31
click at [1077, 272] on select "Please Select Yes No" at bounding box center [1145, 270] width 214 height 31
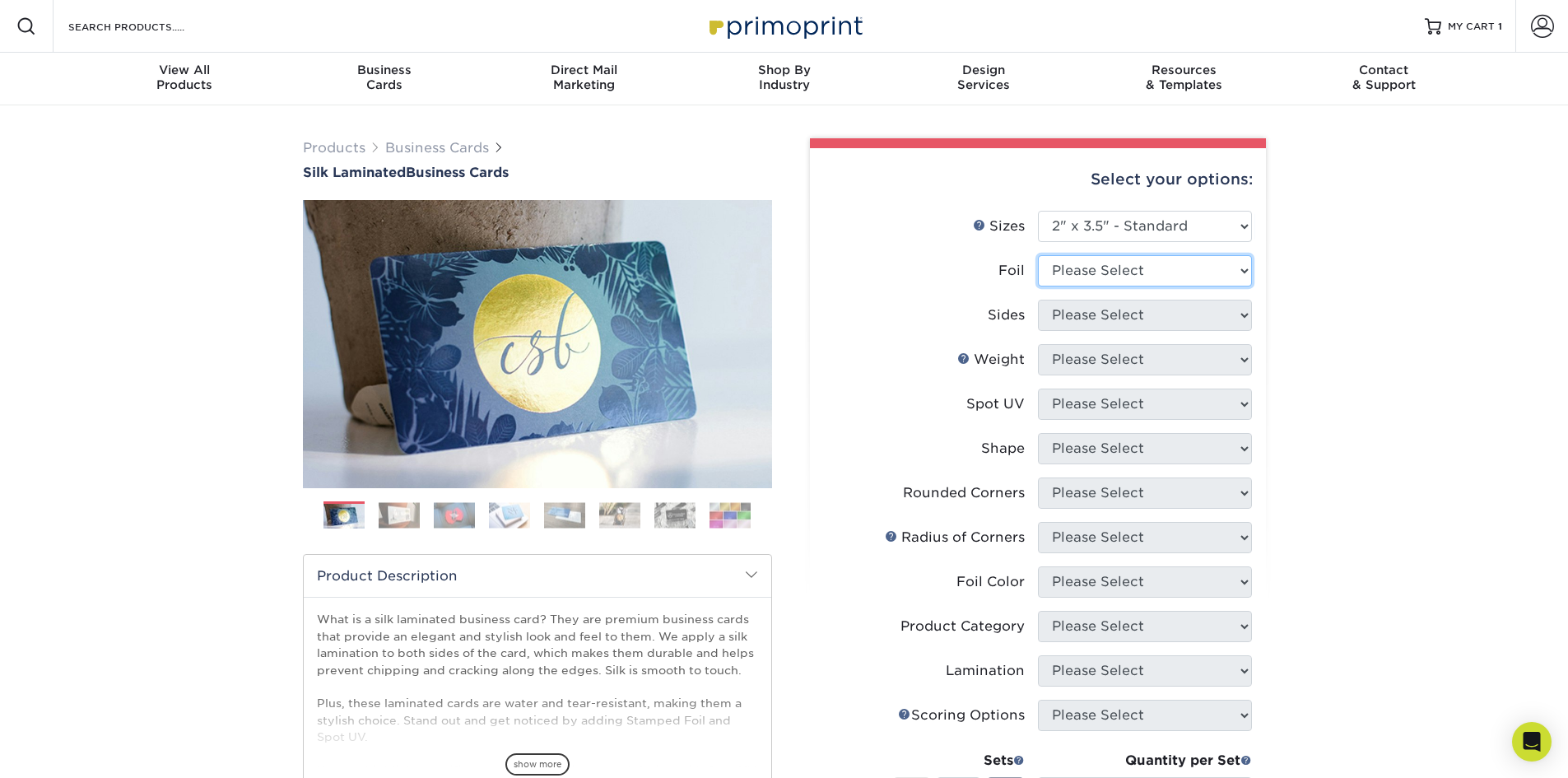
select select "1"
click at [1038, 255] on select "Please Select Yes No" at bounding box center [1145, 270] width 214 height 31
click at [1091, 318] on select "Please Select Print Both Sides - Foil Both Sides Print Both Sides - Foil Front …" at bounding box center [1145, 315] width 214 height 31
select select "e9e9dfb3-fba1-4d60-972c-fd9ca5904d33"
click at [1038, 300] on select "Please Select Print Both Sides - Foil Both Sides Print Both Sides - Foil Front …" at bounding box center [1145, 315] width 214 height 31
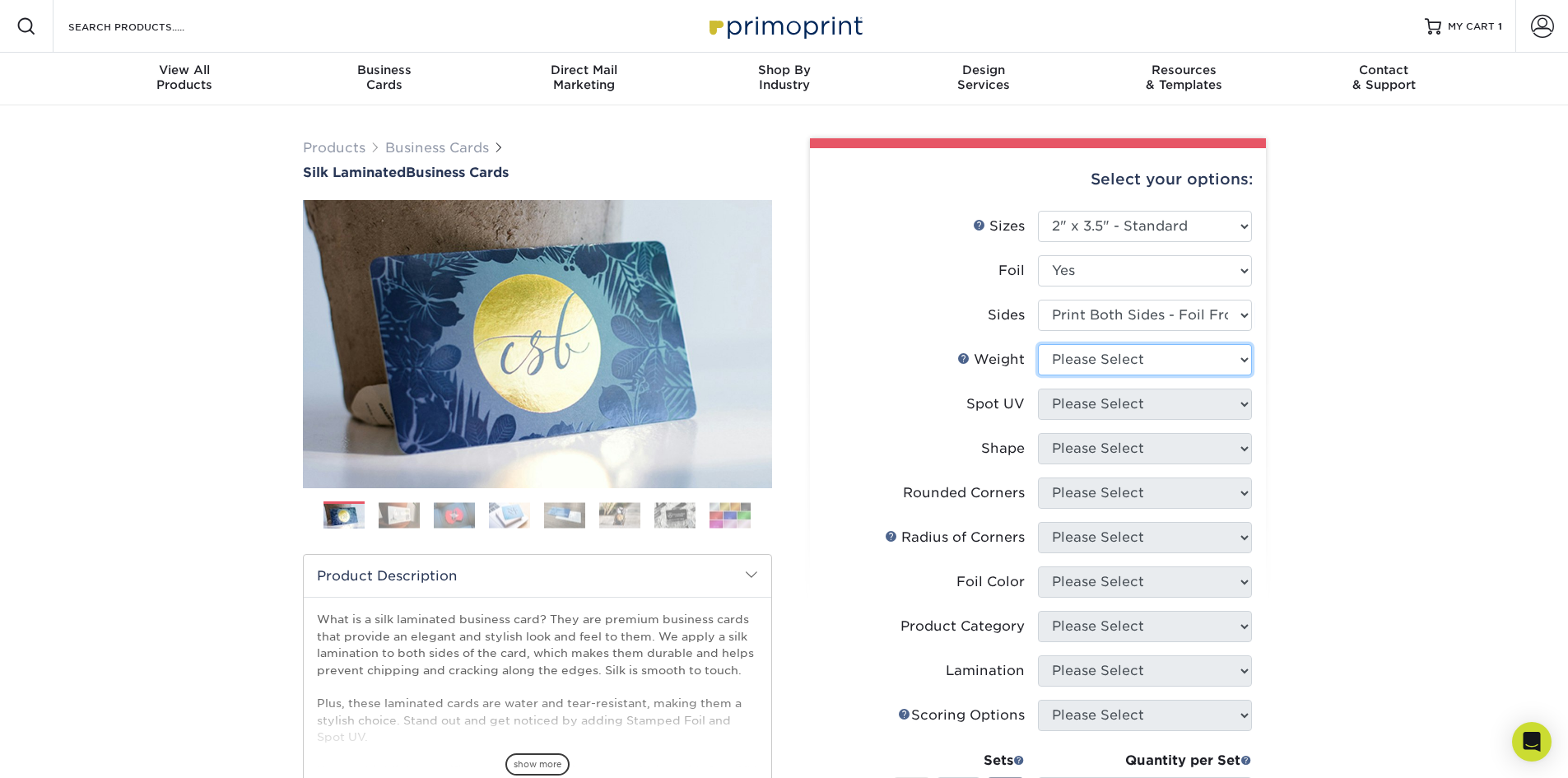
drag, startPoint x: 1093, startPoint y: 363, endPoint x: 1183, endPoint y: 364, distance: 90.0
click at [1093, 363] on select "Please Select 16PT" at bounding box center [1145, 359] width 214 height 31
select select "16PT"
click at [1038, 344] on select "Please Select 16PT" at bounding box center [1145, 359] width 214 height 31
click at [1136, 407] on select "Please Select No Spot UV Front and Back (Both Sides) Front Only Back Only" at bounding box center [1145, 404] width 214 height 31
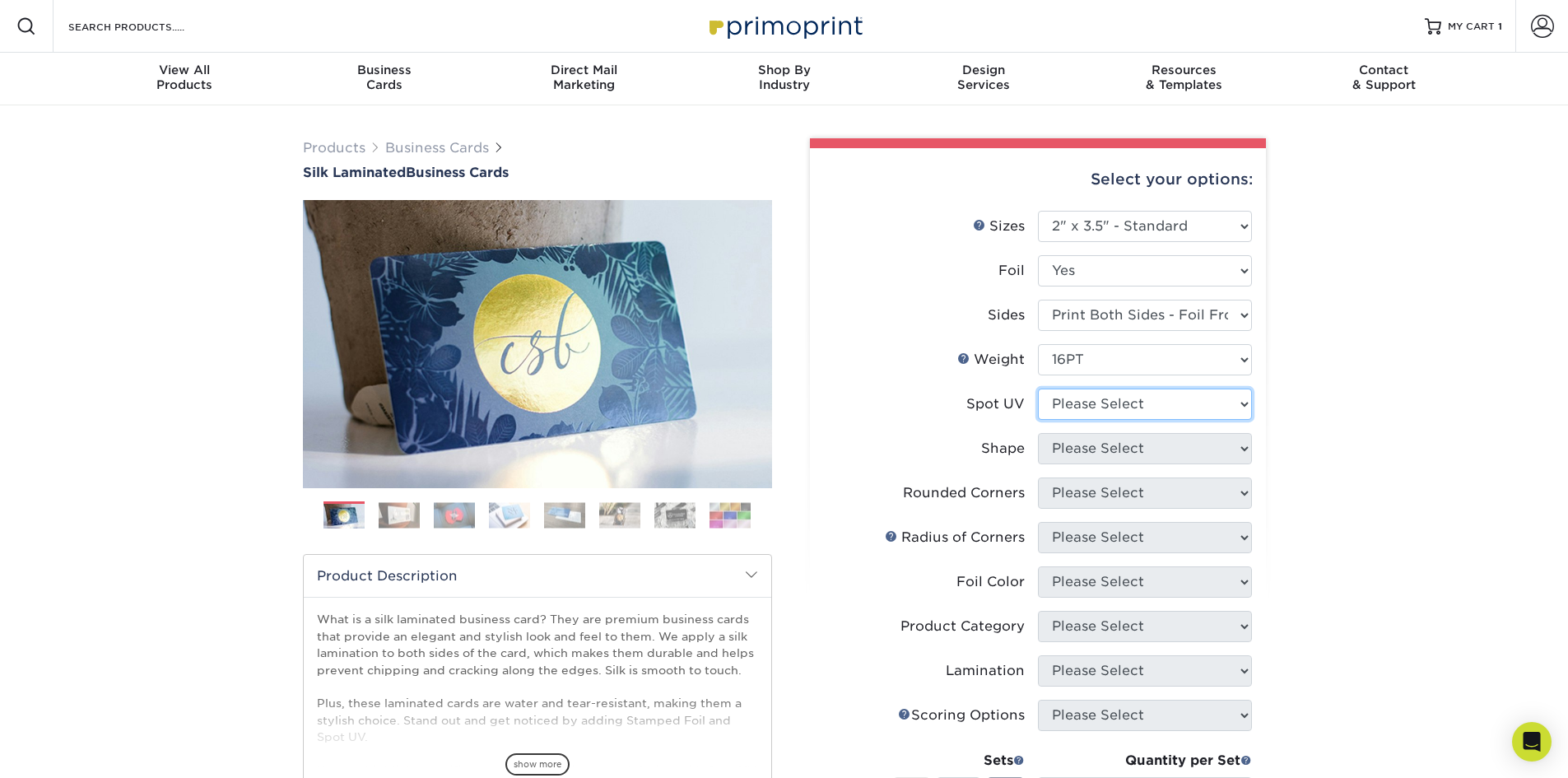
select select "3"
click at [1038, 389] on select "Please Select No Spot UV Front and Back (Both Sides) Front Only Back Only" at bounding box center [1145, 404] width 214 height 31
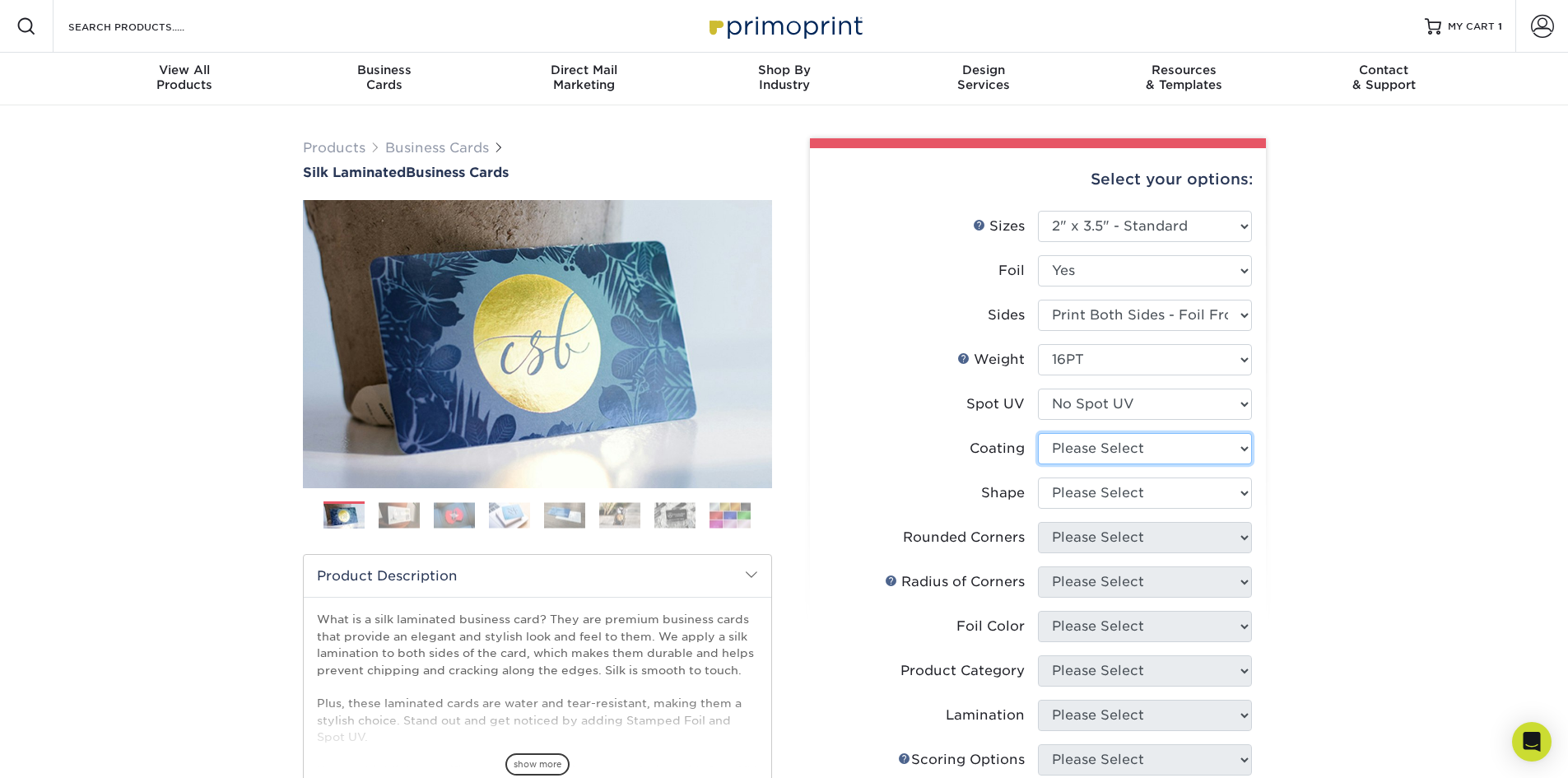
click at [1115, 456] on select at bounding box center [1145, 448] width 214 height 31
select select "3e7618de-abca-4bda-9f97-8b9129e913d8"
click at [1038, 433] on select at bounding box center [1145, 448] width 214 height 31
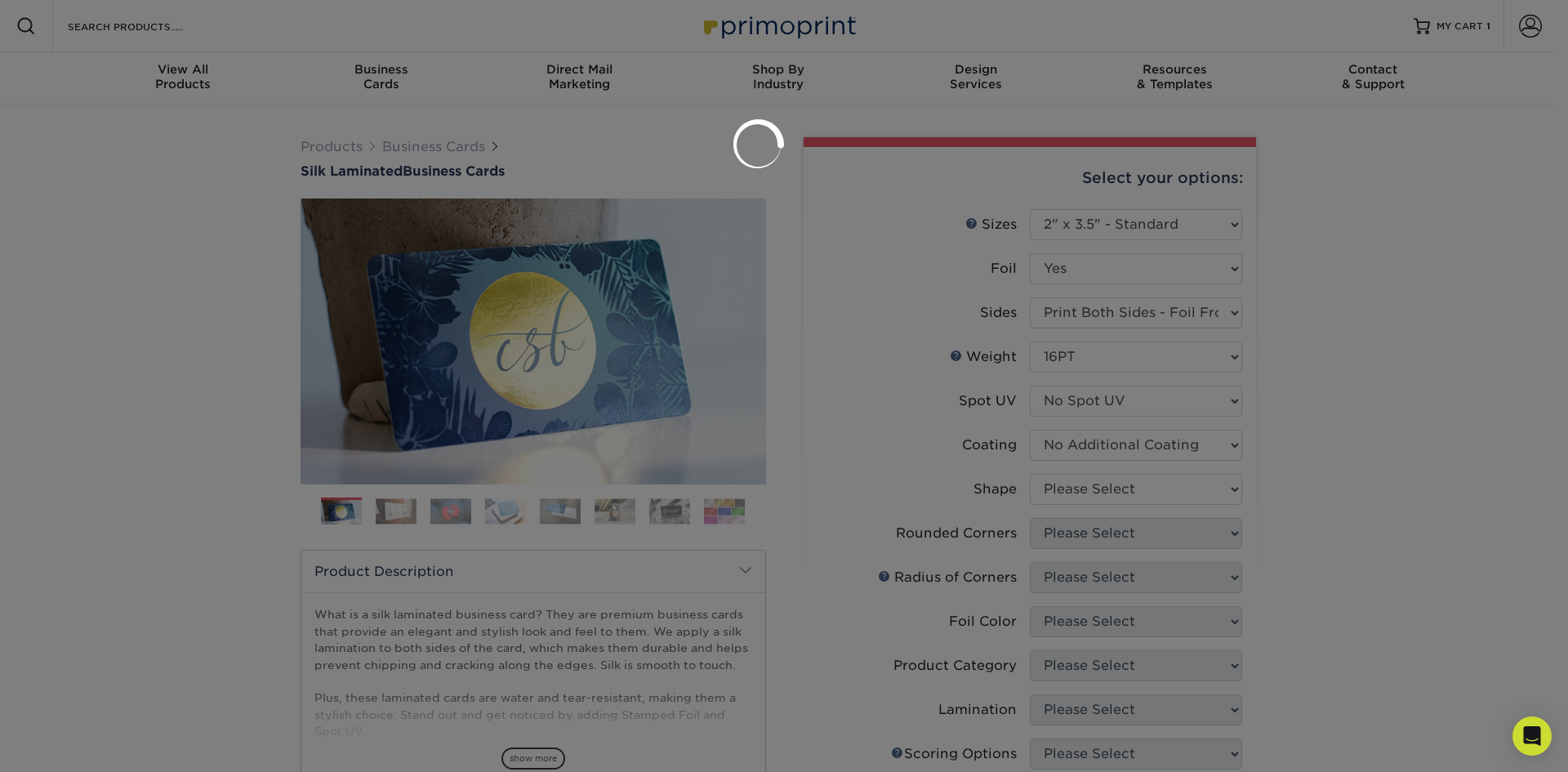
click at [1107, 493] on div at bounding box center [784, 386] width 1568 height 772
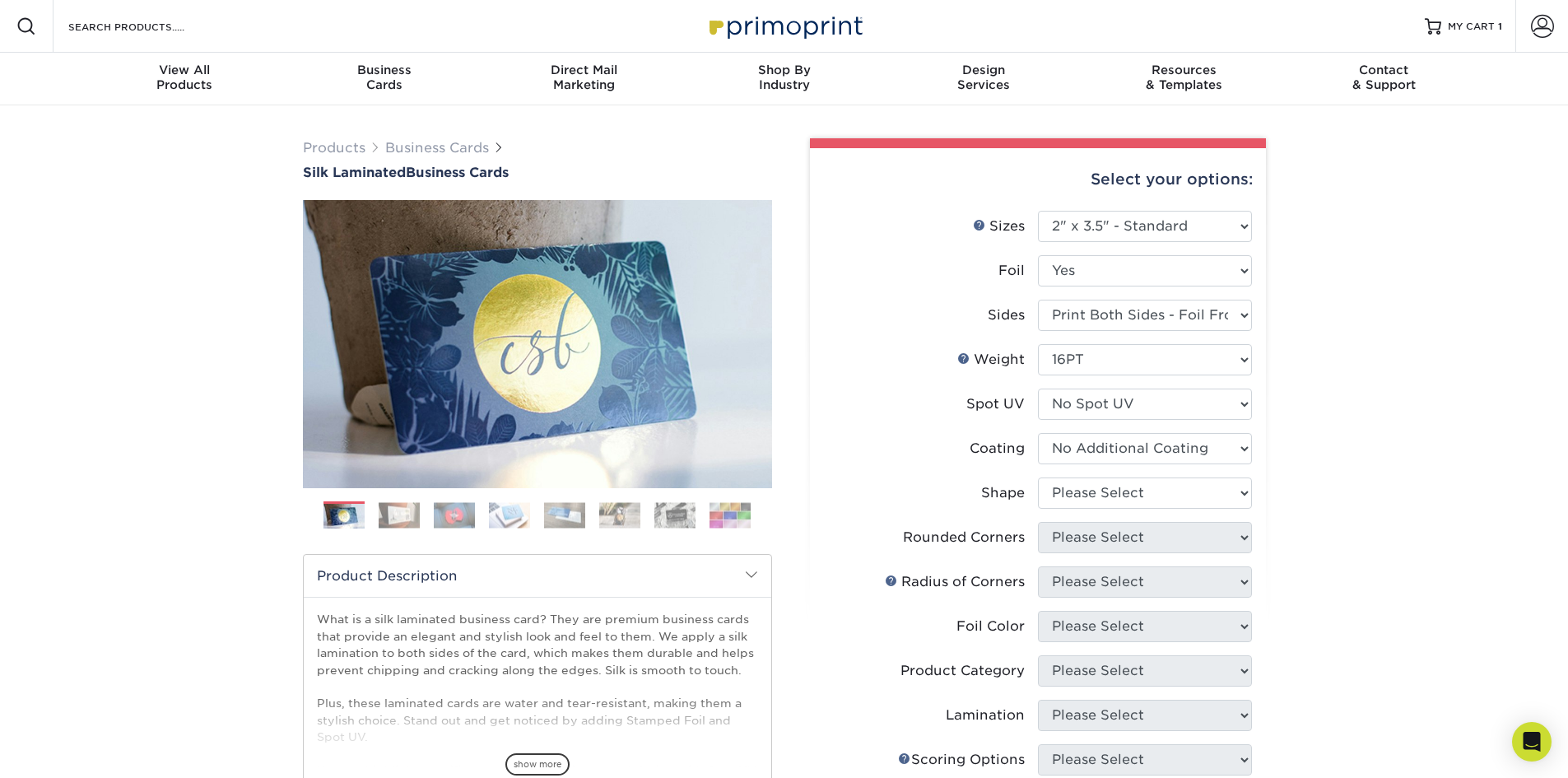
click at [1097, 429] on li "Spot UV Please Select No Spot UV Front and Back (Both Sides) Front Only Back On…" at bounding box center [1038, 410] width 428 height 44
click at [1098, 458] on select at bounding box center [1145, 448] width 214 height 31
click at [1038, 433] on select at bounding box center [1145, 448] width 214 height 31
click at [1091, 502] on select "Please Select Standard" at bounding box center [1145, 492] width 214 height 31
select select "standard"
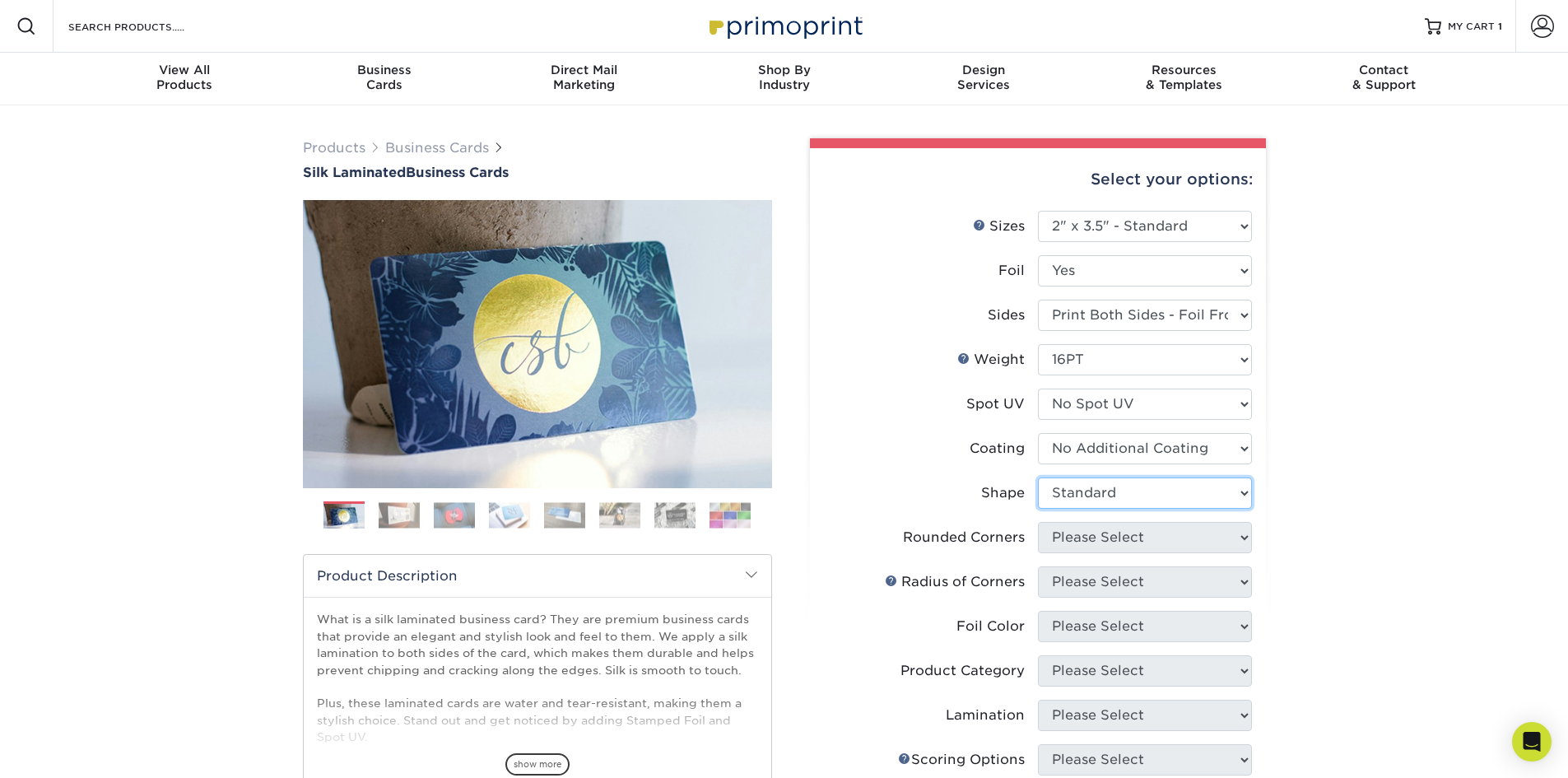
click at [1038, 477] on select "Please Select Standard" at bounding box center [1145, 492] width 214 height 31
click at [1081, 535] on select "Please Select Yes - Round 2 Corners Yes - Round 4 Corners No" at bounding box center [1145, 537] width 214 height 31
select select "0"
click at [1038, 522] on select "Please Select Yes - Round 2 Corners Yes - Round 4 Corners No" at bounding box center [1145, 537] width 214 height 31
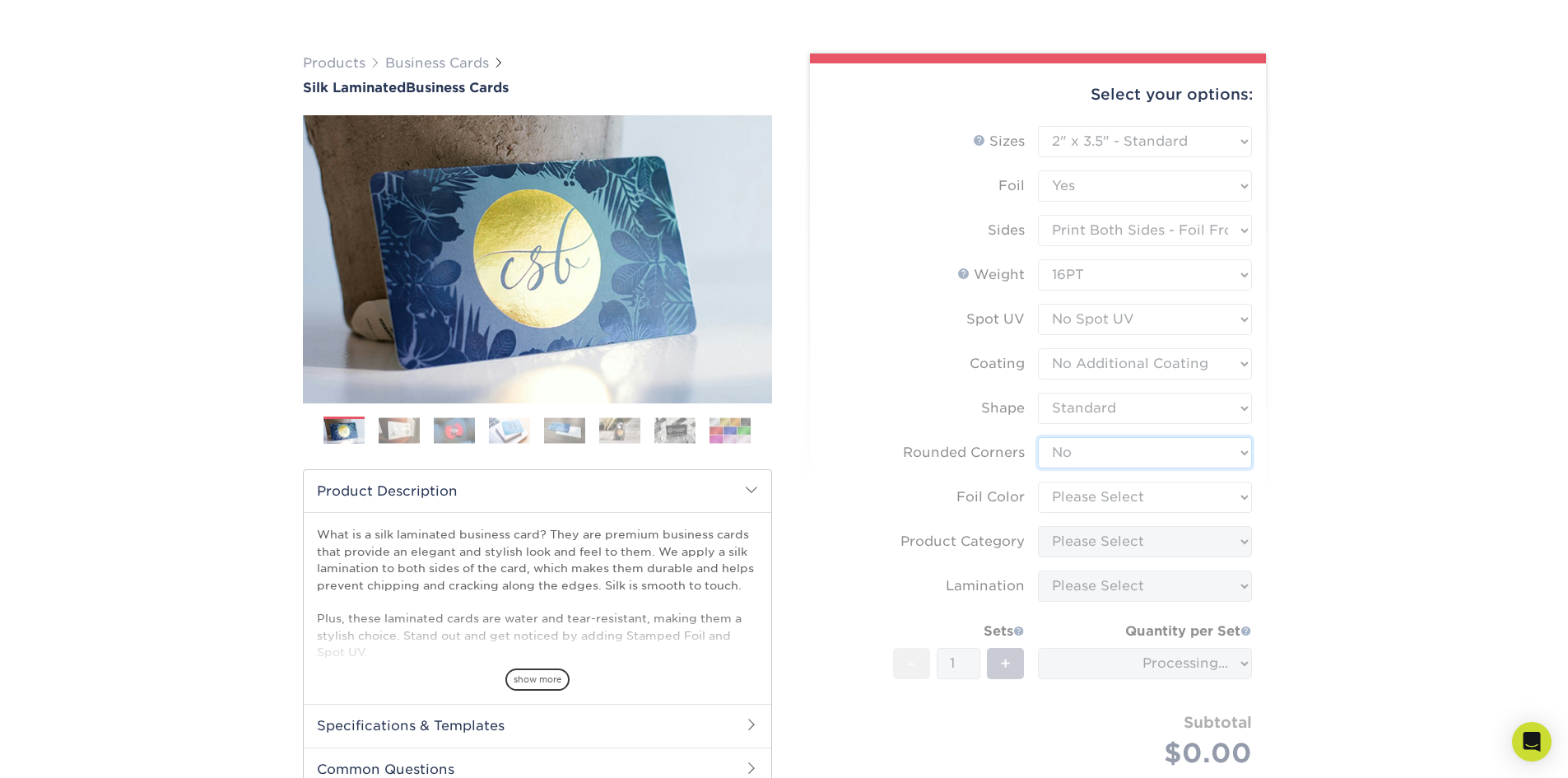
scroll to position [165, 0]
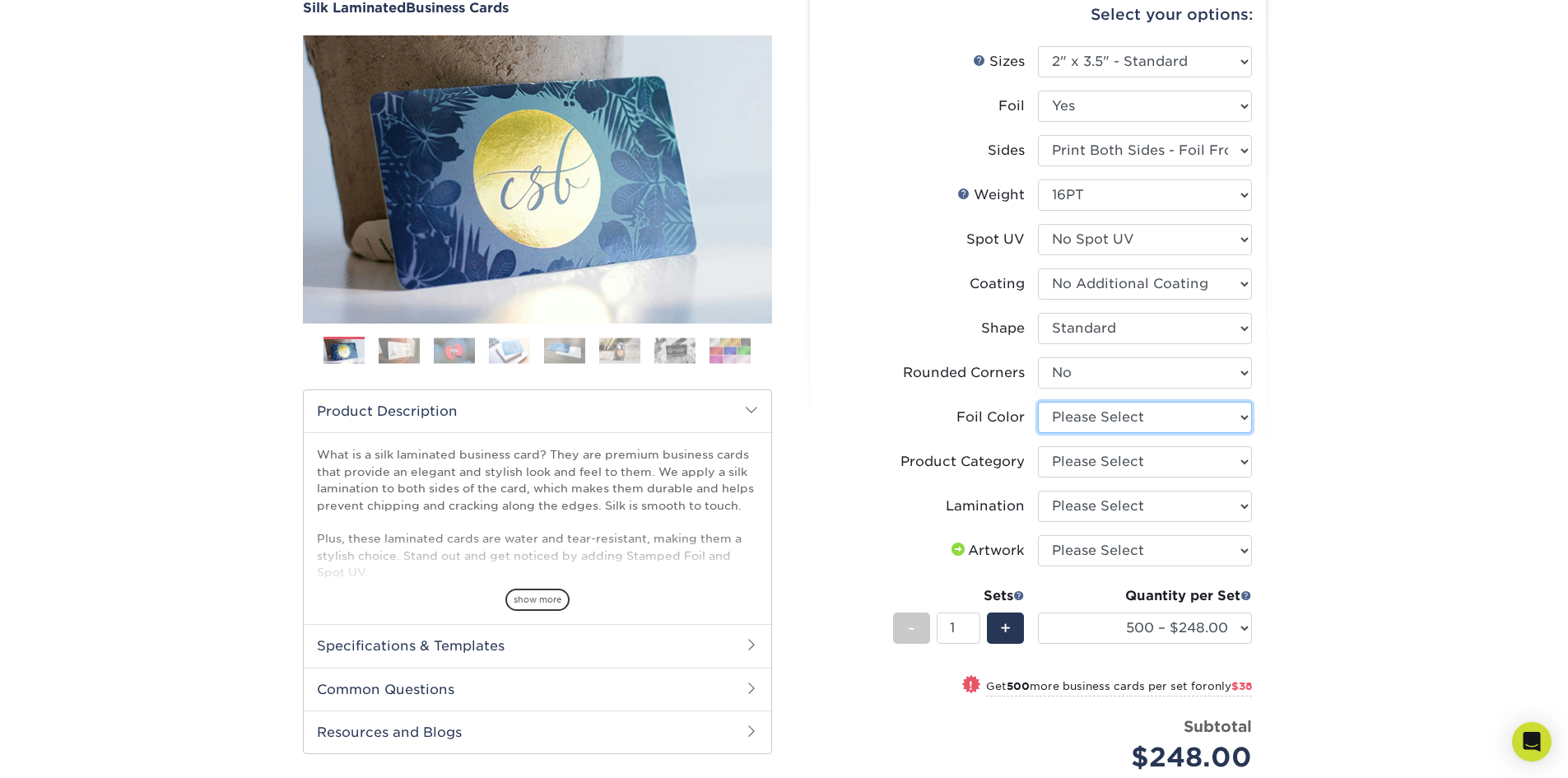
click at [1105, 418] on select "Please Select Silver Foil Black Foil Blue Foil Copper Foil Gold Foil Red Foil R…" at bounding box center [1145, 417] width 214 height 31
select select "e482a702-b595-48f4-8488-80b31f3aa6bc"
click at [1038, 402] on select "Please Select Silver Foil Black Foil Blue Foil Copper Foil Gold Foil Red Foil R…" at bounding box center [1145, 417] width 214 height 31
click at [1086, 465] on select "Please Select Business Cards" at bounding box center [1145, 461] width 214 height 31
select select "3b5148f1-0588-4f88-a218-97bcfdce65c1"
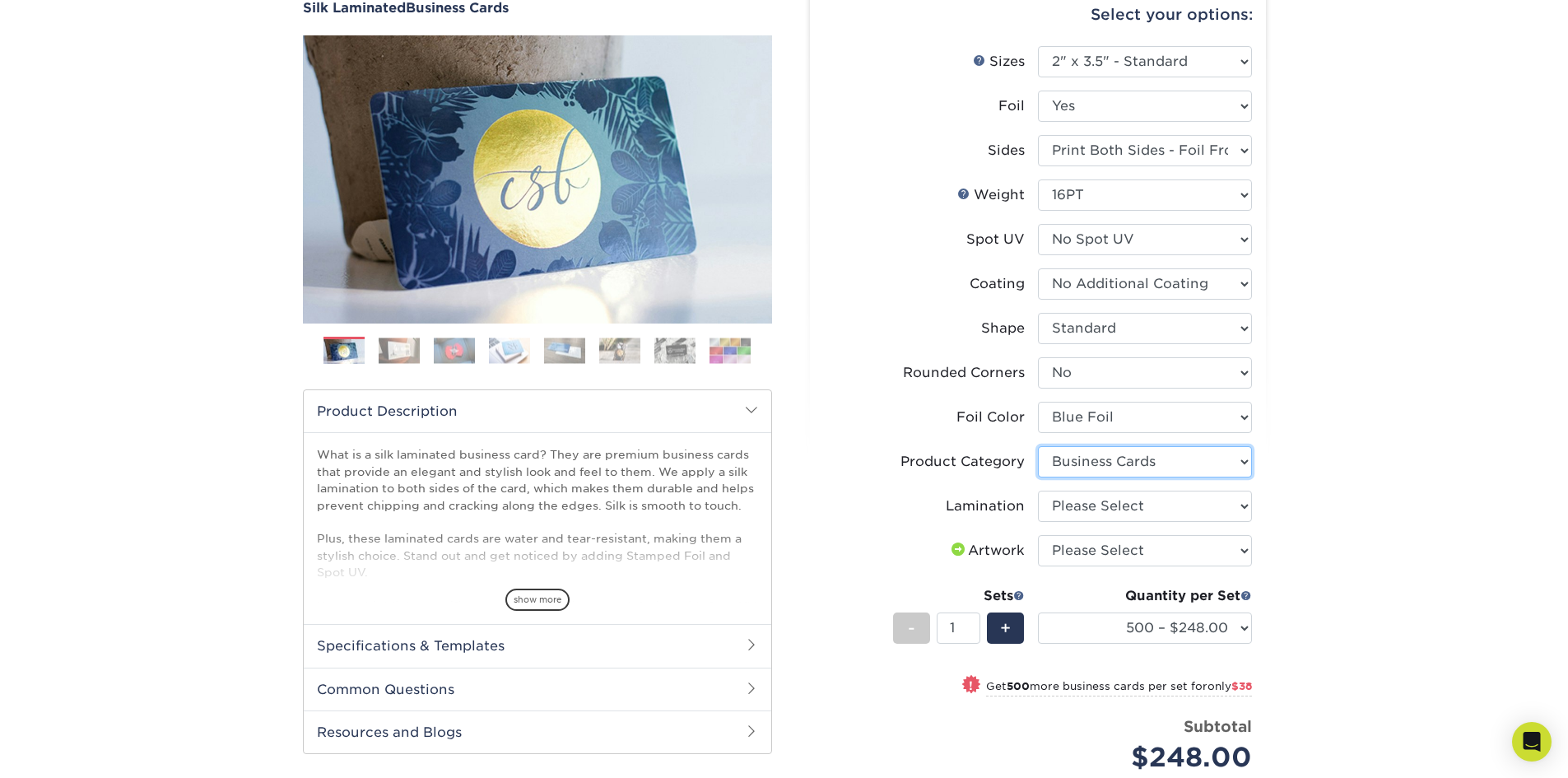
click at [1038, 446] on select "Please Select Business Cards" at bounding box center [1145, 461] width 214 height 31
click at [1092, 509] on select "Please Select Silk" at bounding box center [1145, 506] width 214 height 31
select select "ccacb42f-45f7-42d3-bbd3-7c8421cf37f0"
click at [1038, 491] on select "Please Select Silk" at bounding box center [1145, 506] width 214 height 31
click at [1106, 547] on select "Please Select I will upload files I need a design - $100" at bounding box center [1145, 550] width 214 height 31
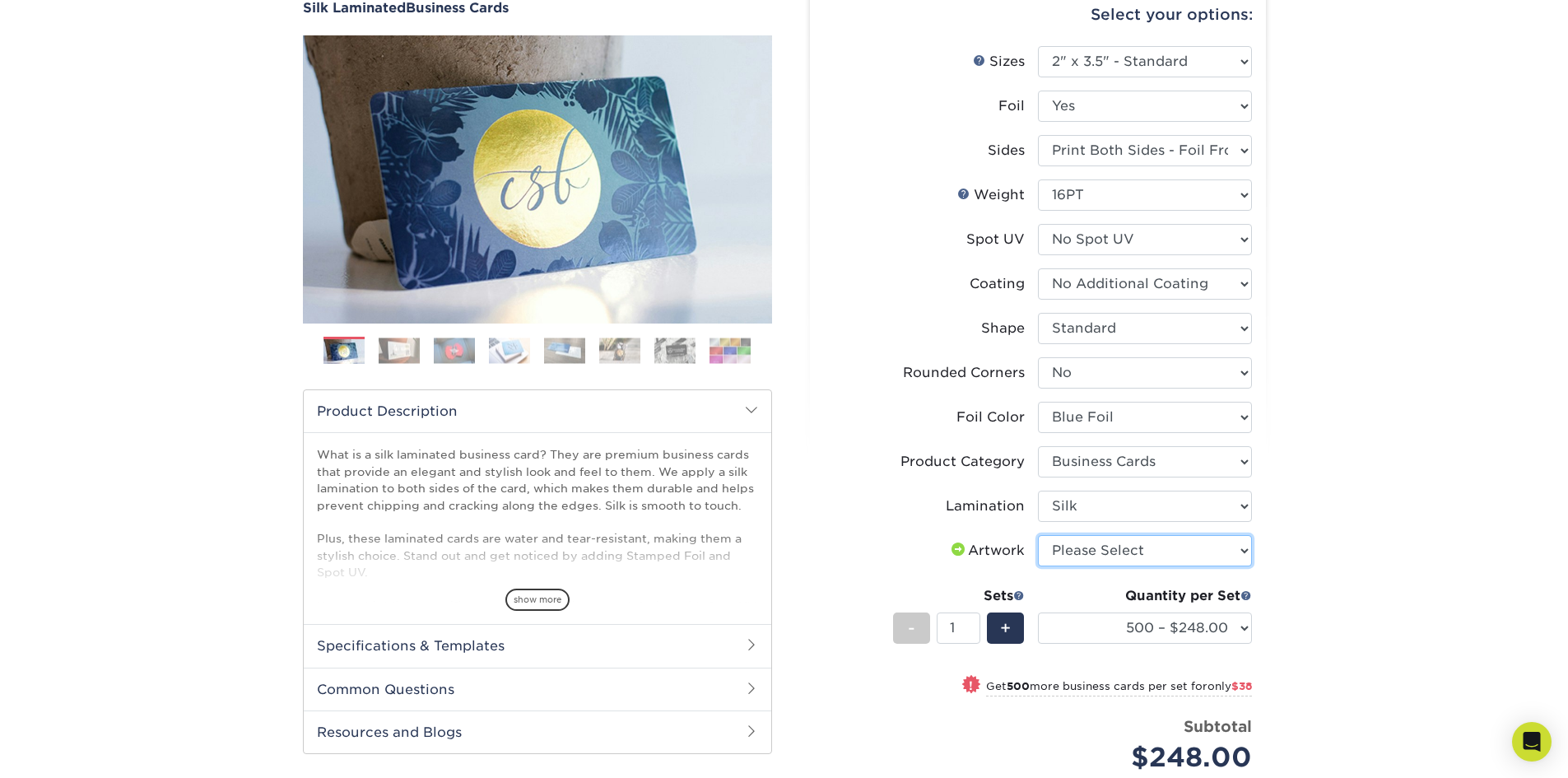
select select "upload"
click at [1038, 535] on select "Please Select I will upload files I need a design - $100" at bounding box center [1145, 550] width 214 height 31
click at [1226, 623] on select "500 – $248.00 1000 – $286.00 2500 – $680.00 5000 – $1298.00" at bounding box center [1145, 627] width 214 height 31
click at [1367, 595] on div "Products Business Cards Silk Laminated Business Cards Previous Next" at bounding box center [784, 481] width 1568 height 1081
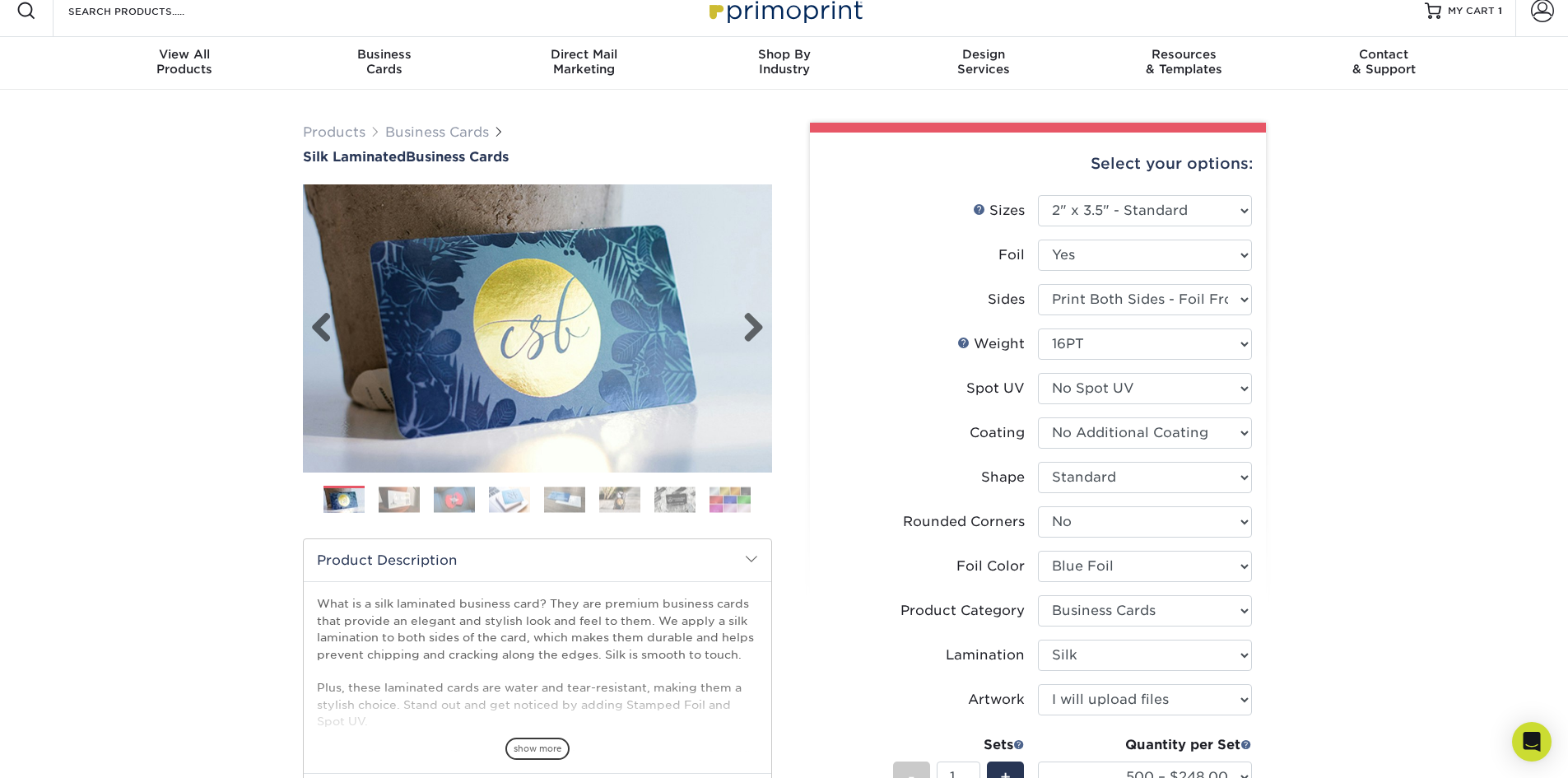
scroll to position [0, 0]
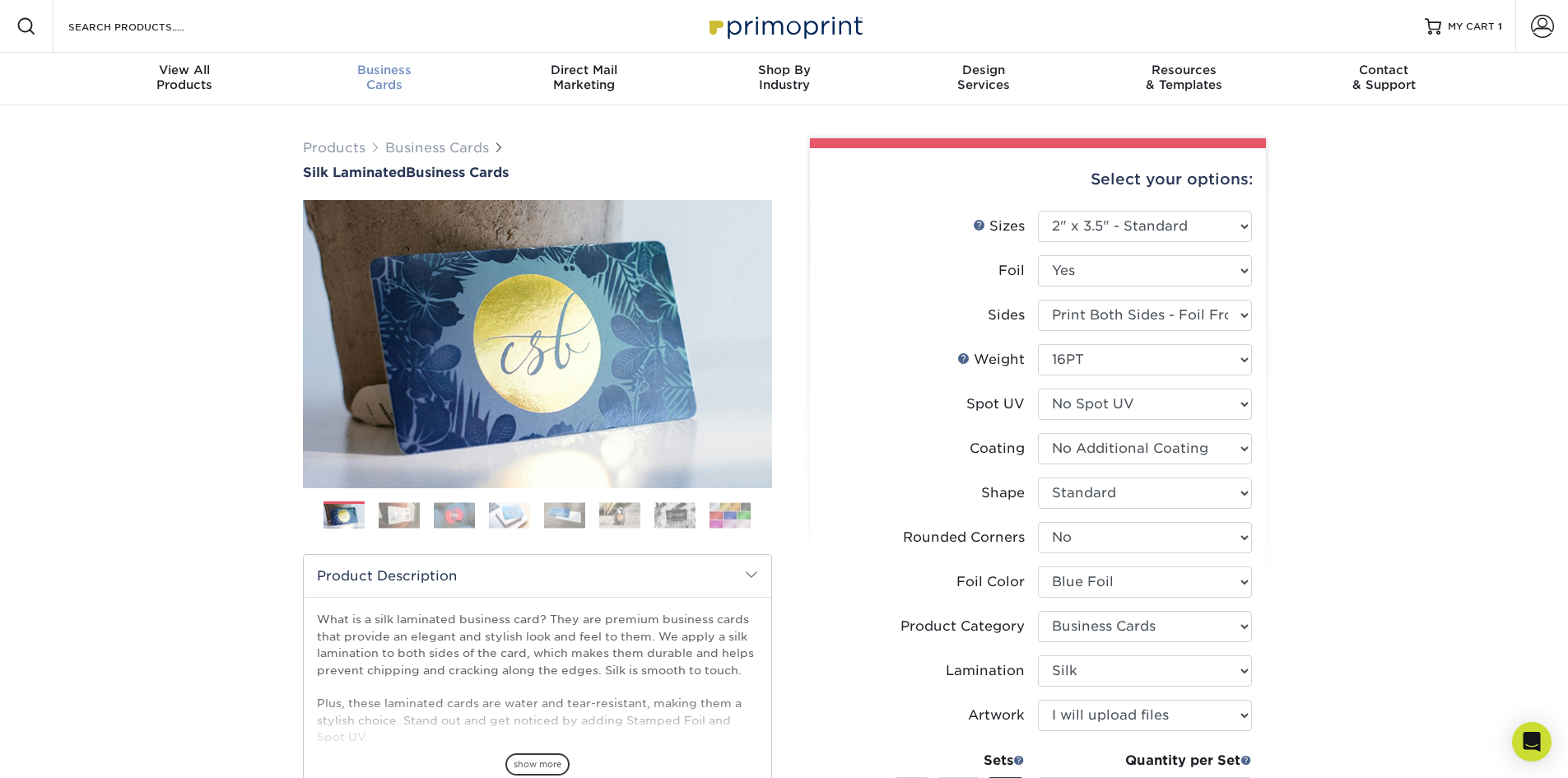
click at [371, 78] on div "Business Cards" at bounding box center [384, 77] width 200 height 29
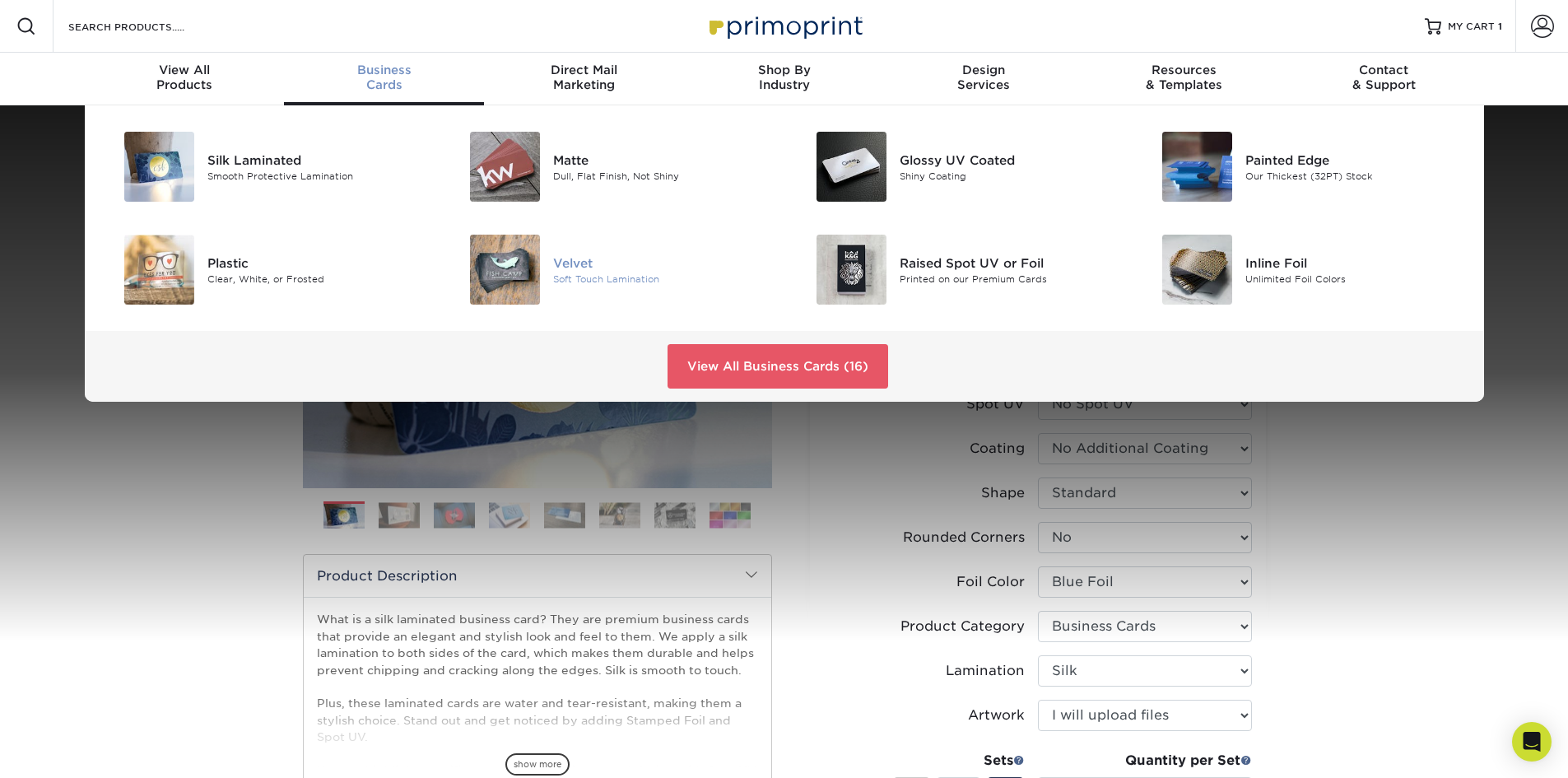
click at [587, 276] on div "Soft Touch Lamination" at bounding box center [663, 278] width 218 height 14
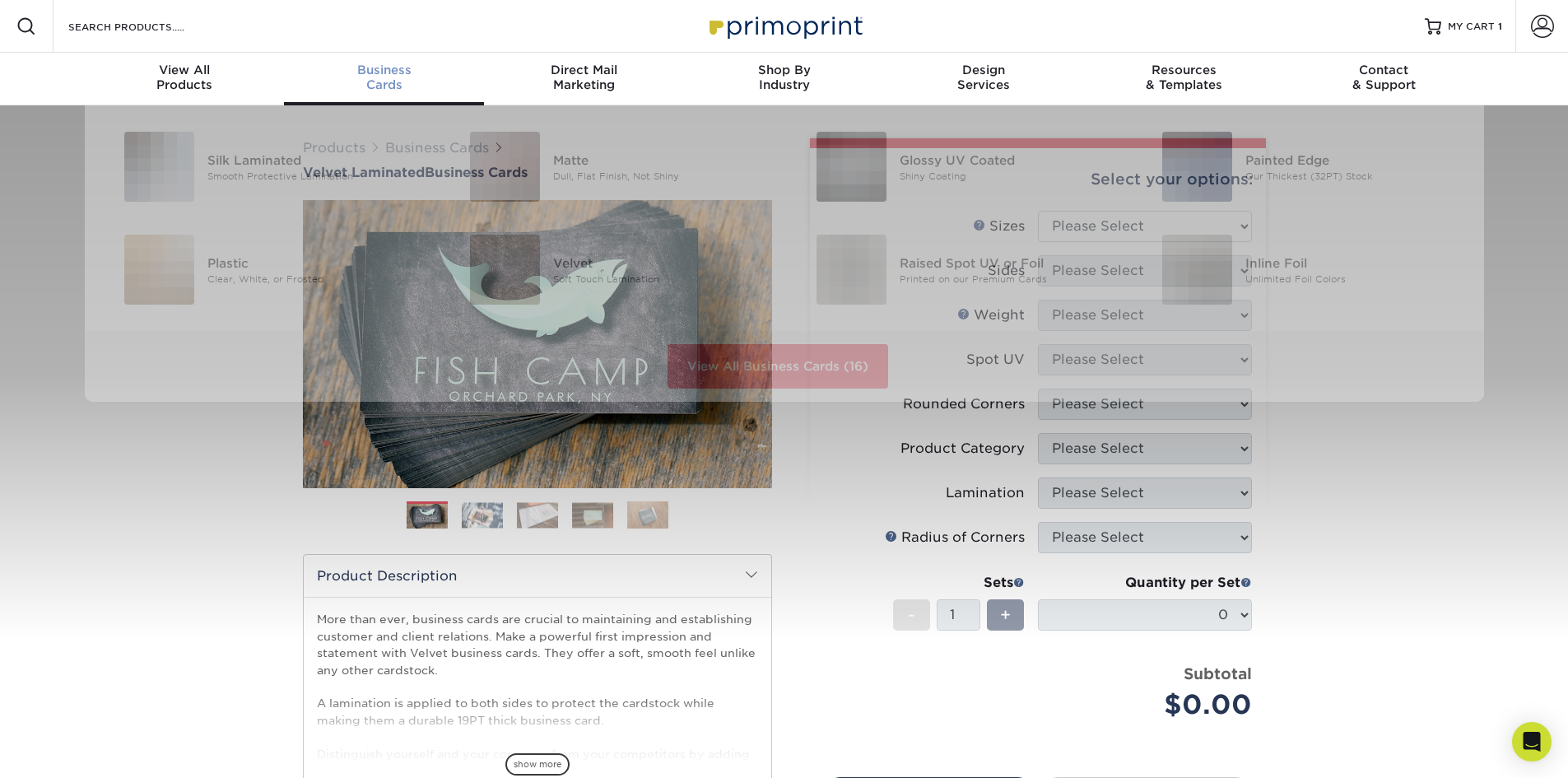
click at [375, 75] on span "Business" at bounding box center [384, 70] width 200 height 15
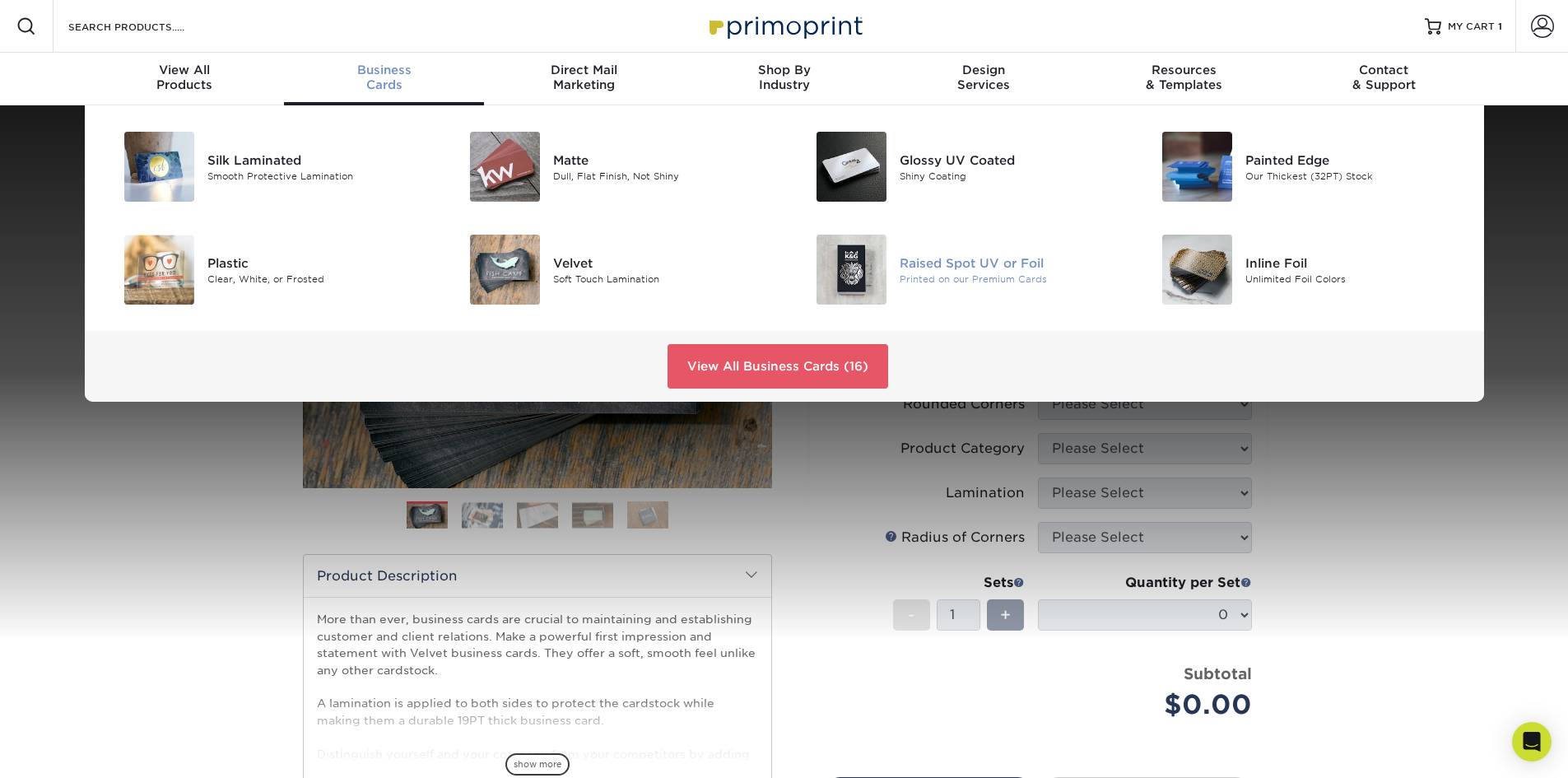
click at [927, 272] on div "Printed on our Premium Cards" at bounding box center [1008, 278] width 218 height 14
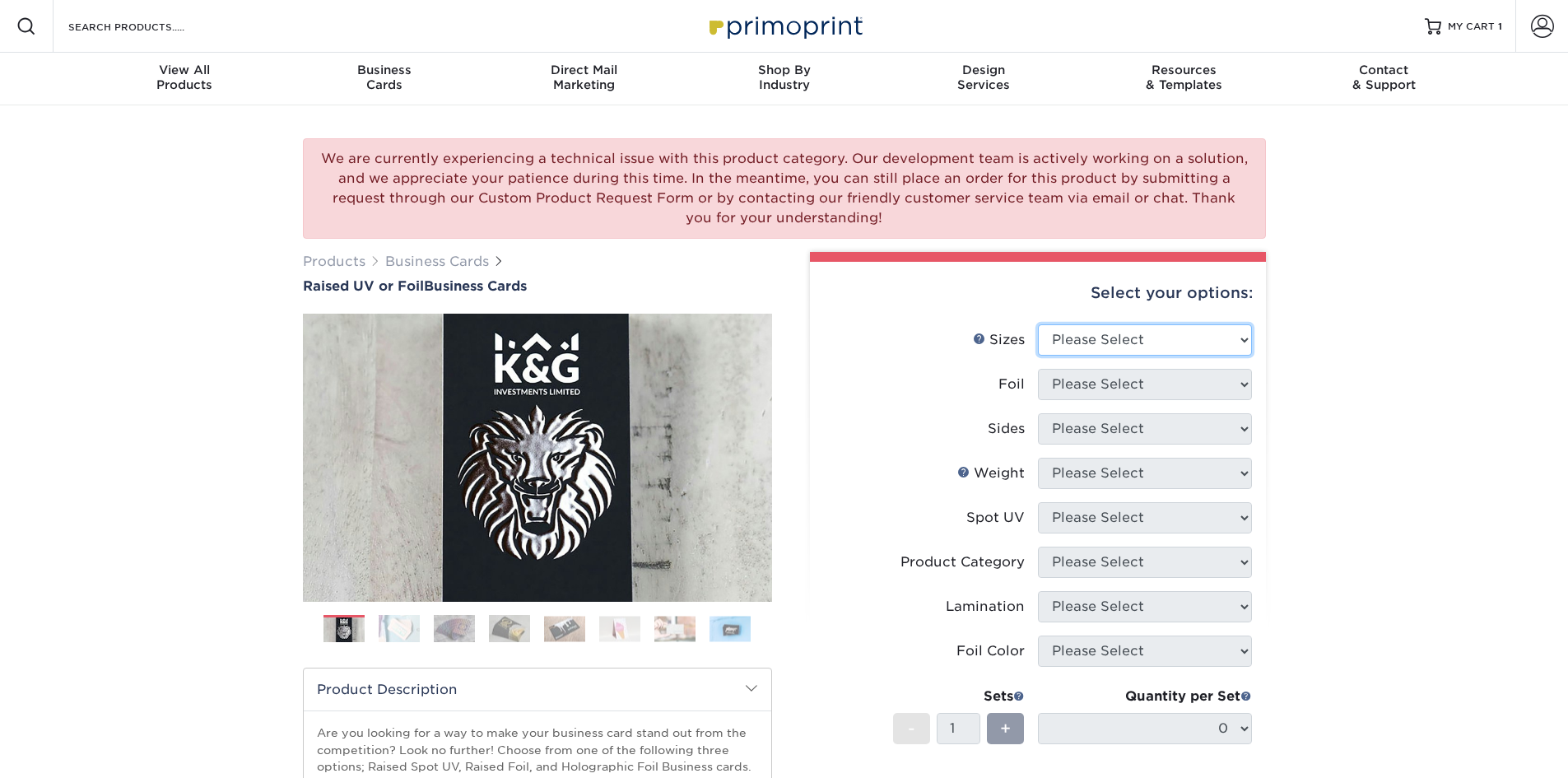
drag, startPoint x: 1096, startPoint y: 340, endPoint x: 1096, endPoint y: 349, distance: 9.0
click at [1096, 340] on select "Please Select 2" x 3.5" - Standard" at bounding box center [1145, 339] width 214 height 31
select select "2.00x3.50"
click at [1038, 324] on select "Please Select 2" x 3.5" - Standard" at bounding box center [1145, 339] width 214 height 31
click at [1091, 389] on select "Please Select No Yes" at bounding box center [1145, 384] width 214 height 31
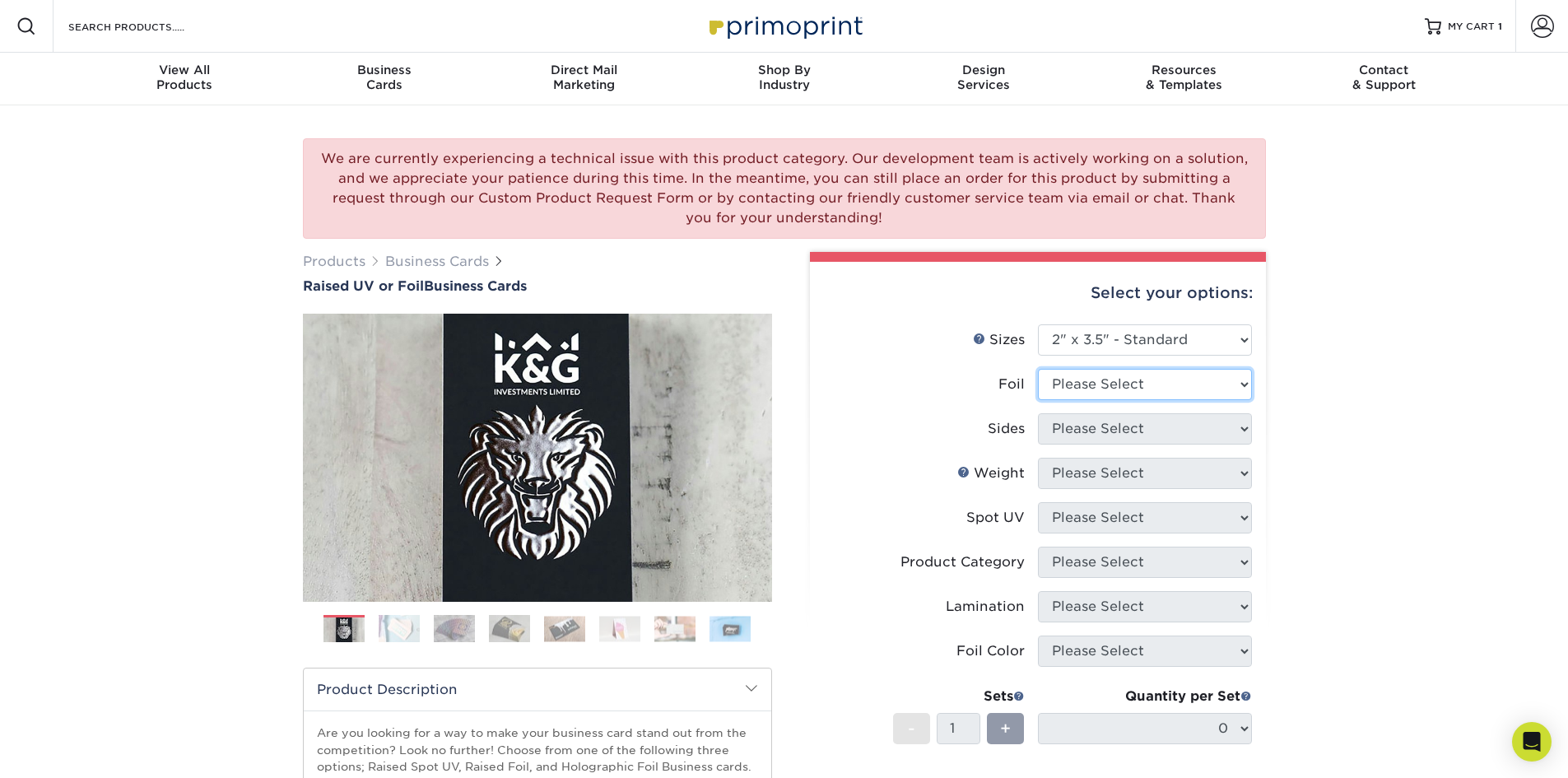
select select "1"
click at [1038, 368] on select "Please Select No Yes" at bounding box center [1145, 384] width 214 height 31
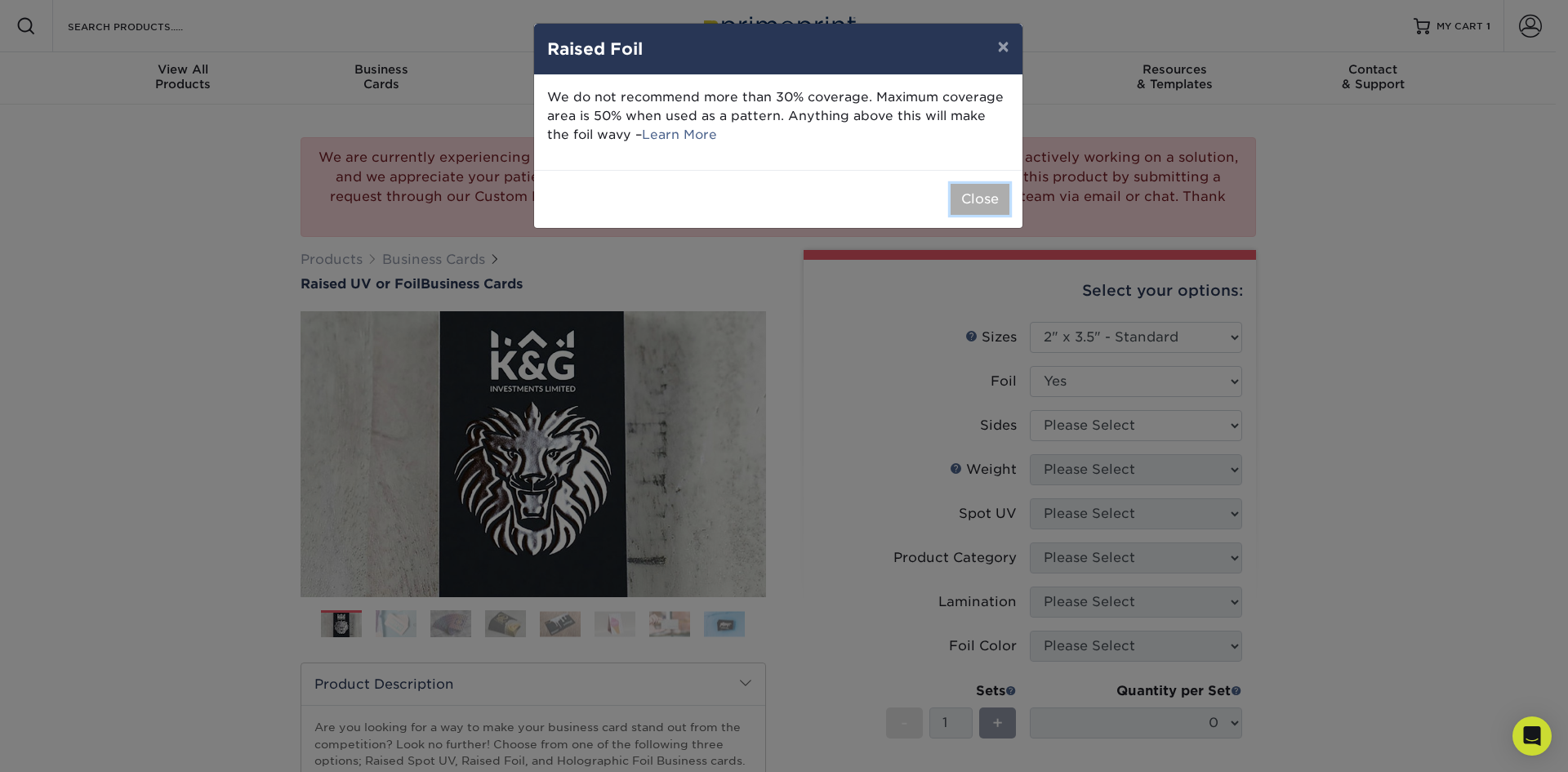
click at [971, 204] on button "Close" at bounding box center [980, 199] width 59 height 31
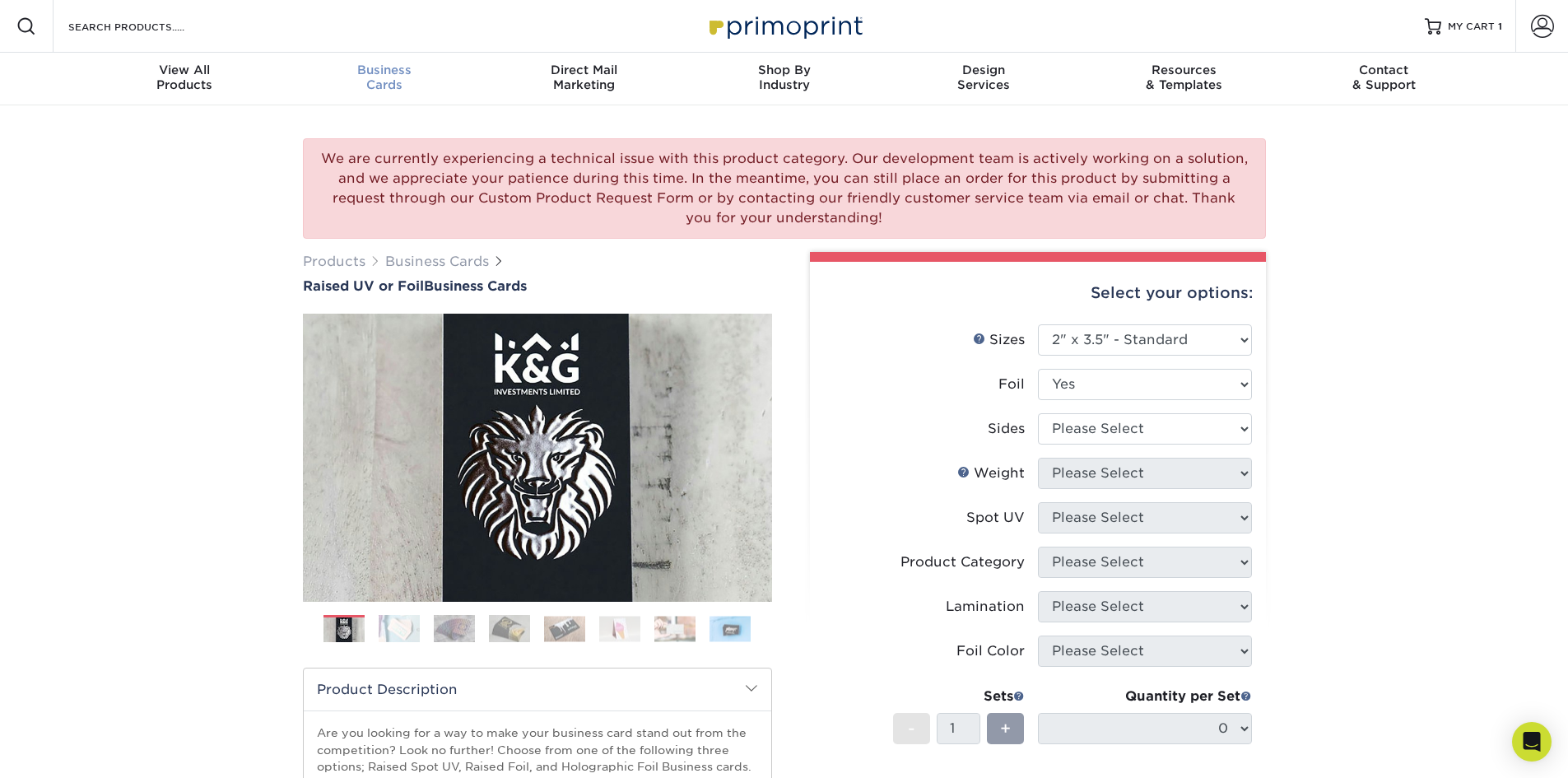
click at [392, 75] on span "Business" at bounding box center [384, 70] width 200 height 15
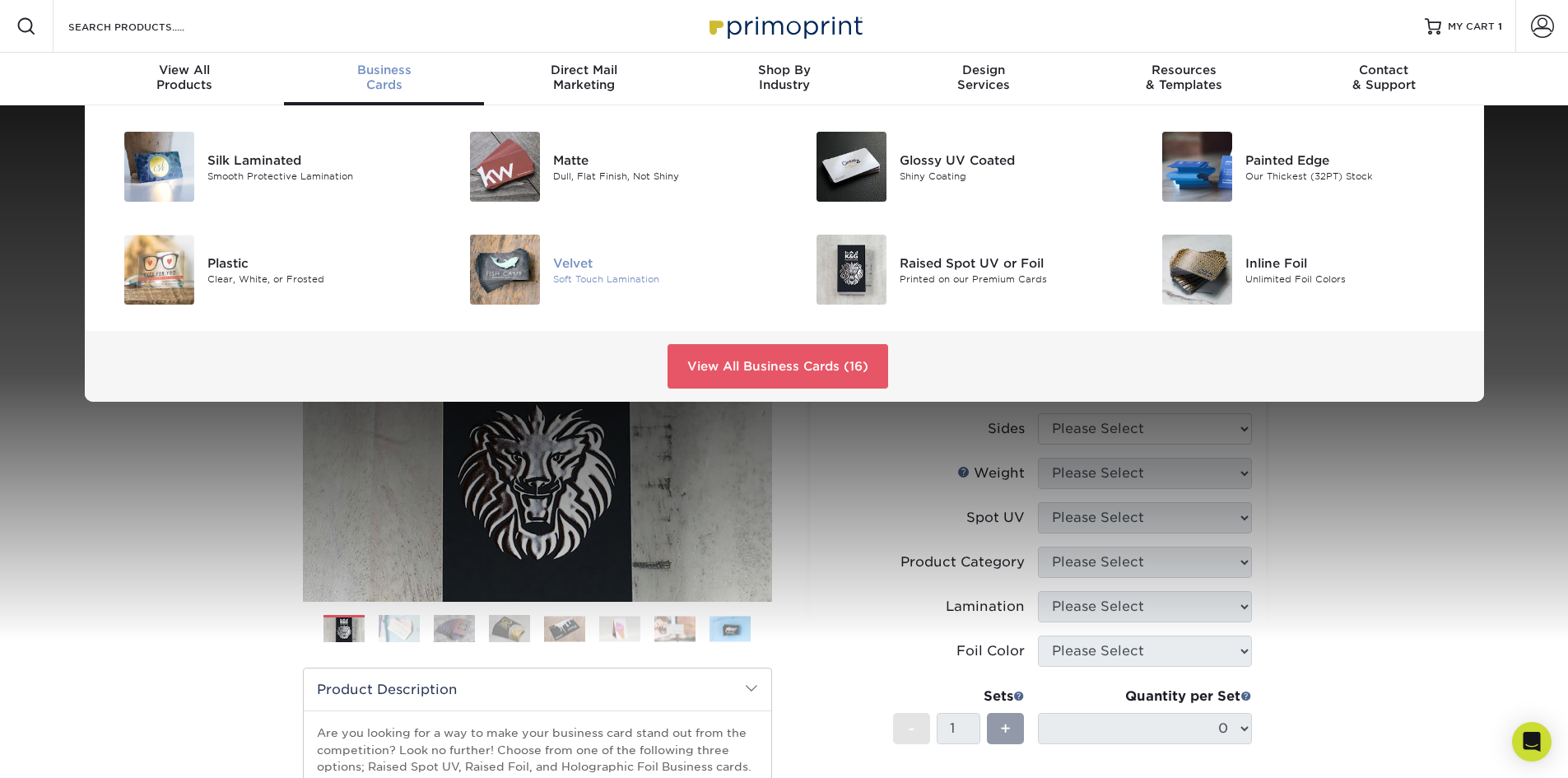
click at [535, 265] on img at bounding box center [505, 270] width 70 height 70
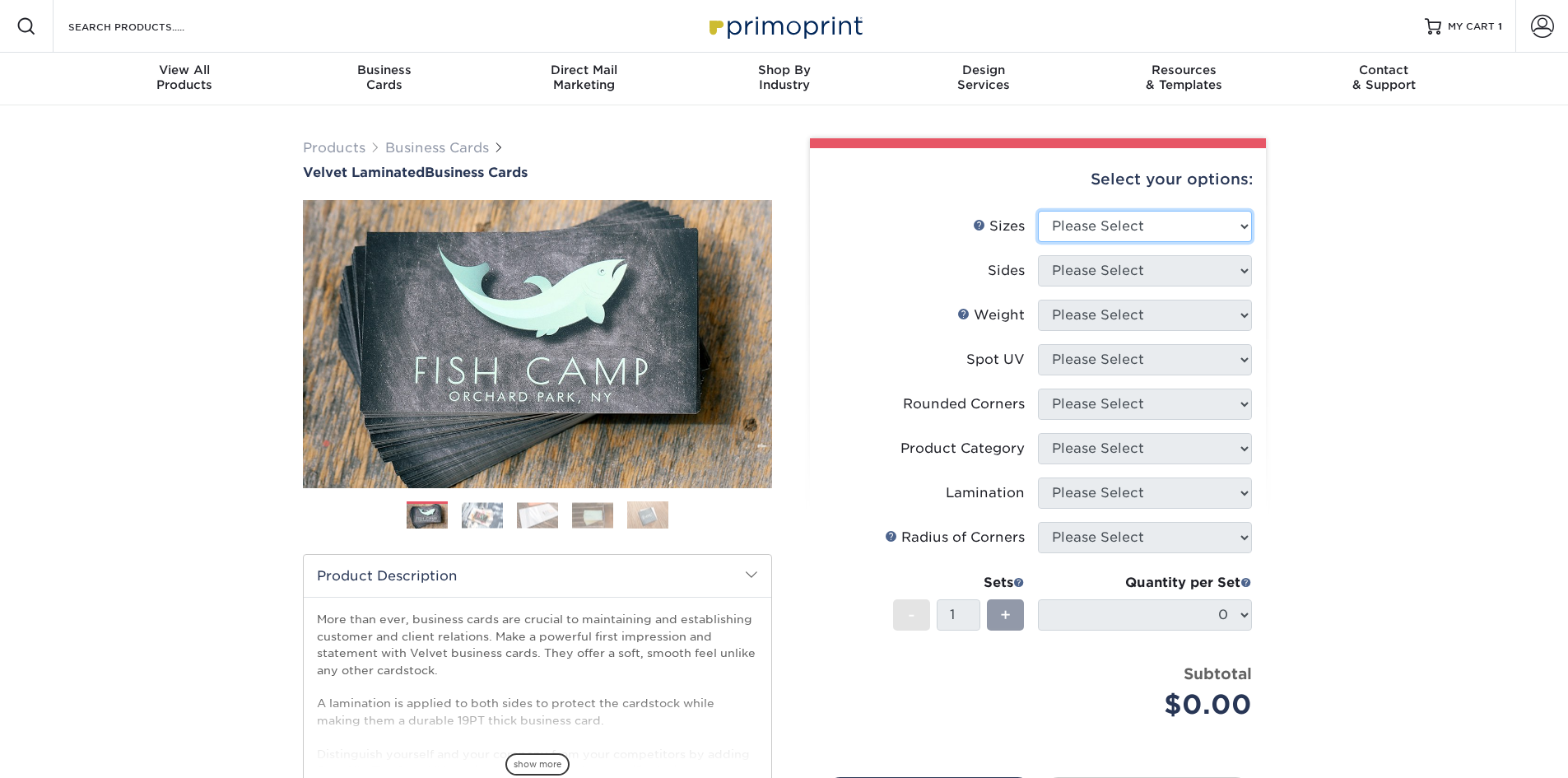
click at [1075, 232] on select "Please Select 1.5" x 3.5" - Mini 1.75" x 3.5" - Mini 2" x 2" - Square 2" x 3" -…" at bounding box center [1145, 226] width 214 height 31
select select "2.00x3.50"
click at [1038, 211] on select "Please Select 1.5" x 3.5" - Mini 1.75" x 3.5" - Mini 2" x 2" - Square 2" x 3" -…" at bounding box center [1145, 226] width 214 height 31
click at [1050, 265] on select "Please Select Print Both Sides Print Front Only" at bounding box center [1145, 270] width 214 height 31
select select "13abbda7-1d64-4f25-8bb2-c179b224825d"
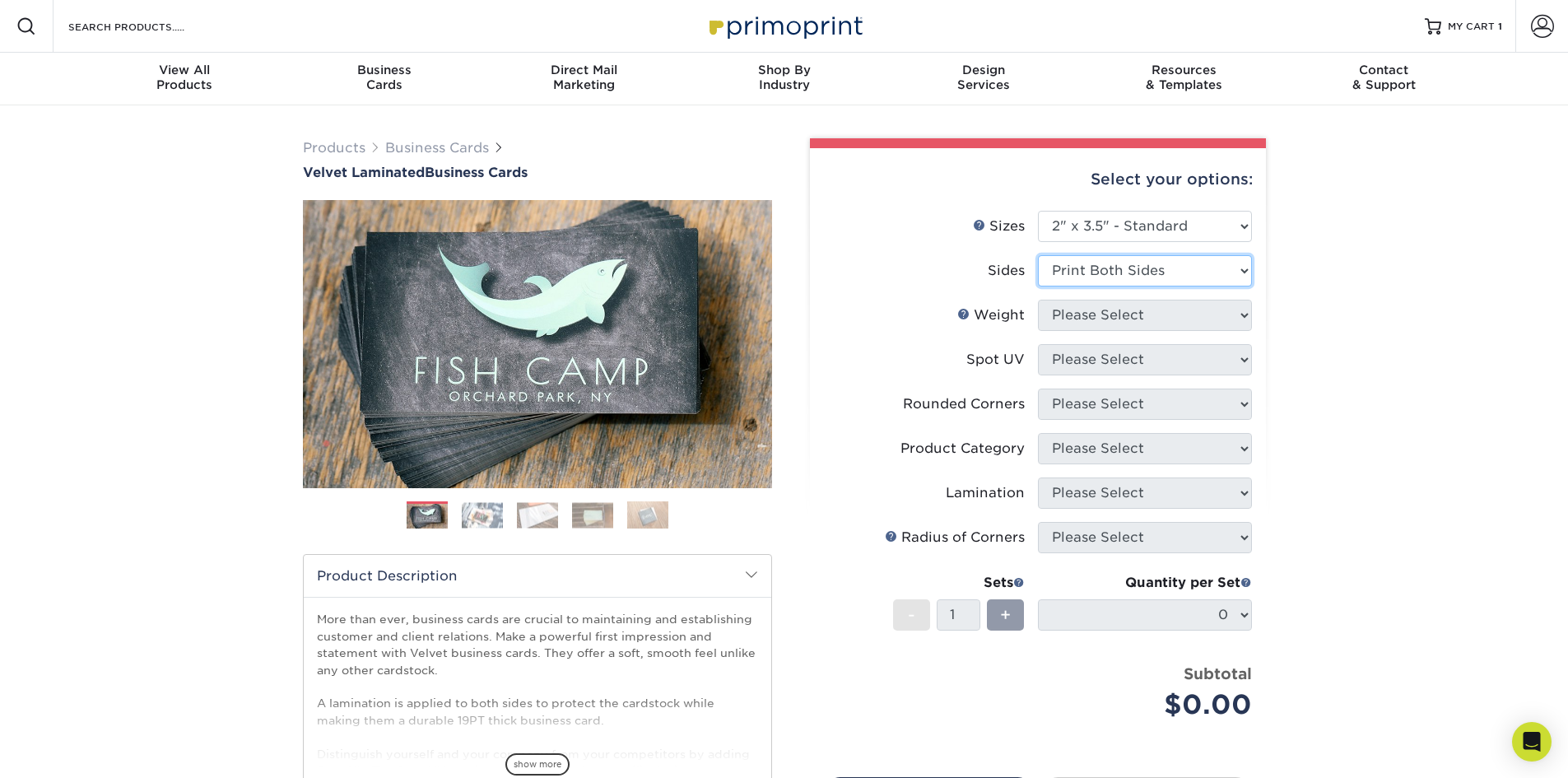
click at [1038, 255] on select "Please Select Print Both Sides Print Front Only" at bounding box center [1145, 270] width 214 height 31
click at [1081, 323] on select "Please Select 16PT" at bounding box center [1145, 315] width 214 height 31
select select "16PT"
click at [1038, 300] on select "Please Select 16PT" at bounding box center [1145, 315] width 214 height 31
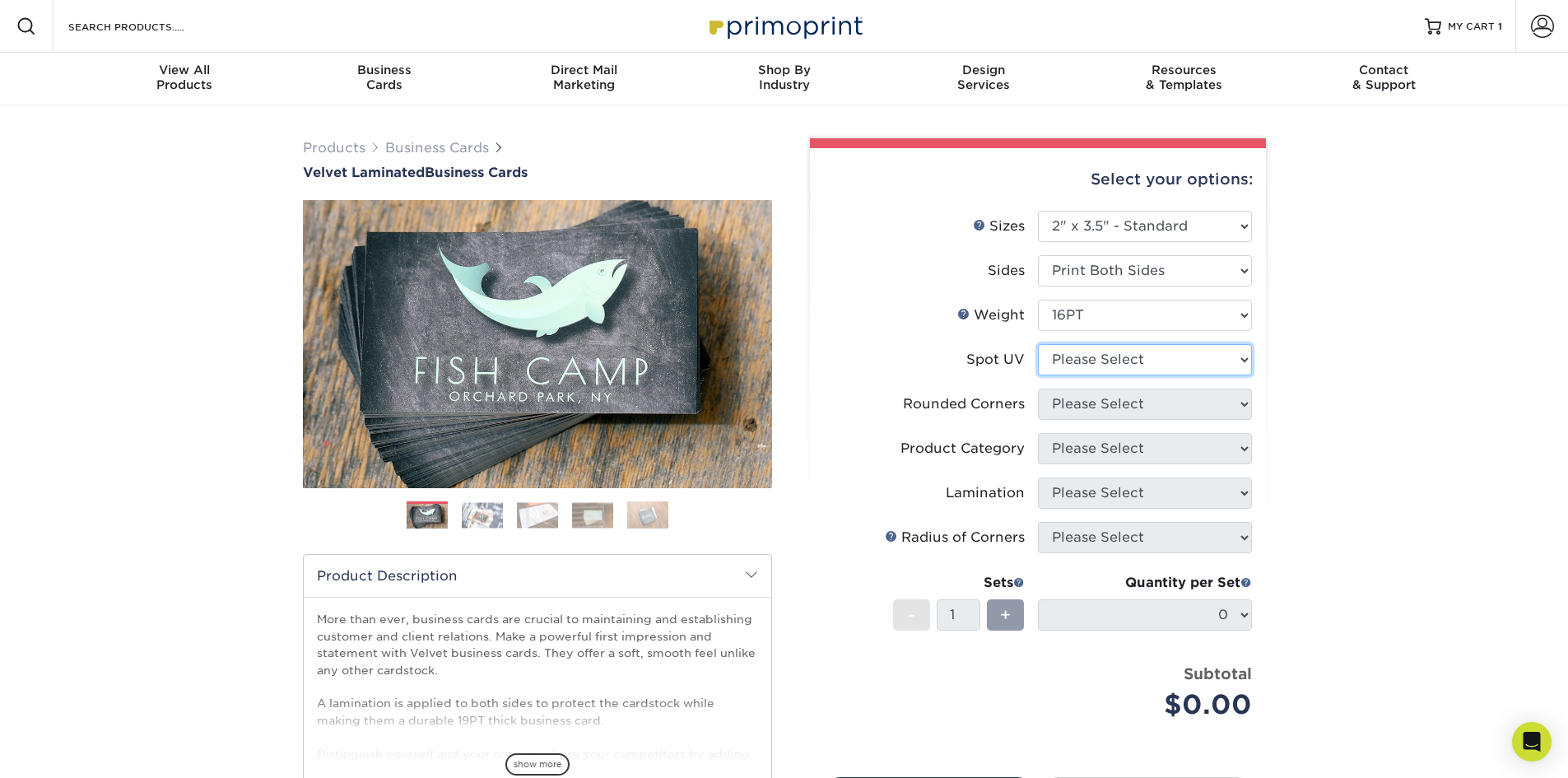
click at [1085, 357] on select "Please Select No Spot UV Front and Back (Both Sides) Front Only Back Only" at bounding box center [1145, 359] width 214 height 31
select select "3"
click at [1038, 344] on select "Please Select No Spot UV Front and Back (Both Sides) Front Only Back Only" at bounding box center [1145, 359] width 214 height 31
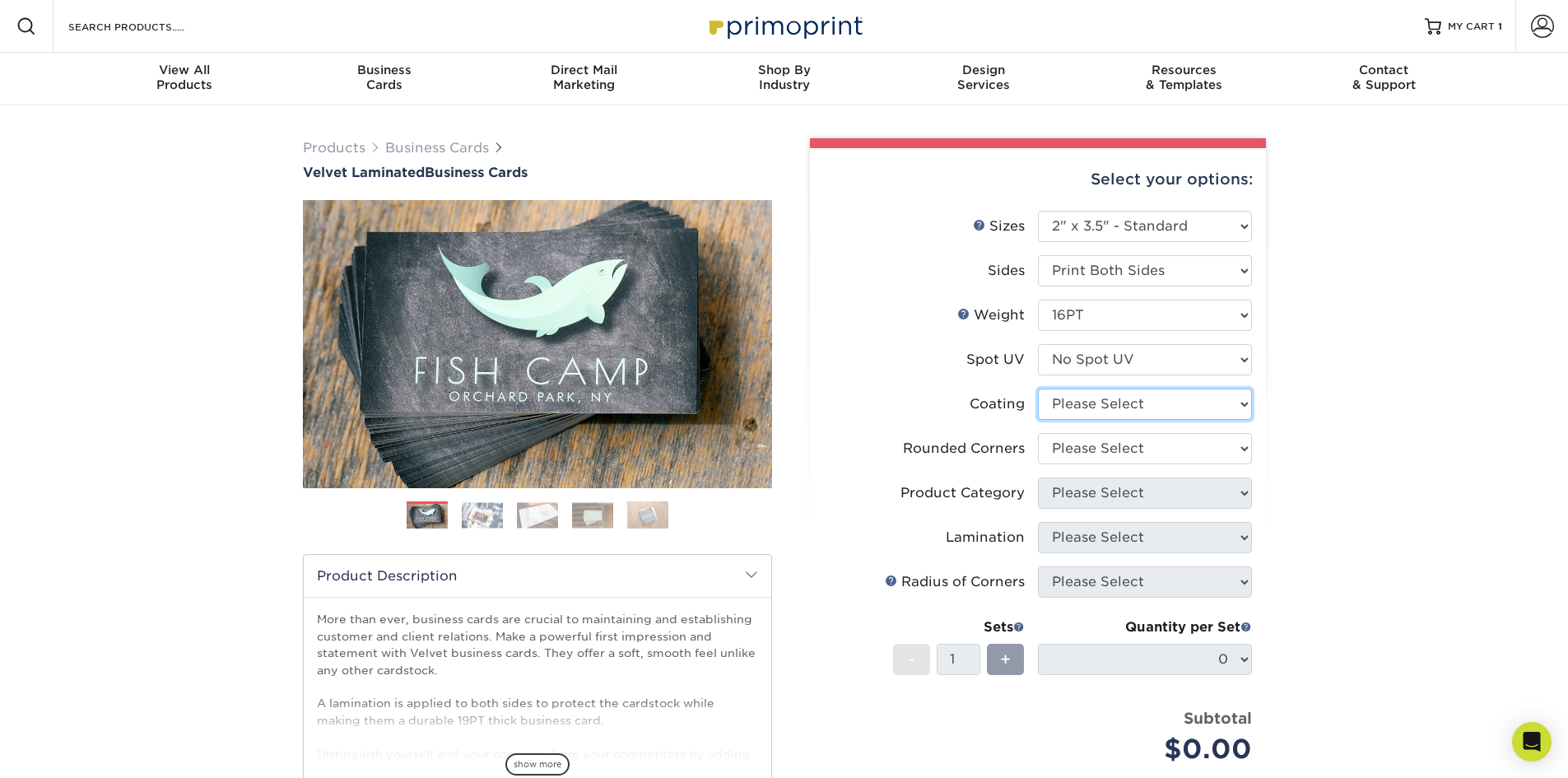
click at [1086, 405] on select at bounding box center [1145, 404] width 214 height 31
select select "3e7618de-abca-4bda-9f97-8b9129e913d8"
click at [1038, 389] on select at bounding box center [1145, 404] width 214 height 31
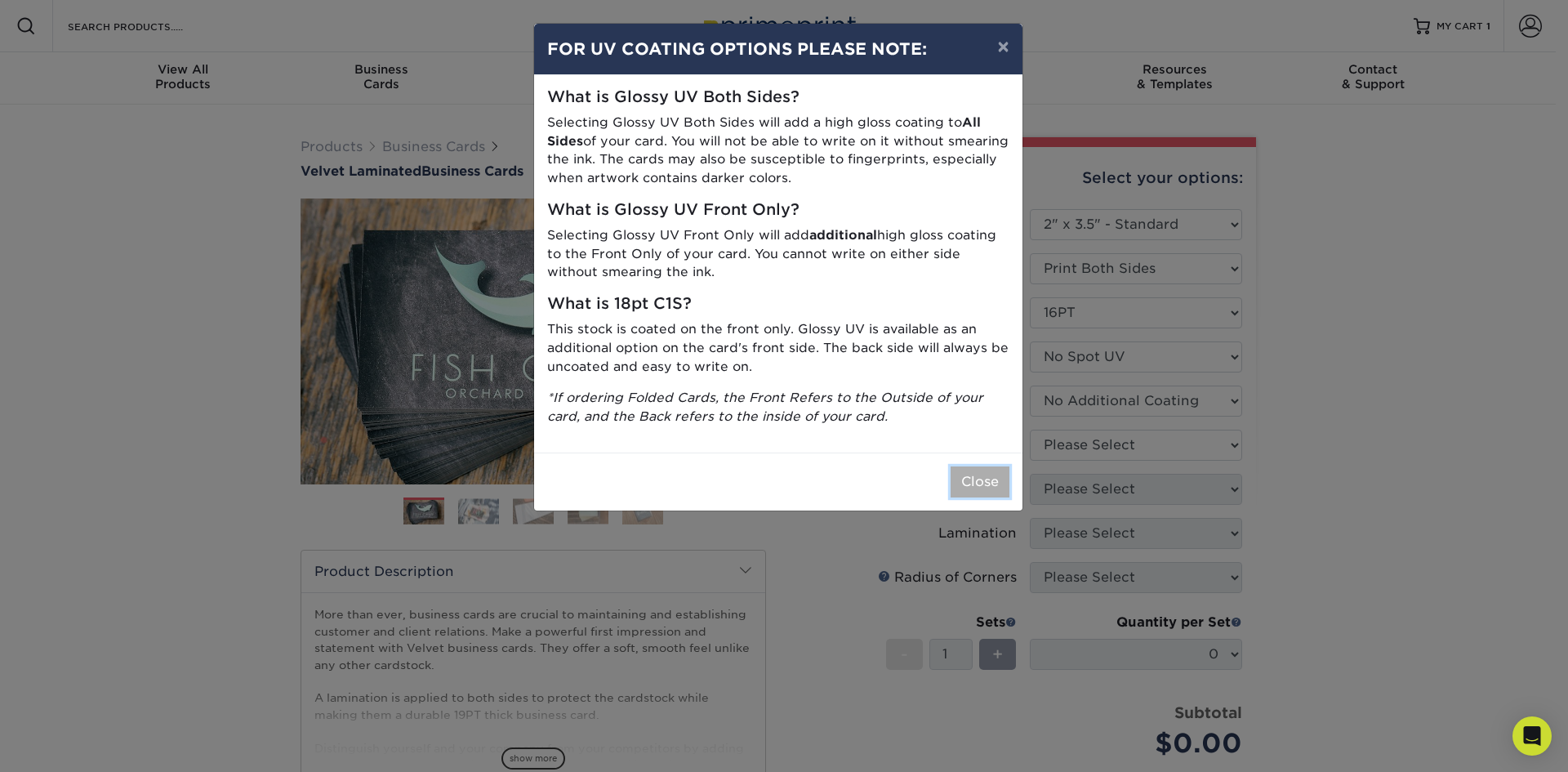
click at [1004, 481] on button "Close" at bounding box center [980, 481] width 59 height 31
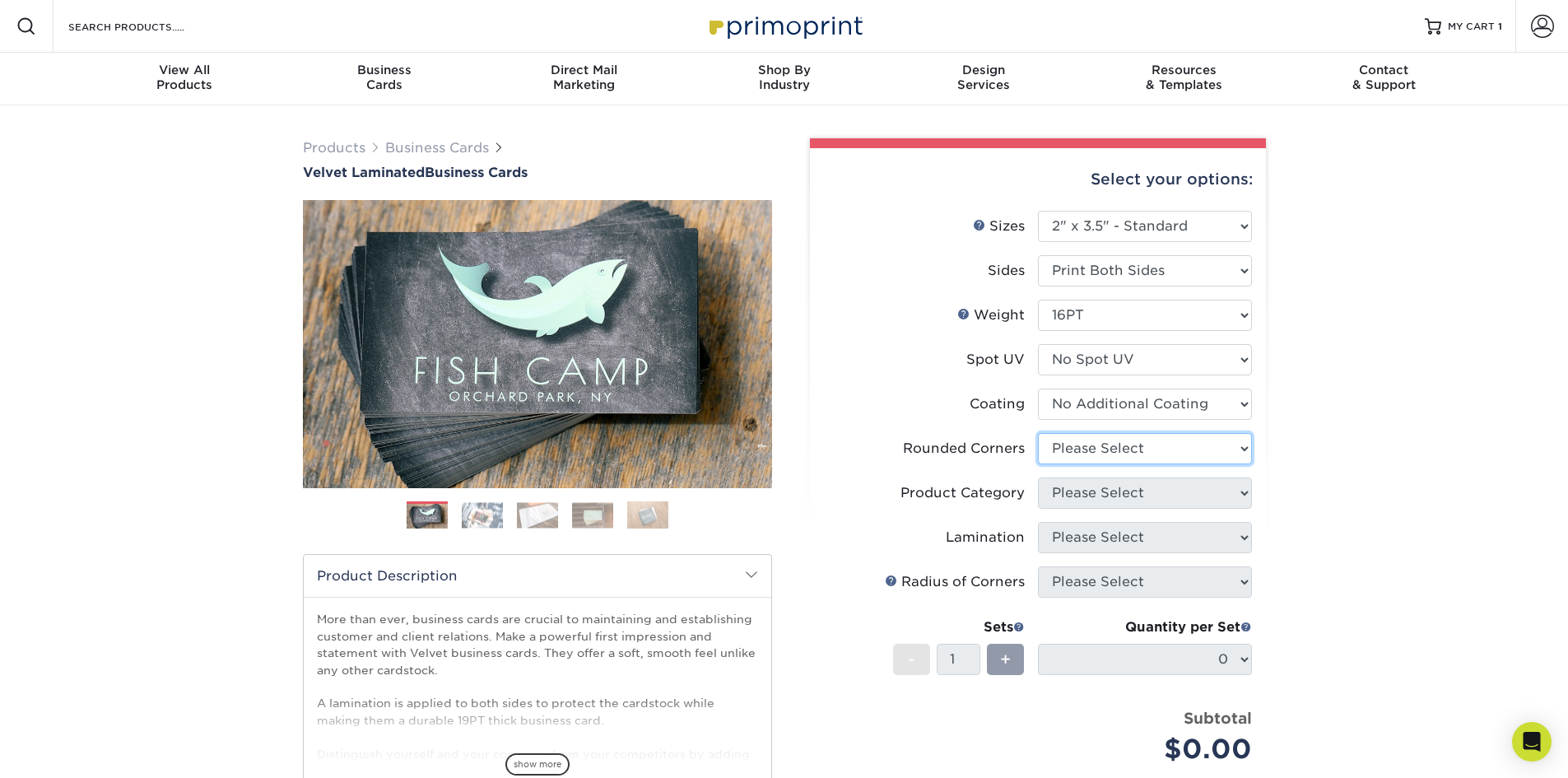
click at [1074, 454] on select "Please Select Yes - Round 2 Corners Yes - Round 4 Corners No" at bounding box center [1145, 448] width 214 height 31
select select "0"
click at [1038, 433] on select "Please Select Yes - Round 2 Corners Yes - Round 4 Corners No" at bounding box center [1145, 448] width 214 height 31
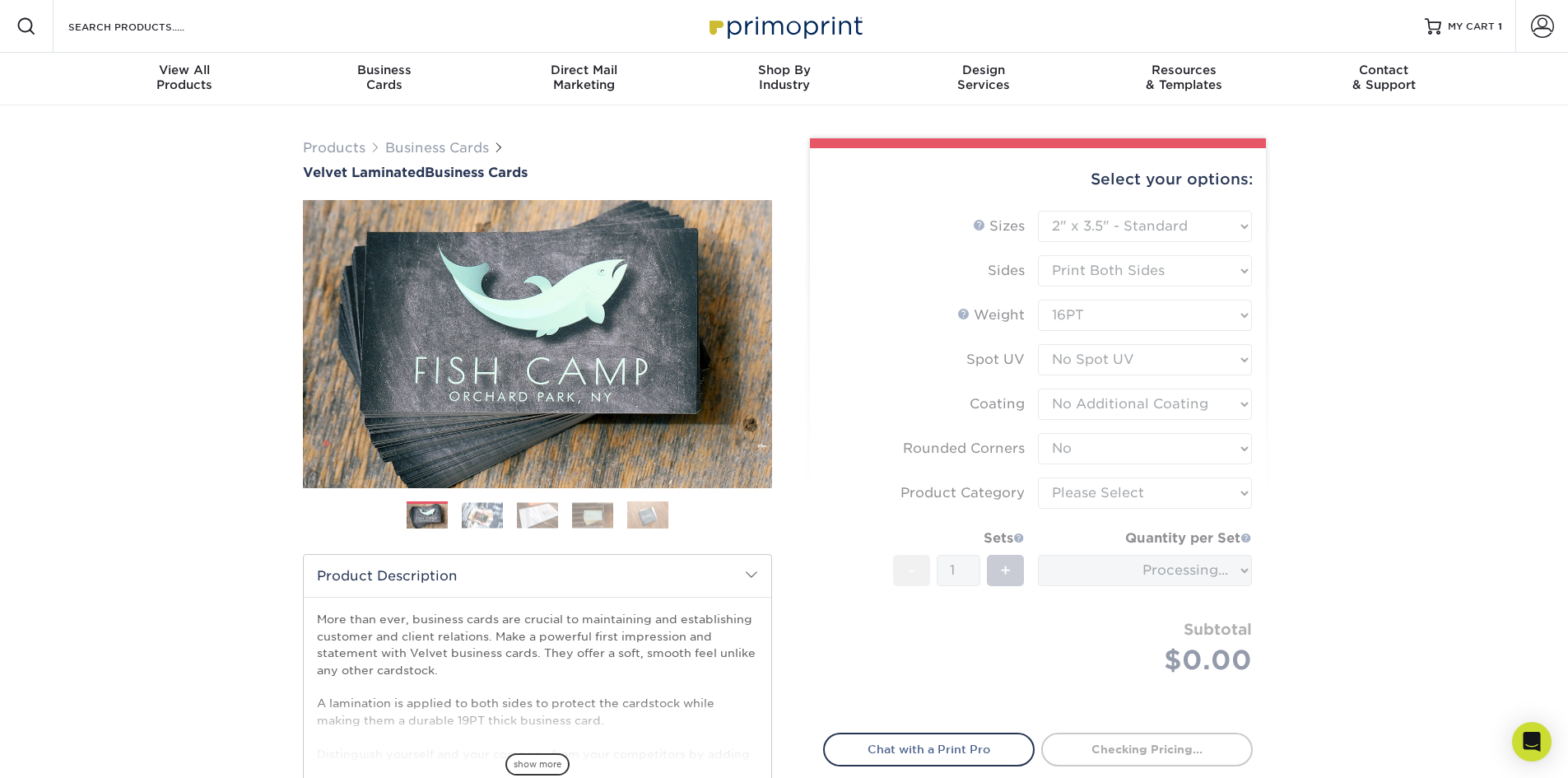
click at [1077, 492] on form "Sizes Help Sizes Please Select 1.5" x 3.5" - Mini 1.75" x 3.5" - Mini 2" x 2" -…" at bounding box center [1038, 462] width 430 height 503
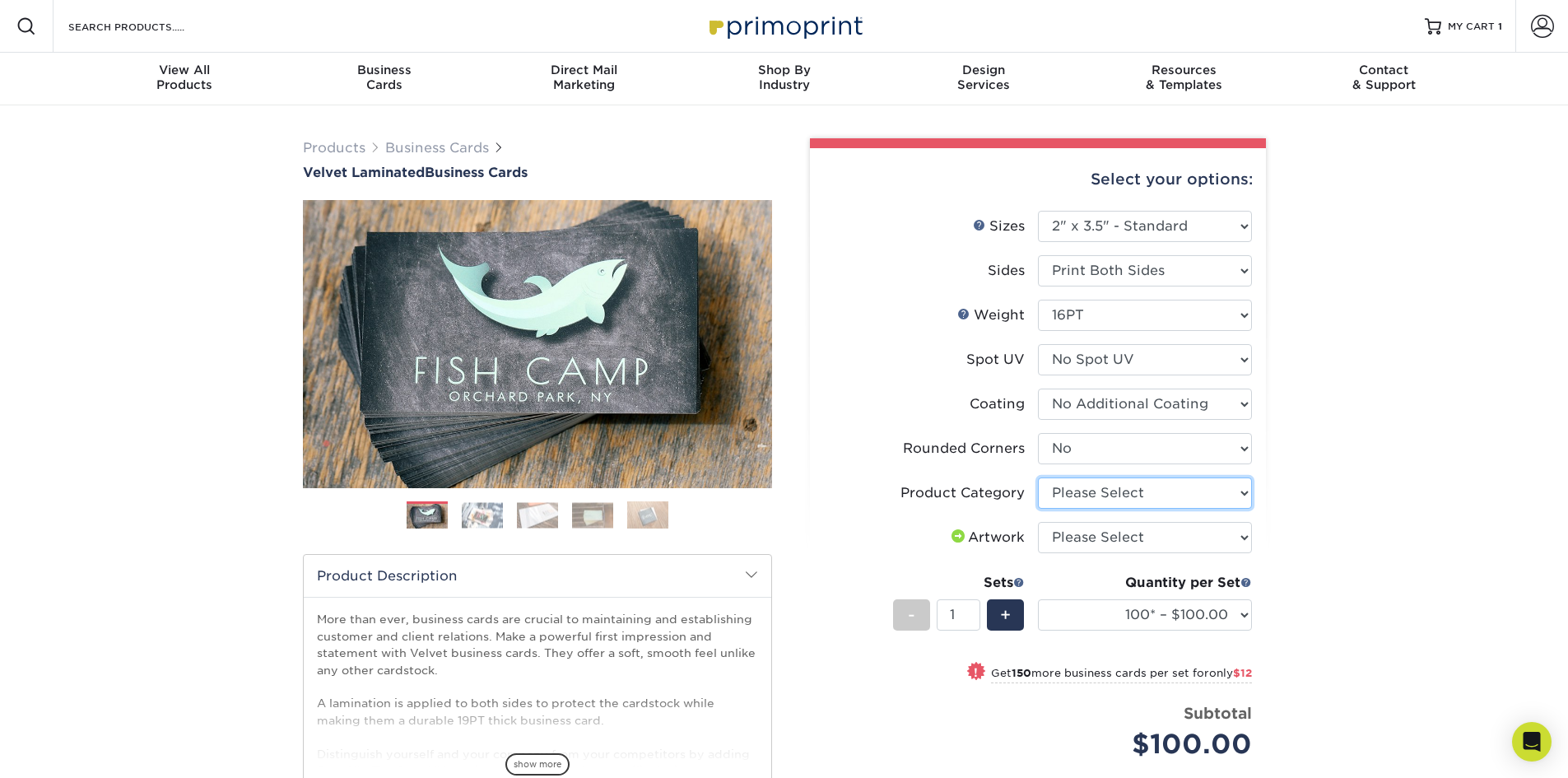
click at [1099, 494] on select "Please Select Business Cards" at bounding box center [1145, 492] width 214 height 31
select select "3b5148f1-0588-4f88-a218-97bcfdce65c1"
click at [1038, 477] on select "Please Select Business Cards" at bounding box center [1145, 492] width 214 height 31
click at [1097, 535] on select "Please Select I will upload files I need a design - $100" at bounding box center [1145, 537] width 214 height 31
select select "upload"
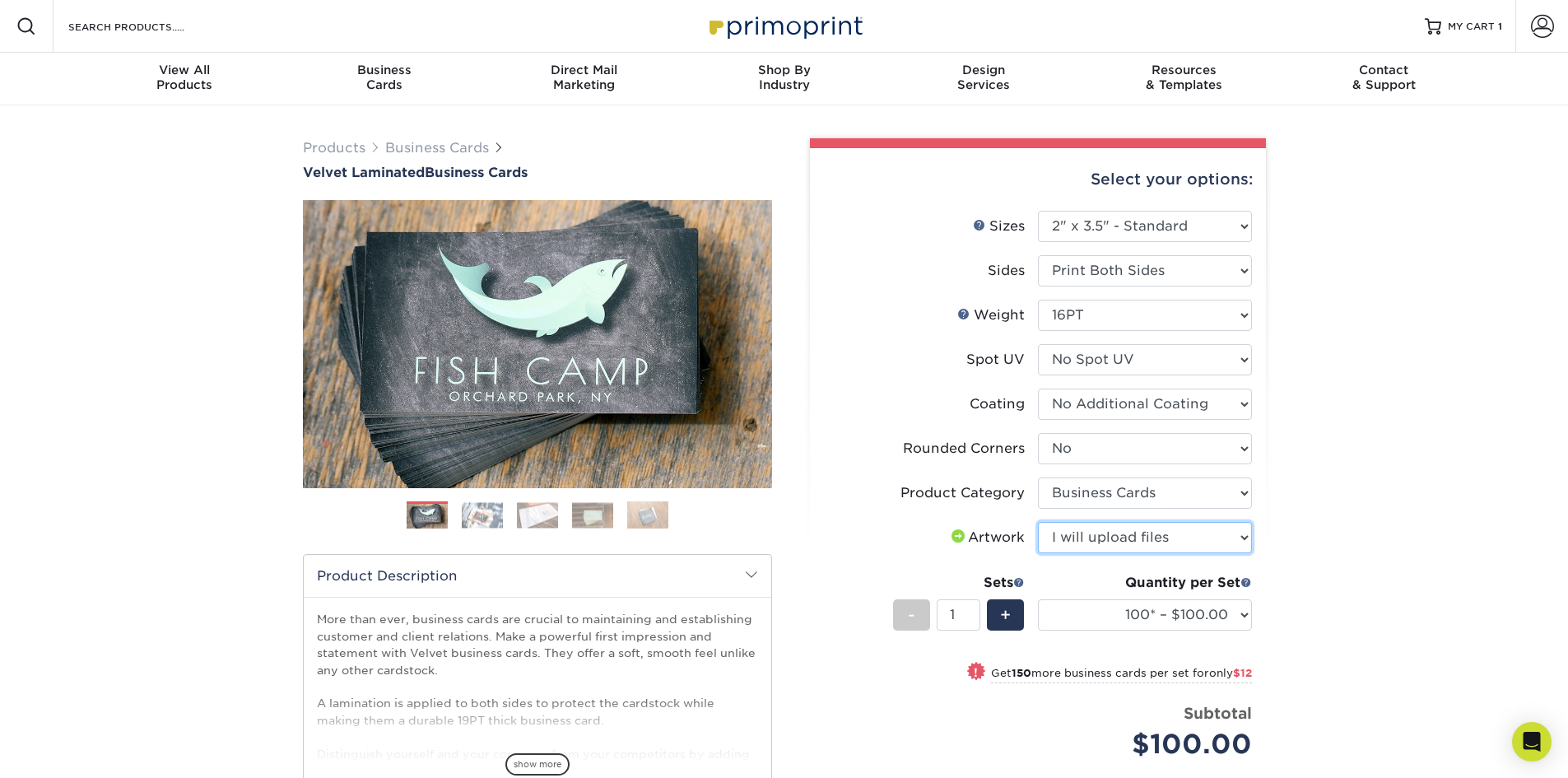
click at [1038, 522] on select "Please Select I will upload files I need a design - $100" at bounding box center [1145, 537] width 214 height 31
click at [1222, 624] on select "100* – $100.00 250* – $112.00 500 – $120.00 1000 – $156.00 2500 – $307.00 5000 …" at bounding box center [1145, 615] width 214 height 31
click at [407, 77] on div "Business Cards" at bounding box center [384, 77] width 200 height 29
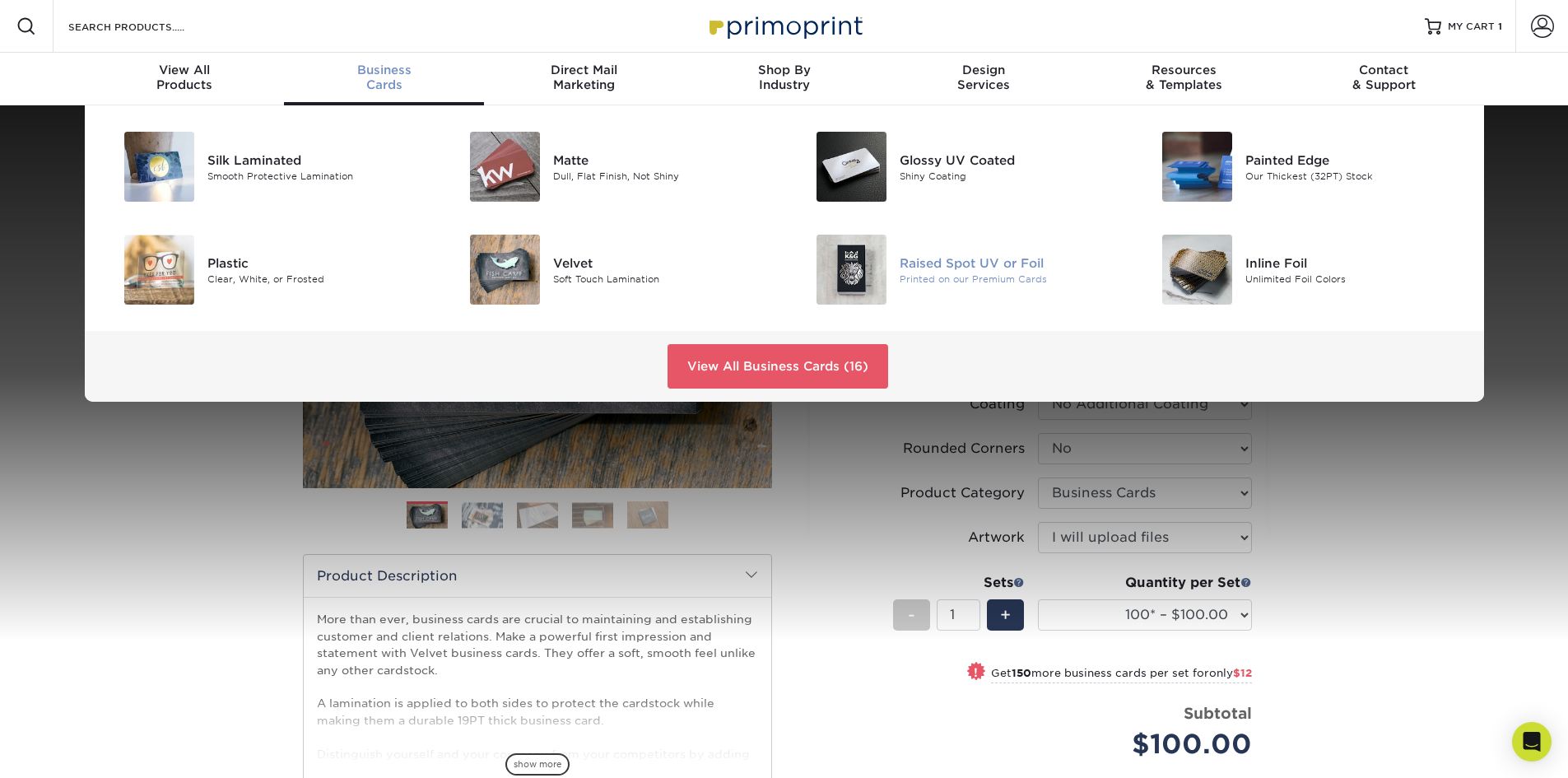
click at [876, 261] on img at bounding box center [852, 270] width 70 height 70
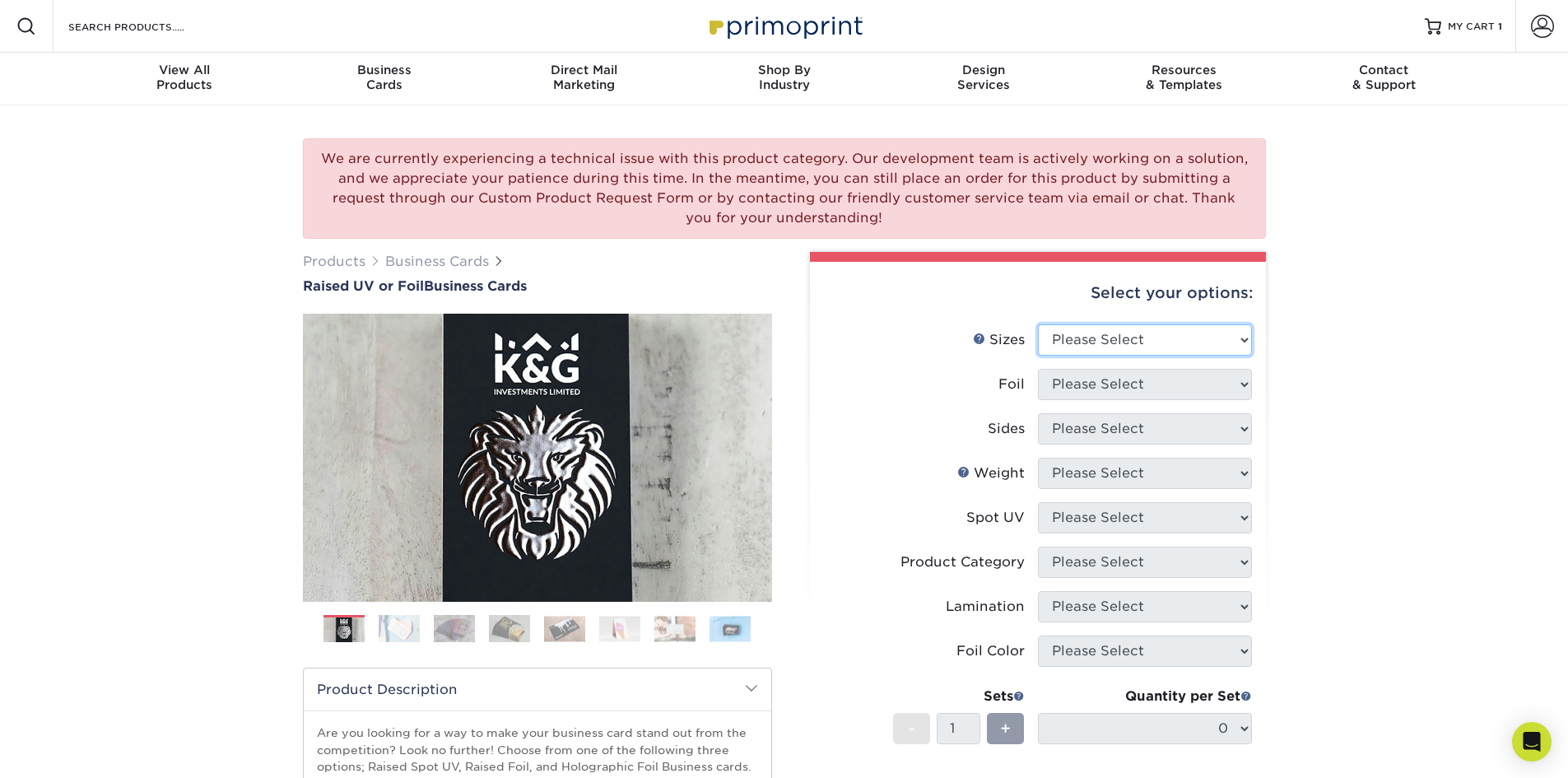
click at [1123, 343] on select "Please Select 2" x 3.5" - Standard" at bounding box center [1145, 339] width 214 height 31
select select "2.00x3.50"
click at [1038, 324] on select "Please Select 2" x 3.5" - Standard" at bounding box center [1145, 339] width 214 height 31
click at [1119, 385] on select "Please Select No Yes" at bounding box center [1145, 384] width 214 height 31
click at [1038, 368] on select "Please Select No Yes" at bounding box center [1145, 384] width 214 height 31
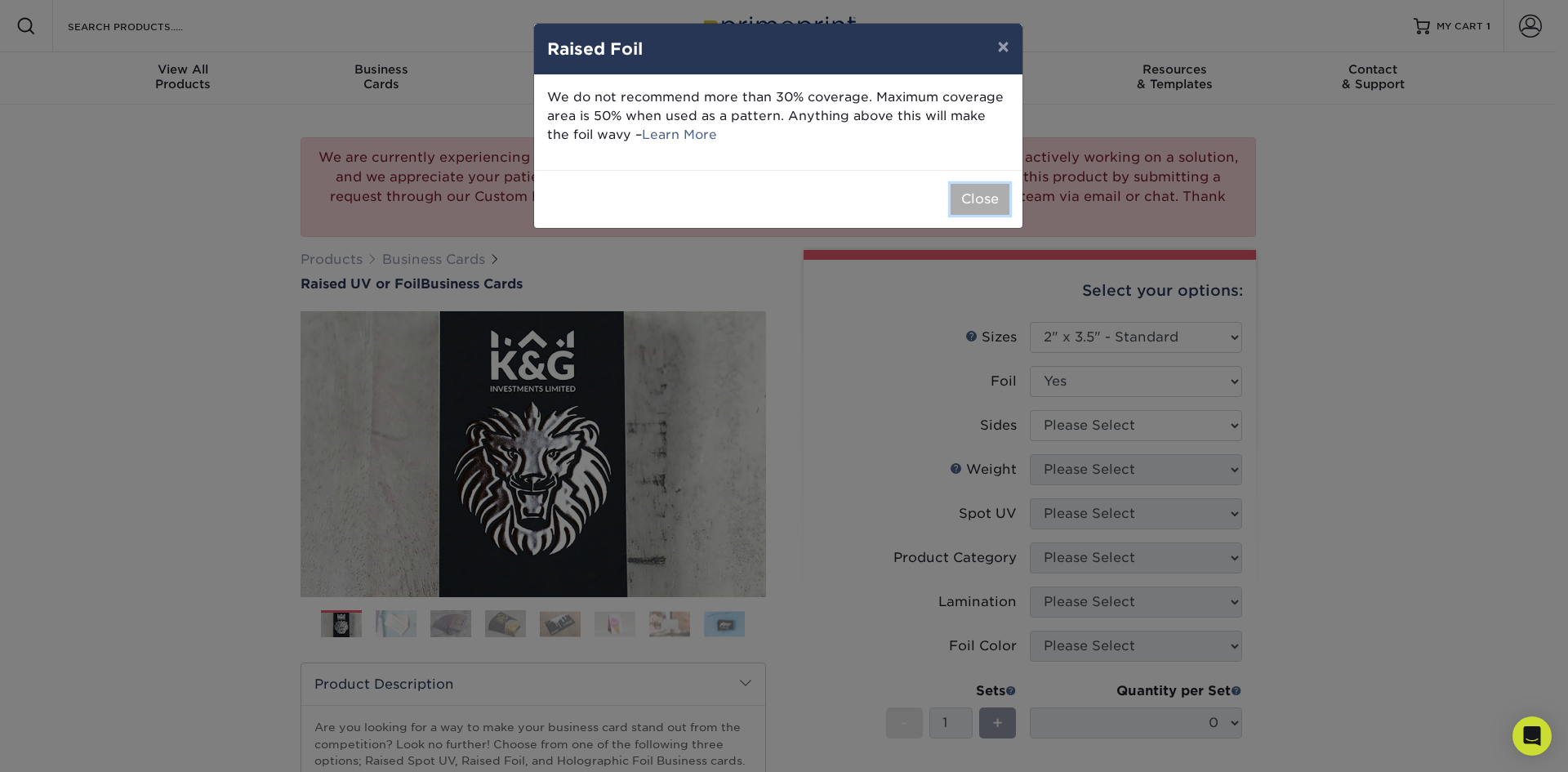
click at [979, 200] on button "Close" at bounding box center [980, 199] width 59 height 31
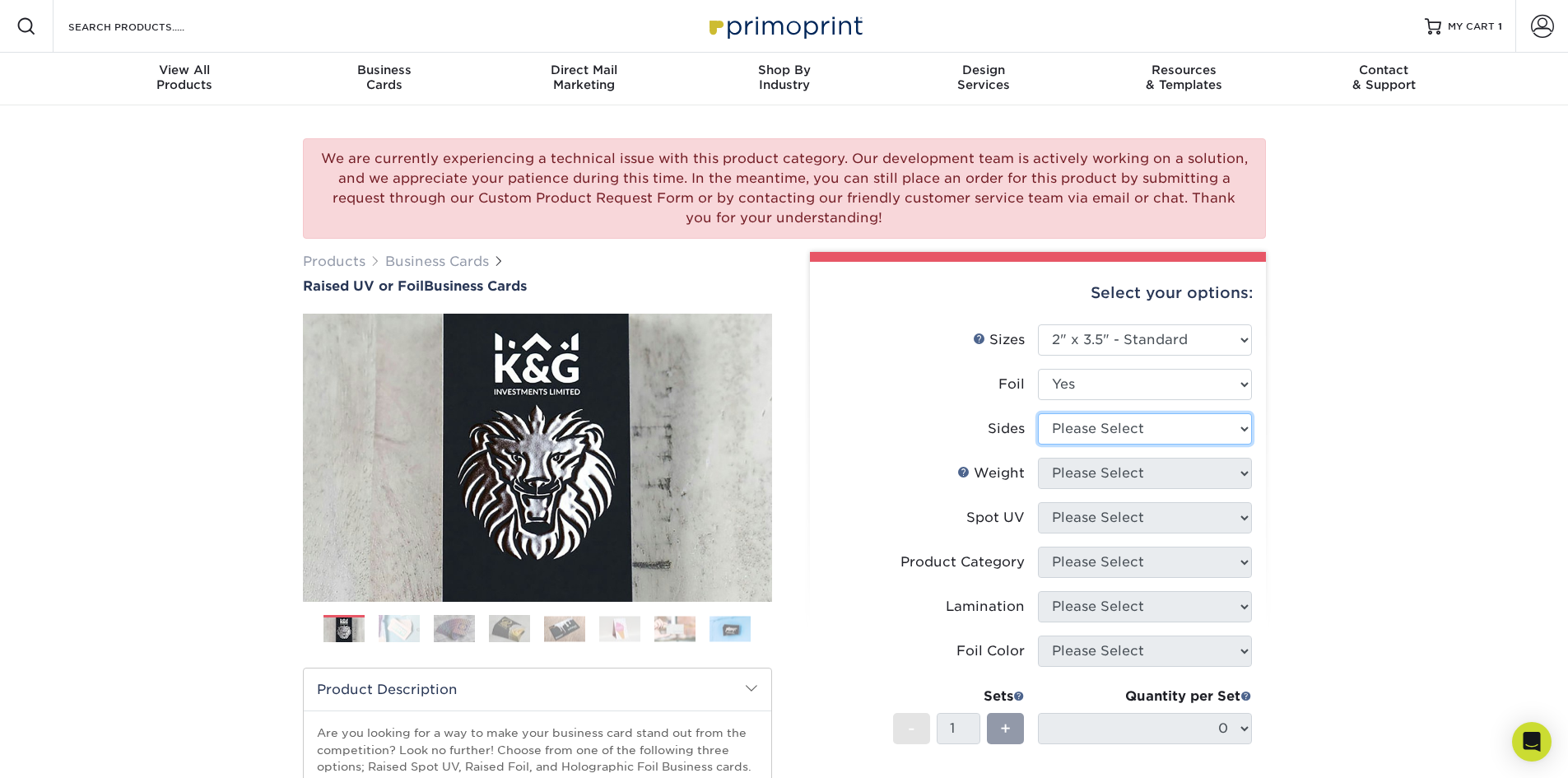
drag, startPoint x: 1091, startPoint y: 424, endPoint x: 1110, endPoint y: 430, distance: 19.9
click at [1091, 424] on select "Please Select Print Both Sides - Foil Both Sides Print Both Sides - Foil Front …" at bounding box center [1145, 428] width 214 height 31
click at [1117, 392] on select "Please Select No Yes" at bounding box center [1145, 384] width 214 height 31
select select "0"
click at [1038, 368] on select "Please Select No Yes" at bounding box center [1145, 384] width 214 height 31
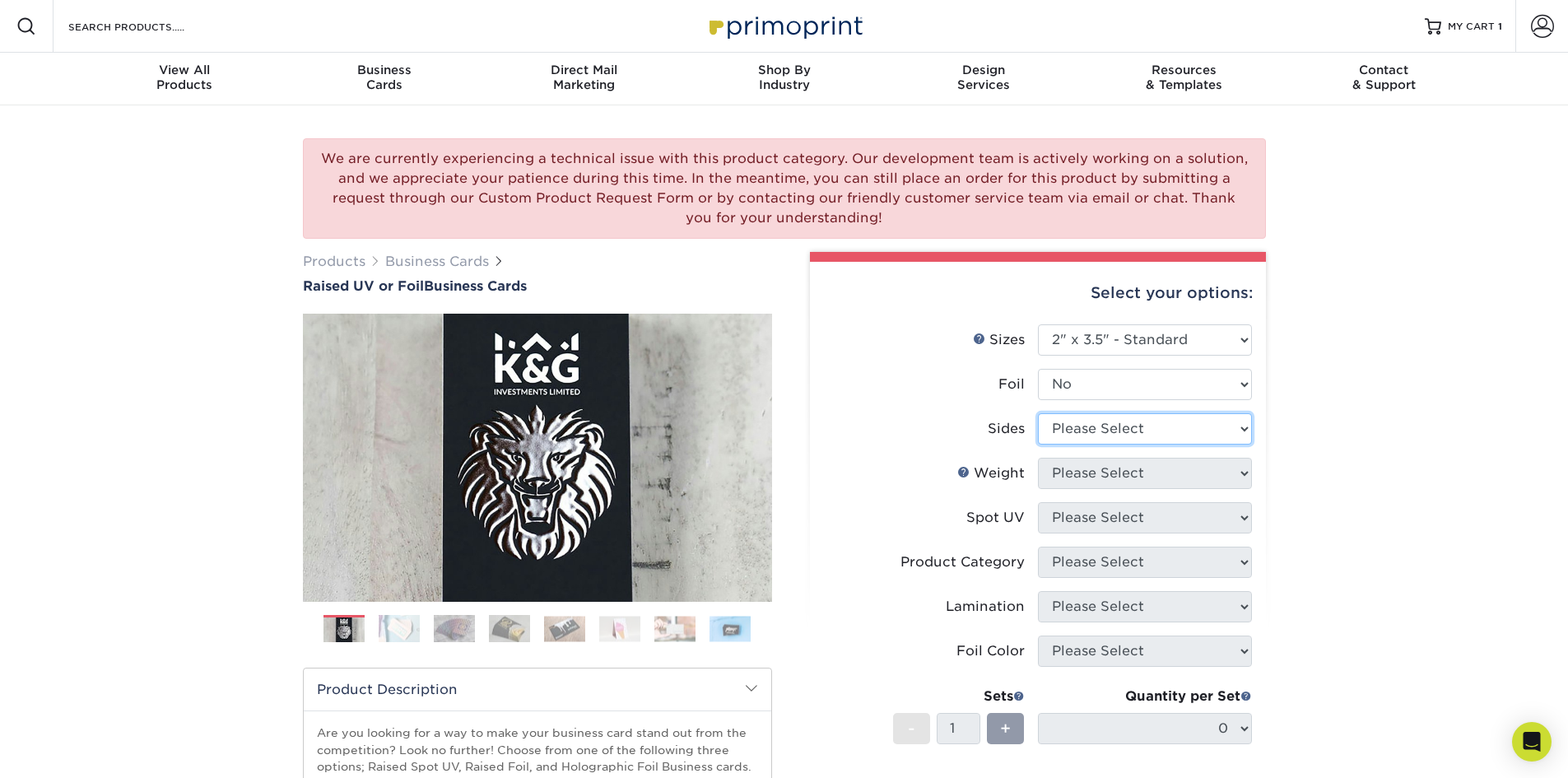
click at [1103, 431] on select "Please Select Print Both Sides Print Front Only" at bounding box center [1145, 428] width 214 height 31
select select "13abbda7-1d64-4f25-8bb2-c179b224825d"
click at [1038, 413] on select "Please Select Print Both Sides Print Front Only" at bounding box center [1145, 428] width 214 height 31
click at [1108, 479] on select "Please Select 16PT" at bounding box center [1145, 472] width 214 height 31
select select "16PT"
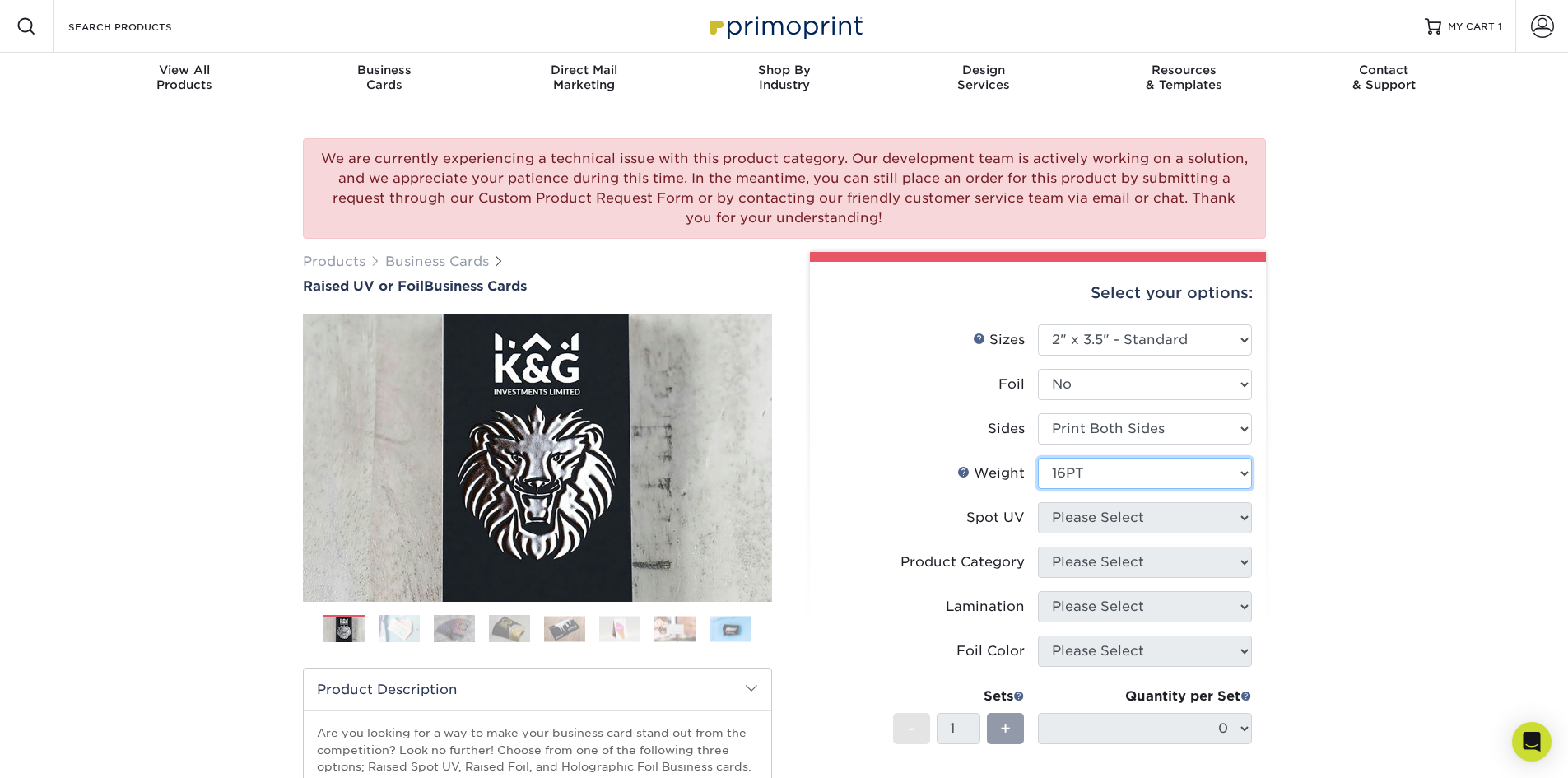
click at [1038, 457] on select "Please Select 16PT" at bounding box center [1145, 472] width 214 height 31
click at [1101, 519] on select "Please Select No Spot UV Front Only" at bounding box center [1145, 518] width 214 height 31
select select "1"
click at [1038, 502] on select "Please Select No Spot UV Front Only" at bounding box center [1145, 518] width 214 height 31
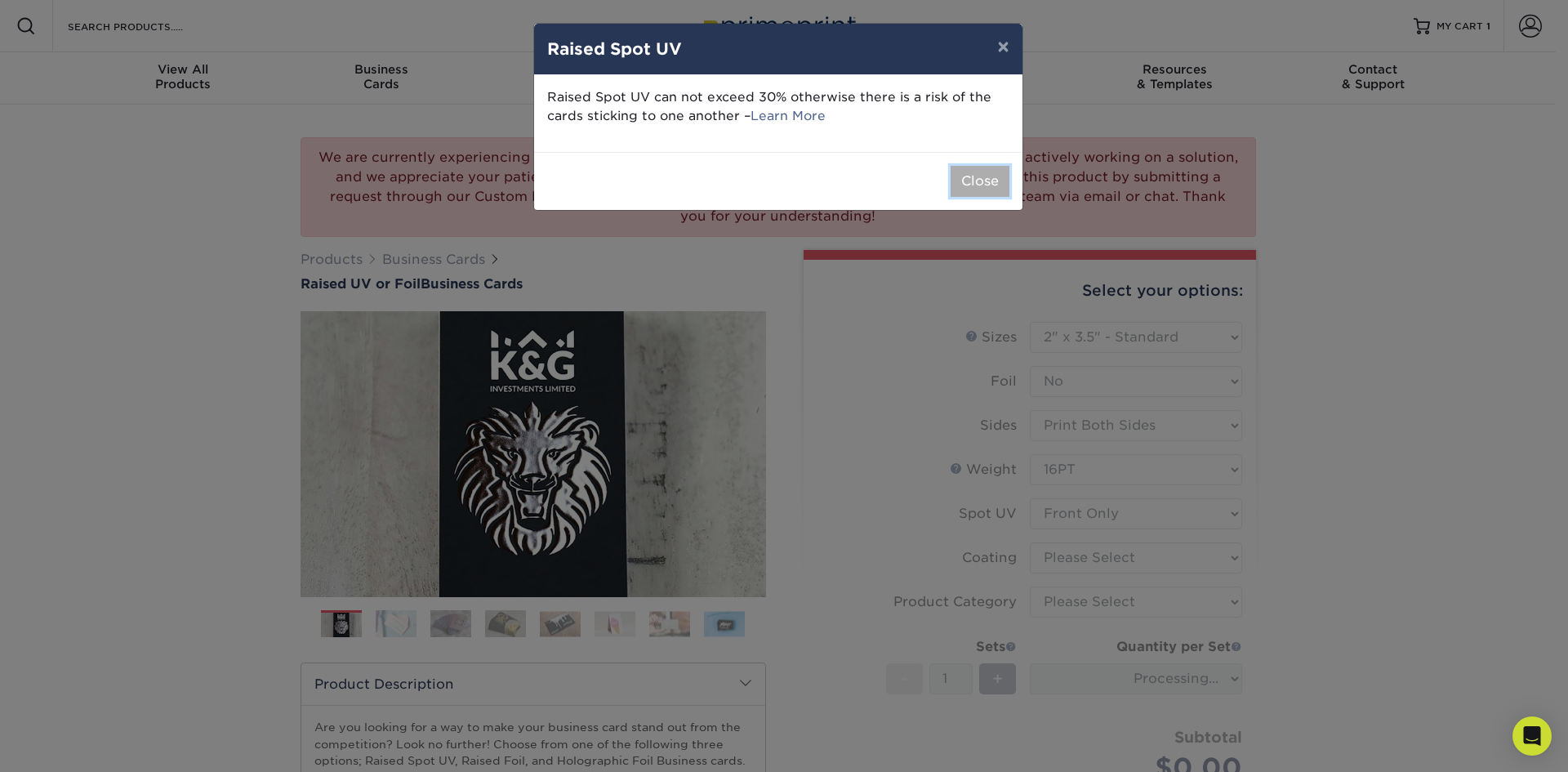
click at [979, 185] on button "Close" at bounding box center [980, 181] width 59 height 31
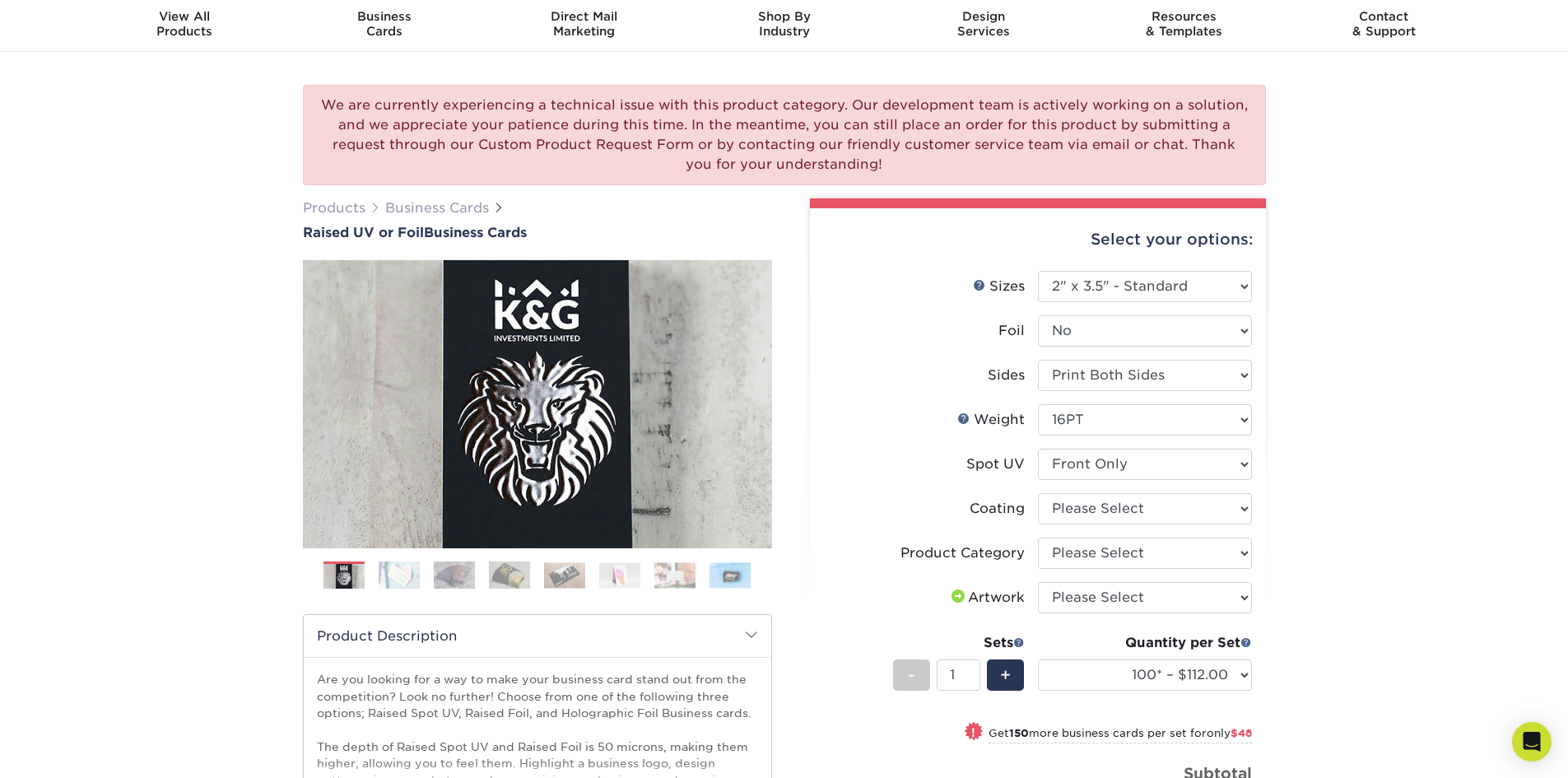
scroll to position [82, 0]
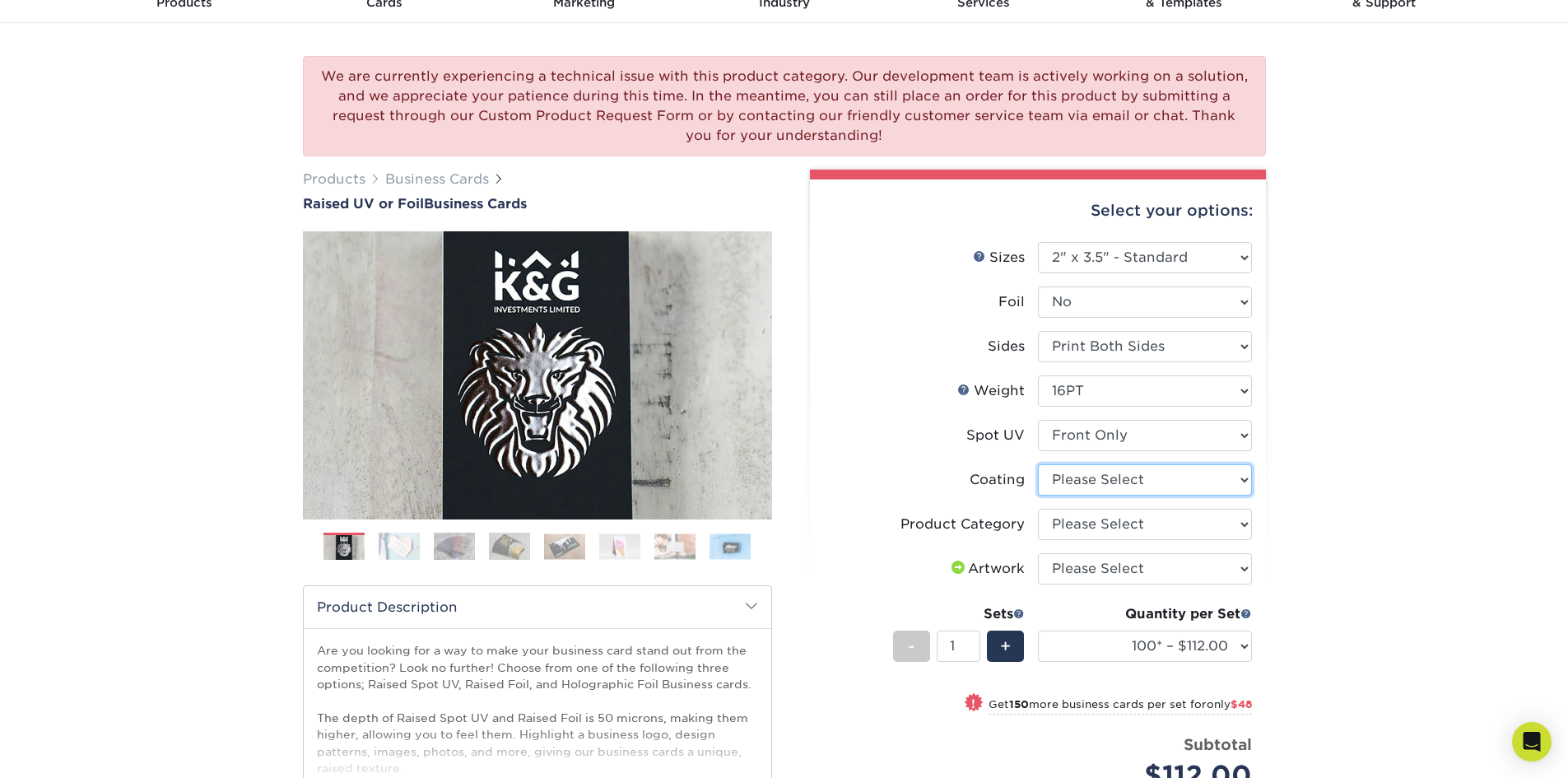
click at [1079, 478] on select at bounding box center [1145, 479] width 214 height 31
select select "3e7618de-abca-4bda-9f97-8b9129e913d8"
click at [1038, 464] on select at bounding box center [1145, 479] width 214 height 31
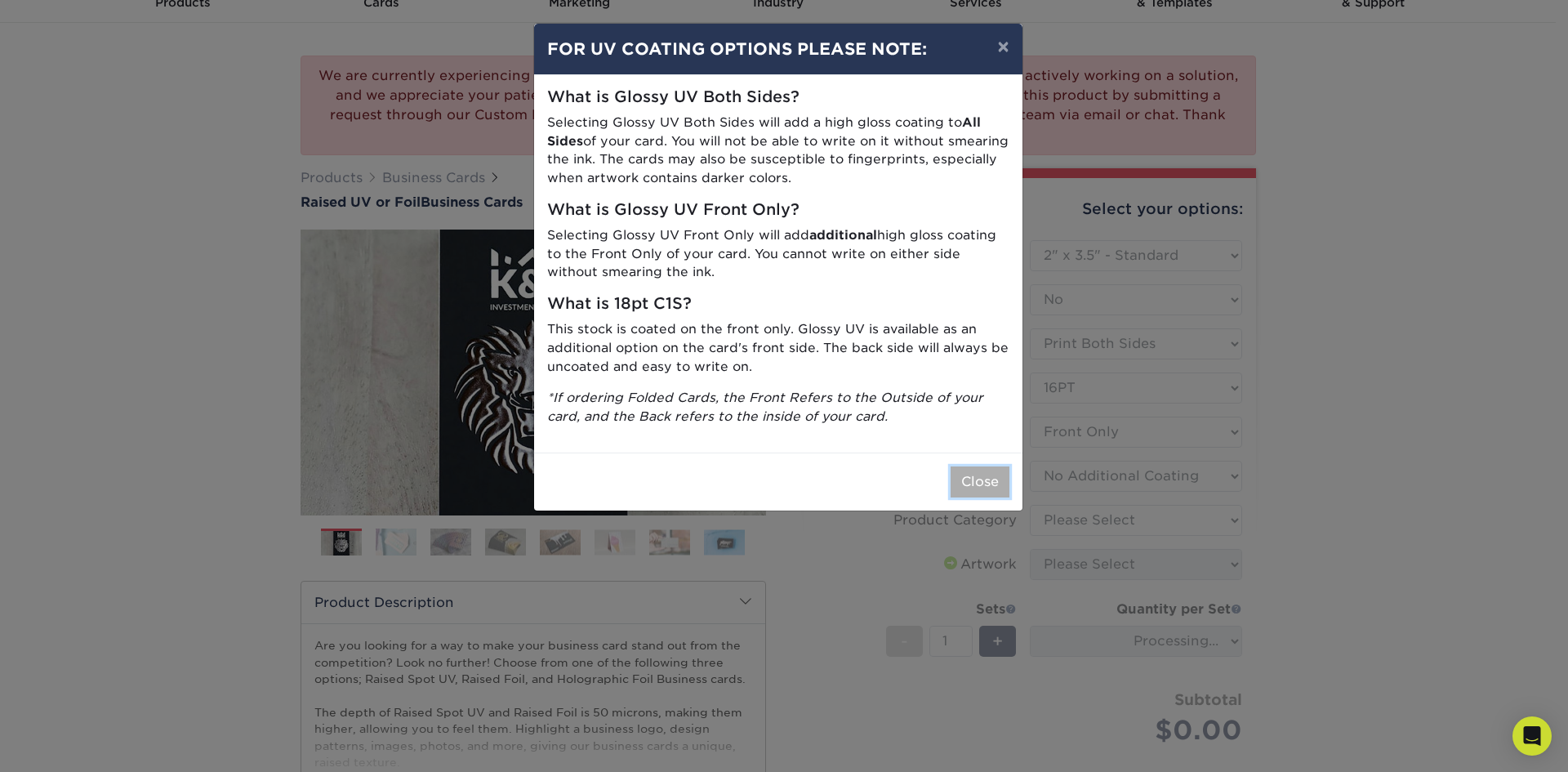
click at [986, 474] on button "Close" at bounding box center [980, 481] width 59 height 31
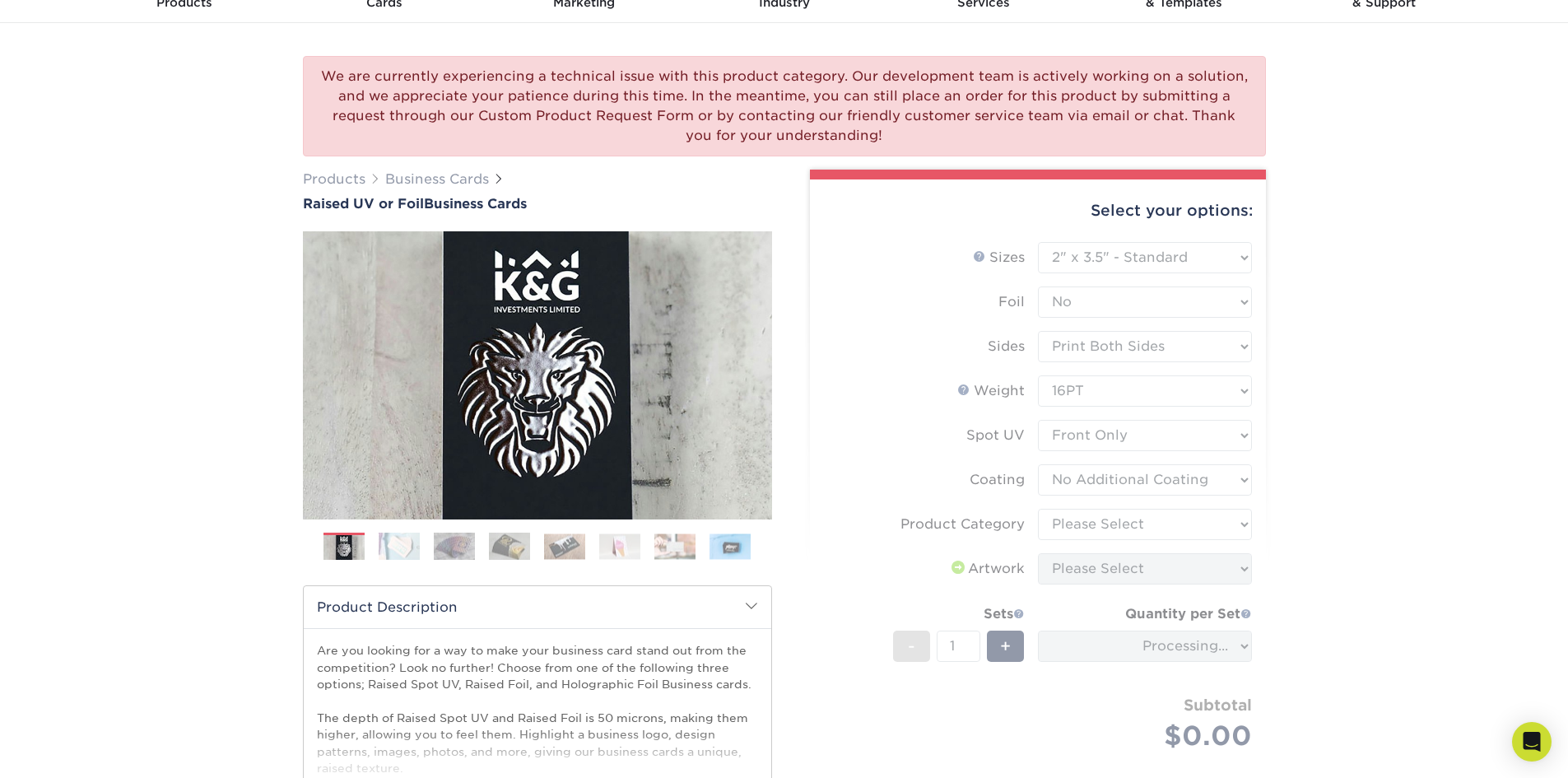
click at [1082, 526] on form "Sizes Help Sizes Please Select 2" x 3.5" - Standard Foil Please Select" at bounding box center [1038, 516] width 430 height 548
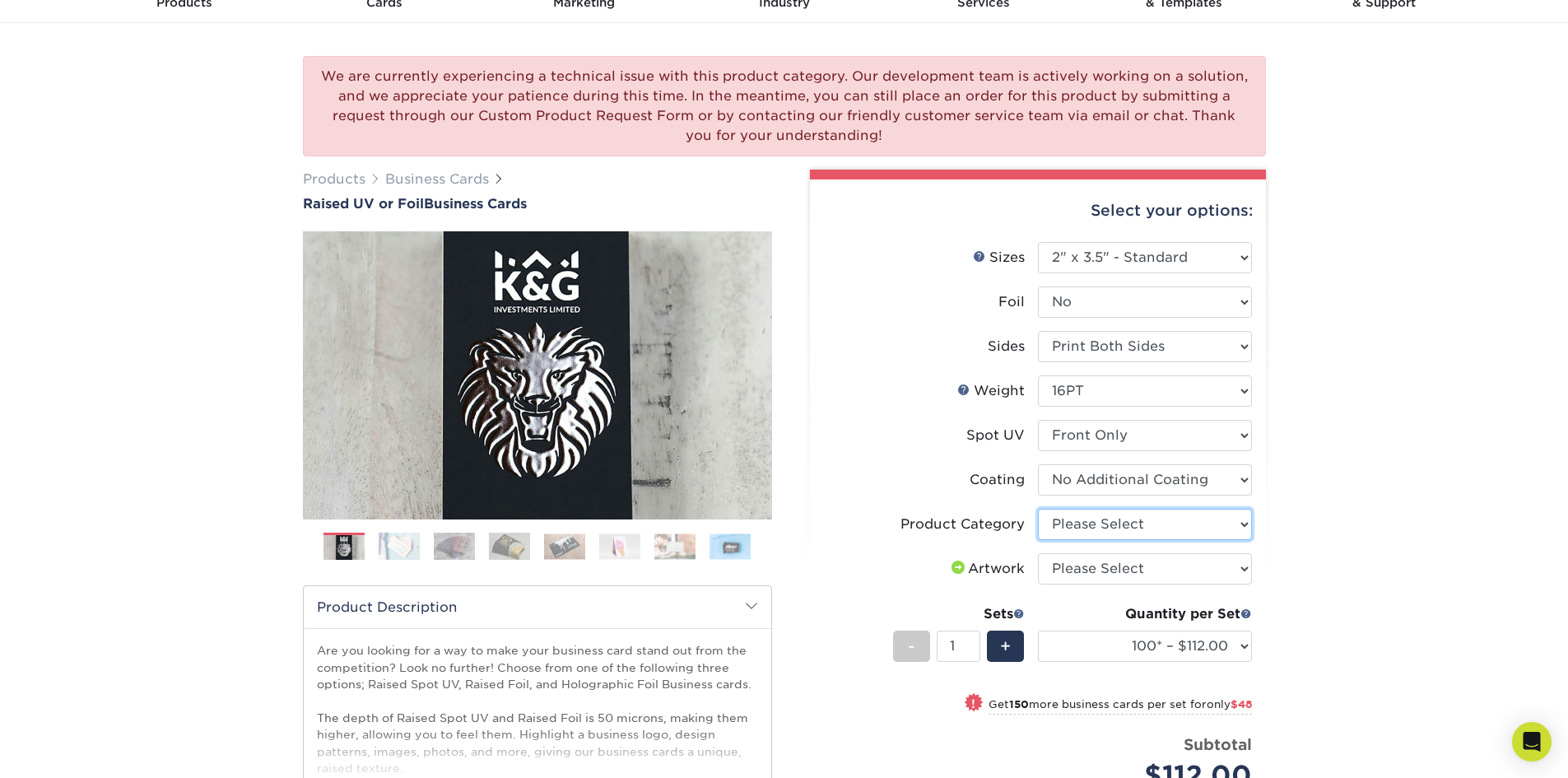
click at [1111, 527] on select "Please Select Business Cards" at bounding box center [1145, 523] width 214 height 31
select select "3b5148f1-0588-4f88-a218-97bcfdce65c1"
click at [1038, 508] on select "Please Select Business Cards" at bounding box center [1145, 523] width 214 height 31
click at [1108, 569] on select "Please Select I will upload files I need a design - $100" at bounding box center [1145, 569] width 214 height 31
select select "upload"
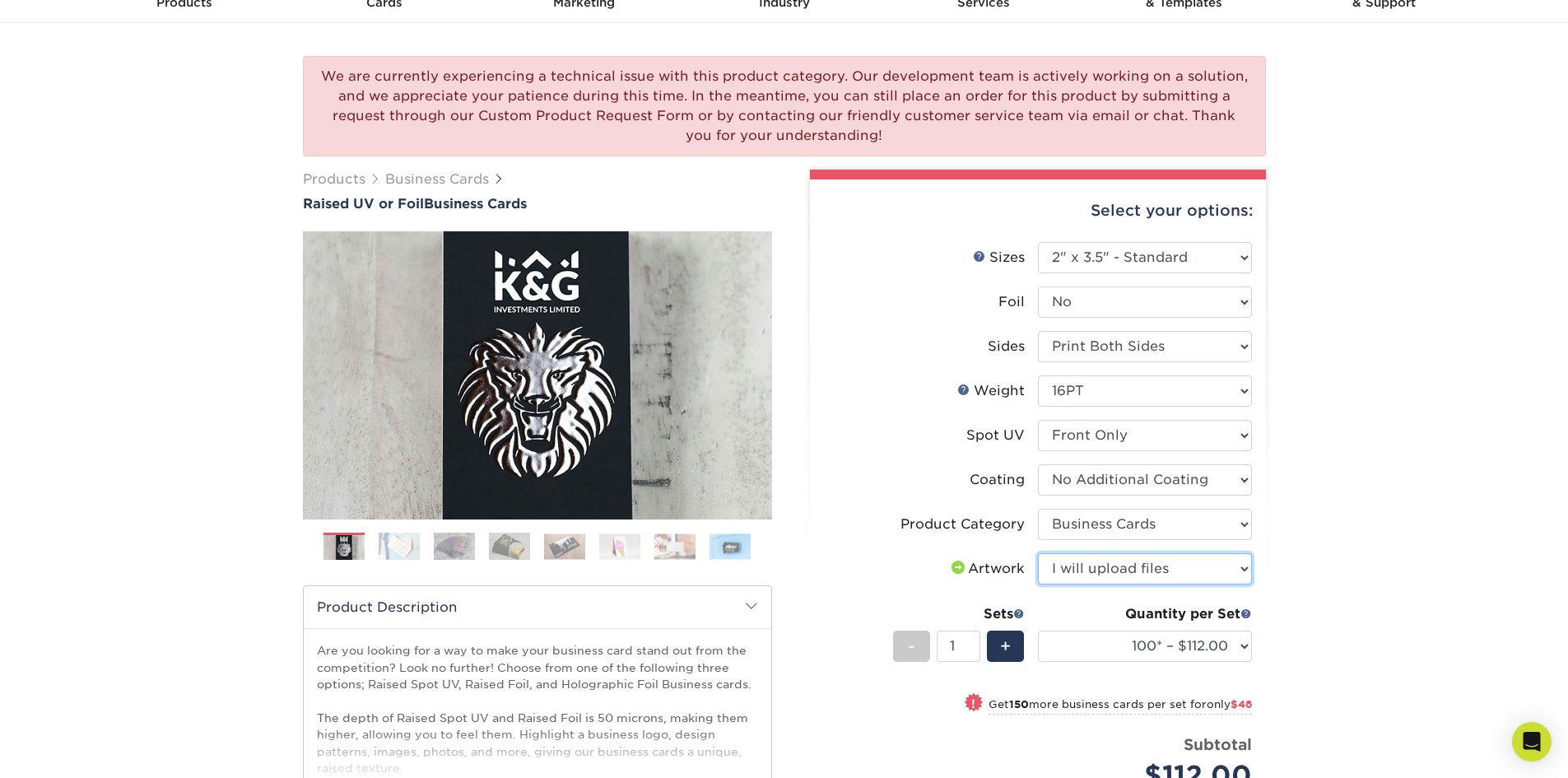
click at [1038, 554] on select "Please Select I will upload files I need a design - $100" at bounding box center [1145, 569] width 214 height 31
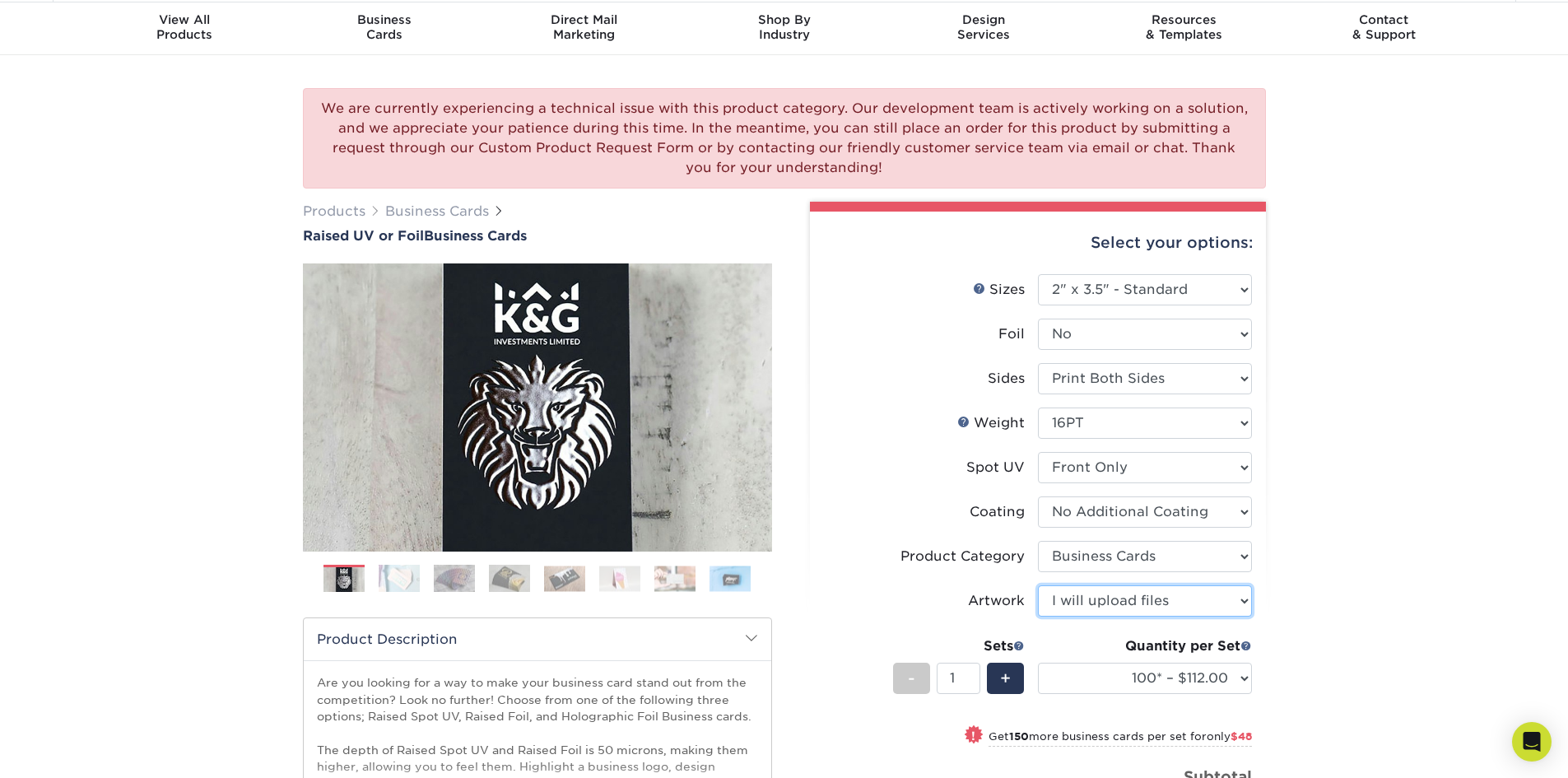
scroll to position [0, 0]
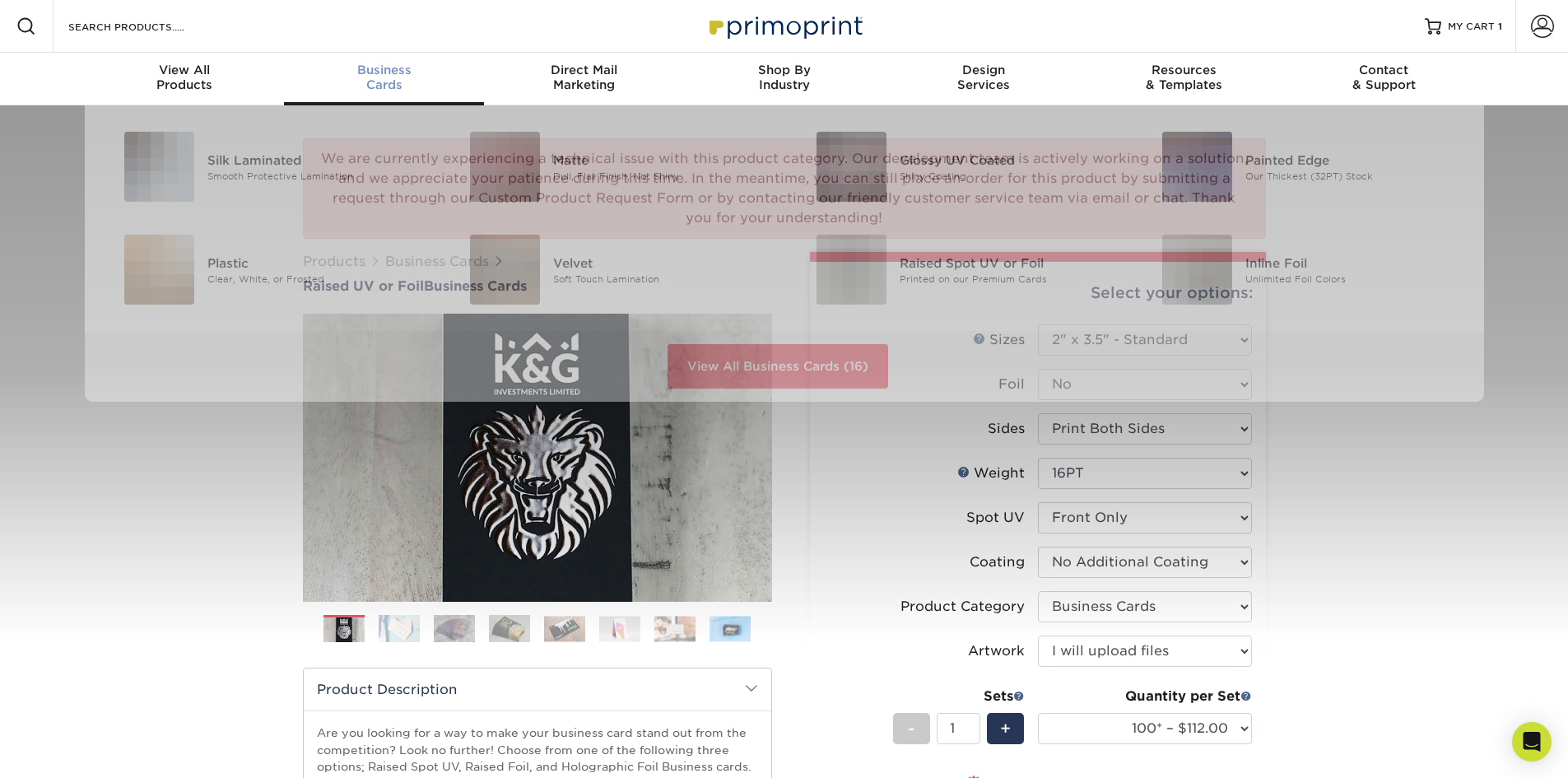
click at [402, 81] on div "Business Cards" at bounding box center [384, 77] width 200 height 29
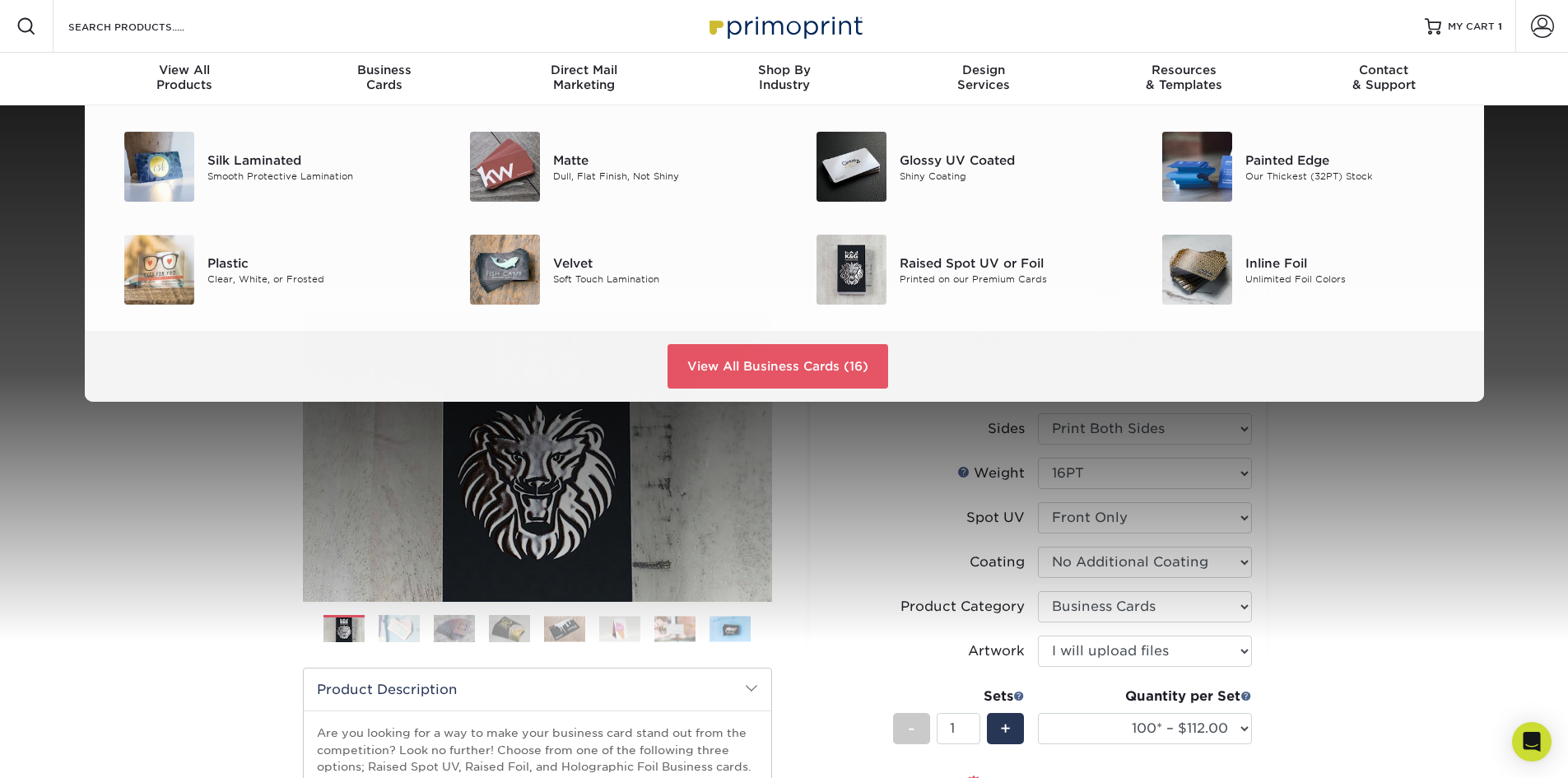
click at [1338, 498] on div "We are currently experiencing a technical issue with this product category. Our…" at bounding box center [784, 630] width 1568 height 1049
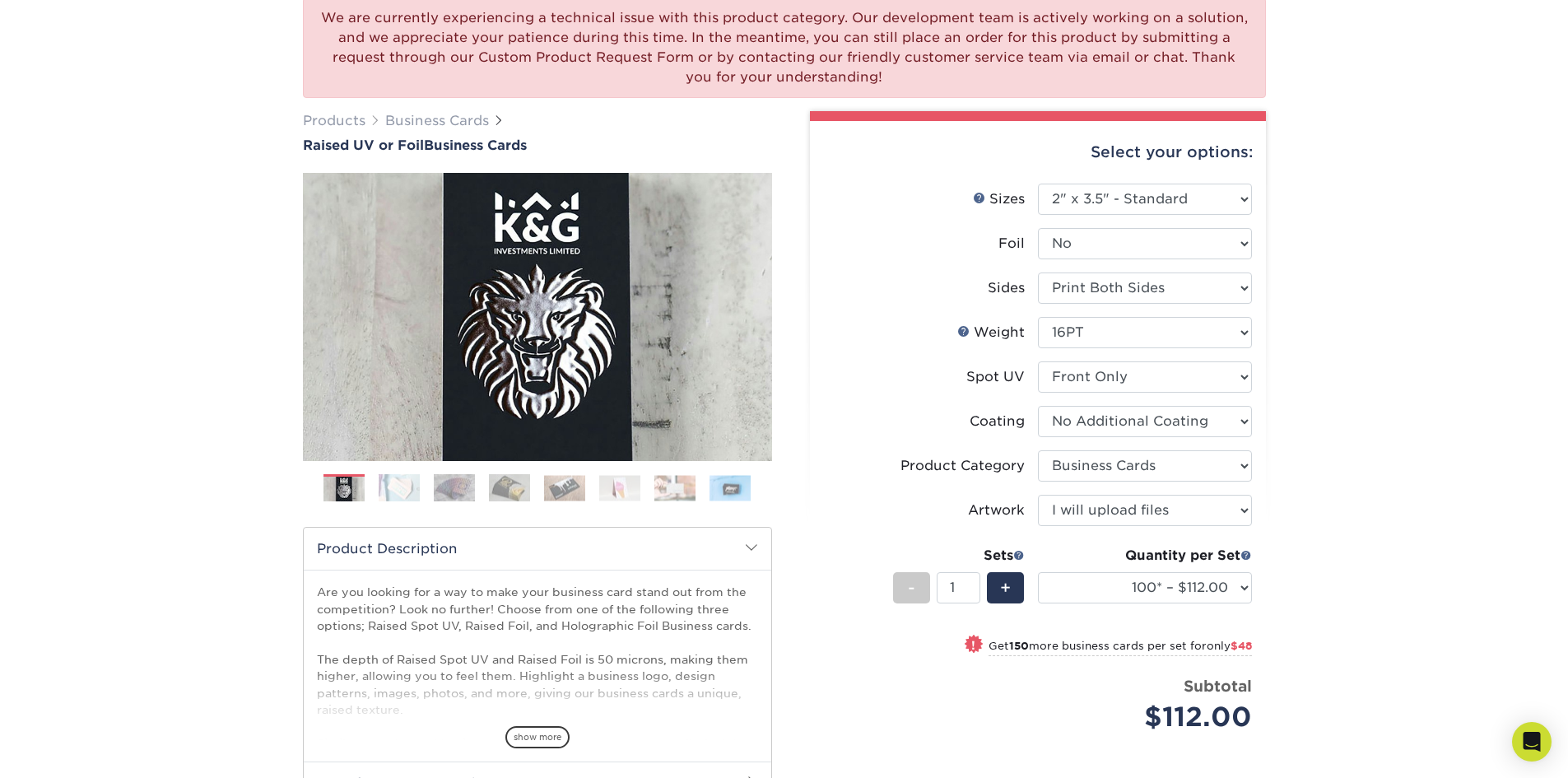
scroll to position [165, 0]
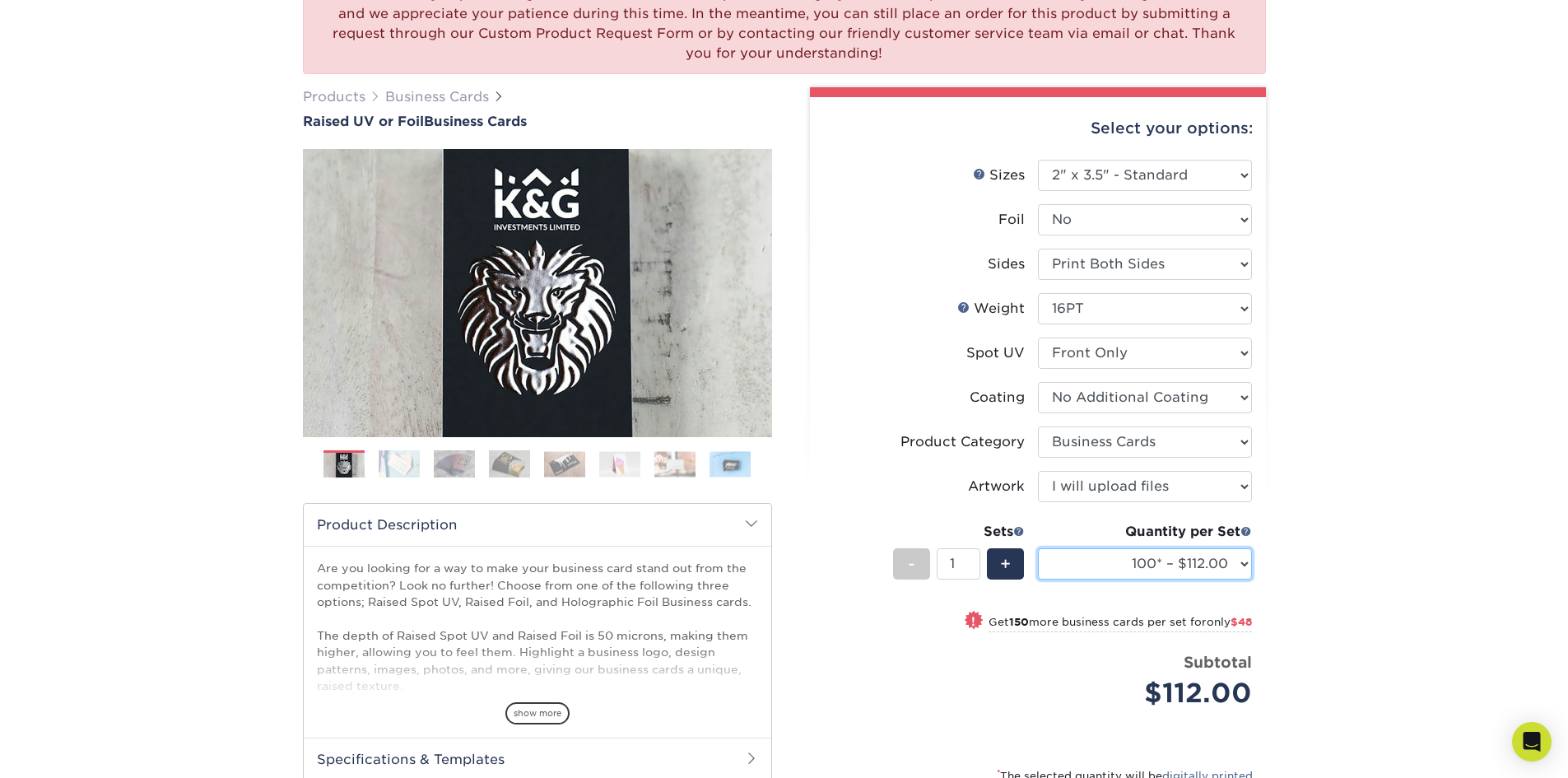
click at [1096, 570] on select "100* – $112.00 250* – $160.00 500* – $216.00" at bounding box center [1145, 564] width 214 height 31
click at [1340, 632] on div "We are currently experiencing a technical issue with this product category. Our…" at bounding box center [784, 465] width 1568 height 1049
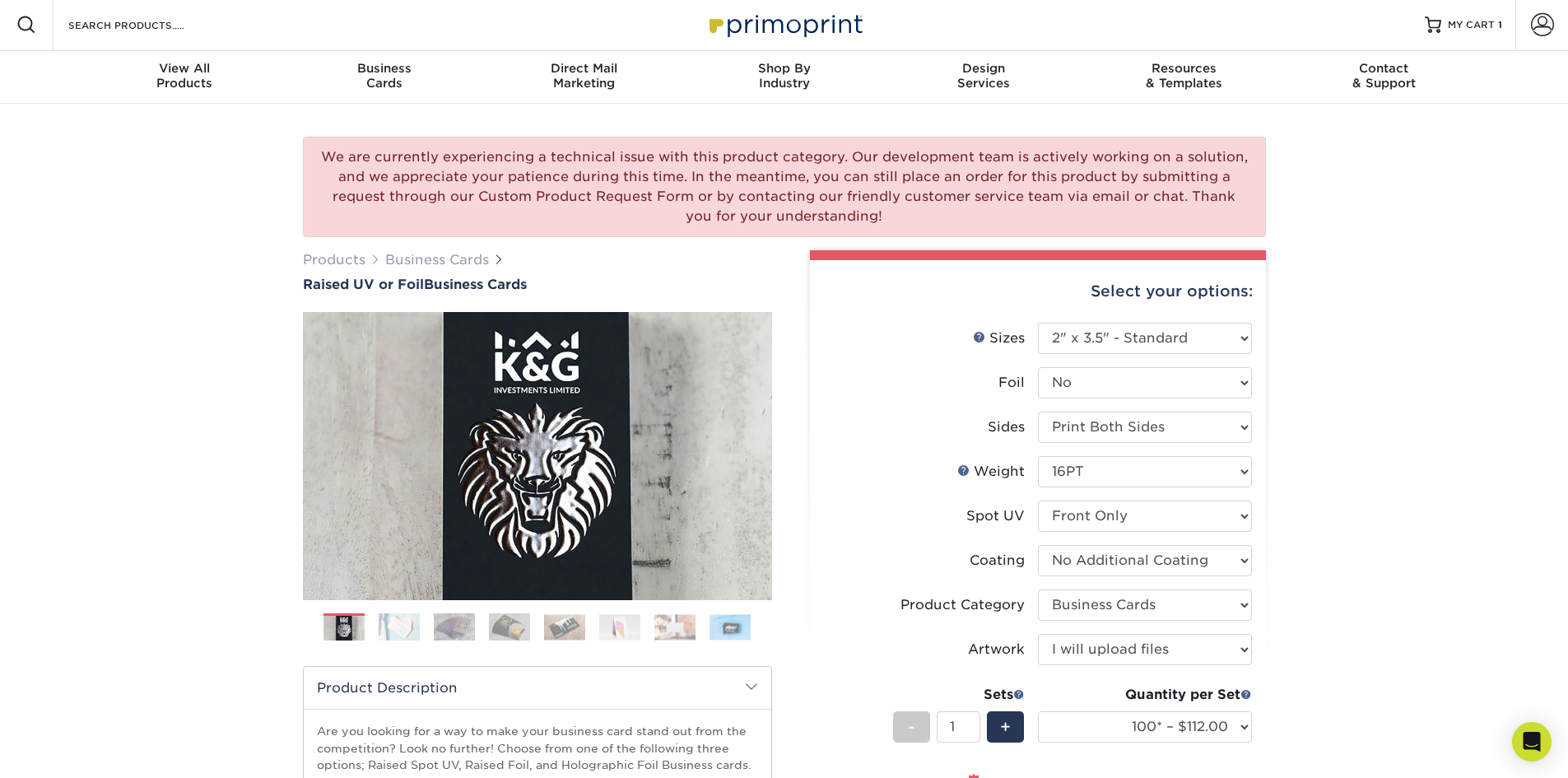
scroll to position [0, 0]
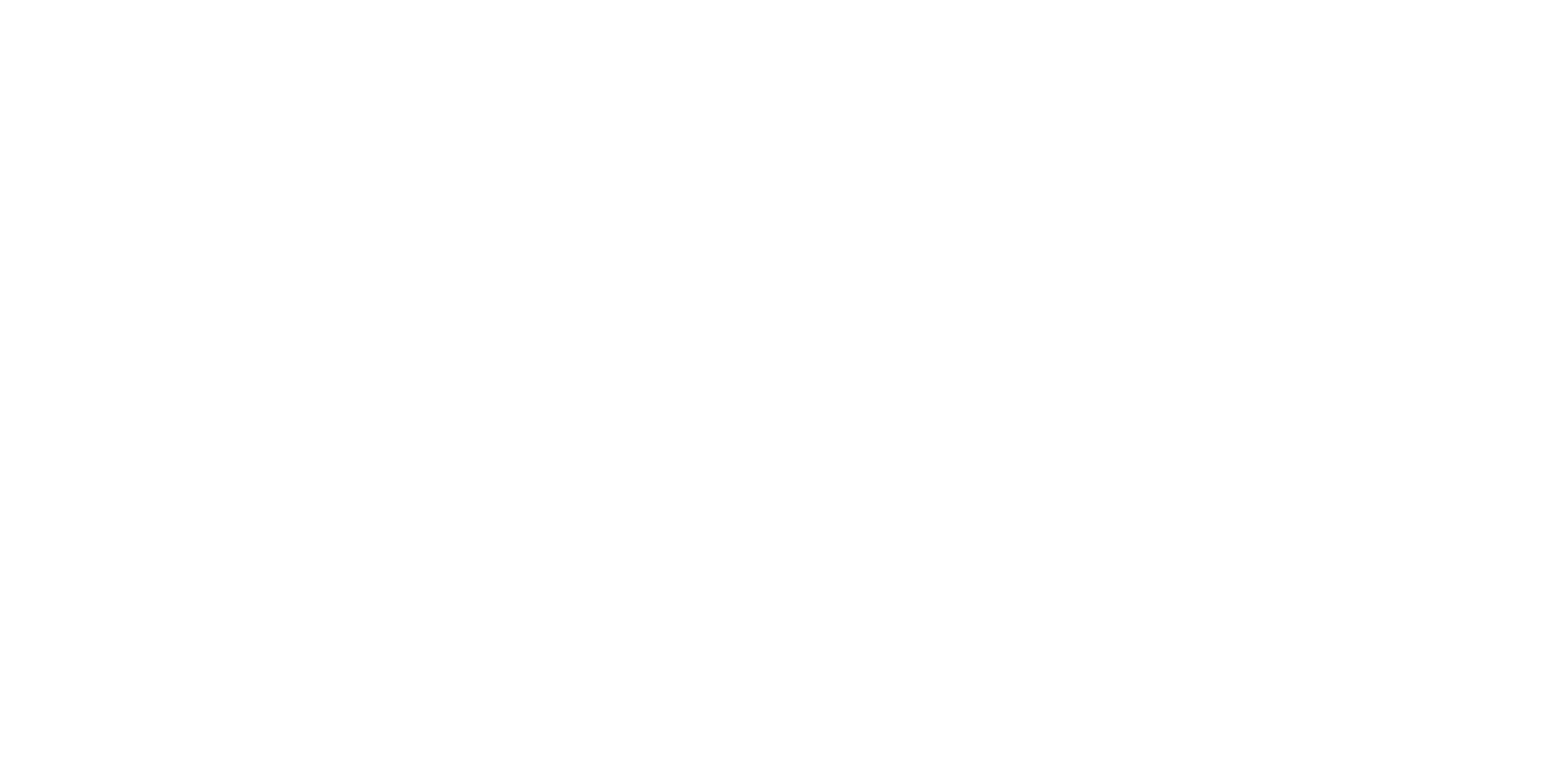
select select "2.00x3.50"
